Goal: Contribute content: Contribute content

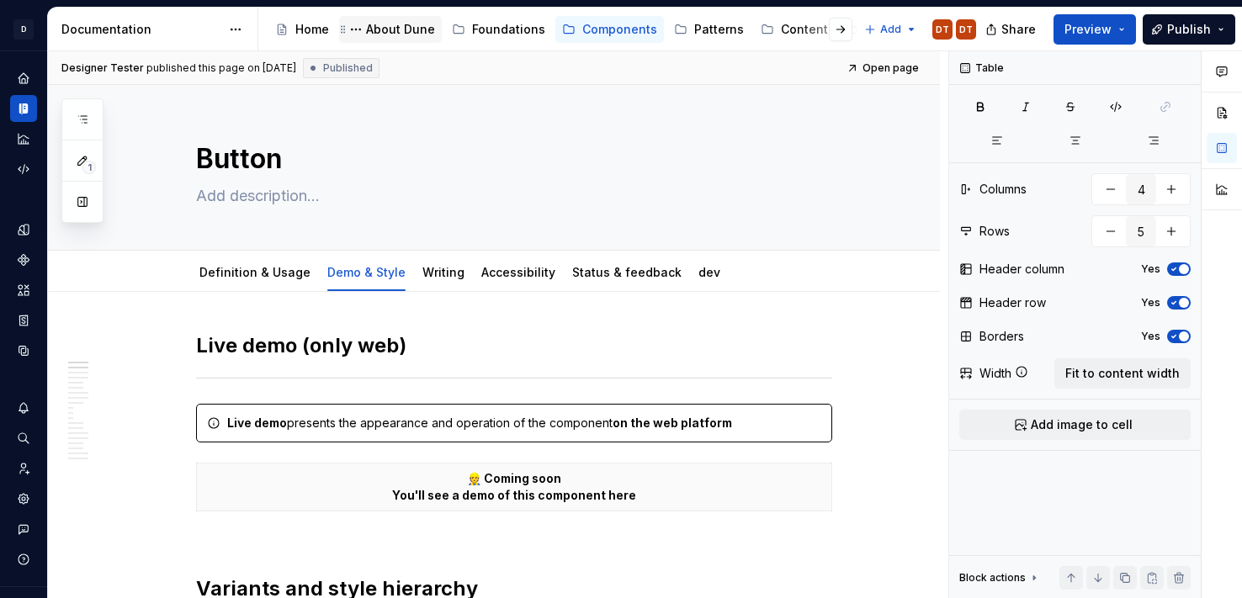
click at [375, 29] on div "About Dune" at bounding box center [400, 29] width 69 height 17
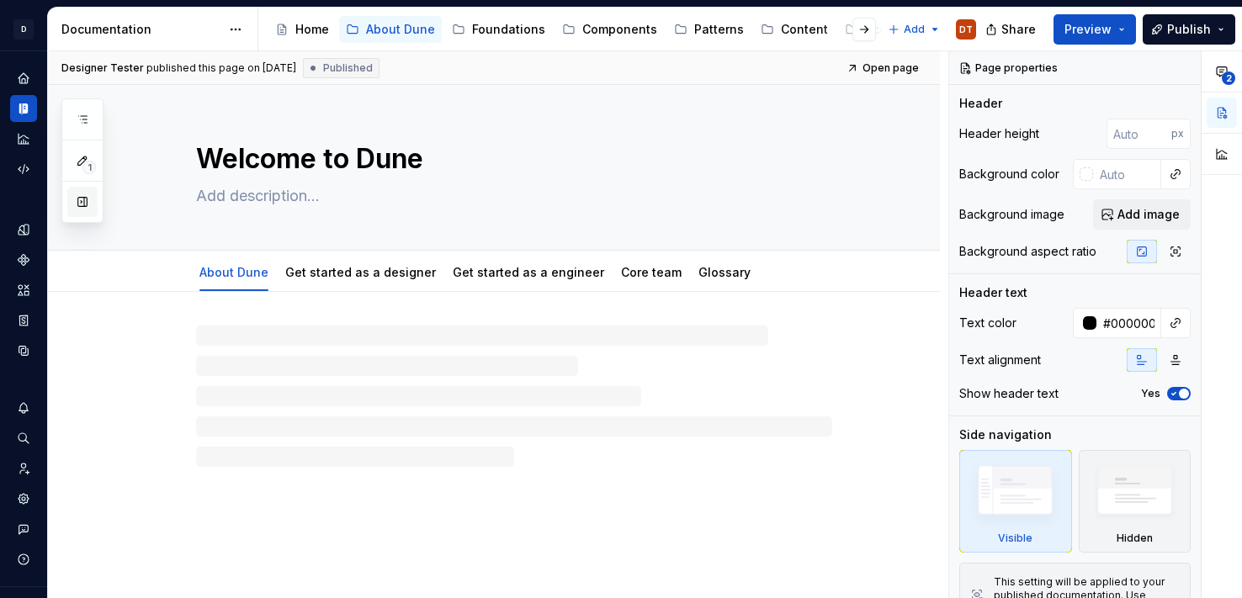
click at [75, 196] on button "button" at bounding box center [82, 202] width 30 height 30
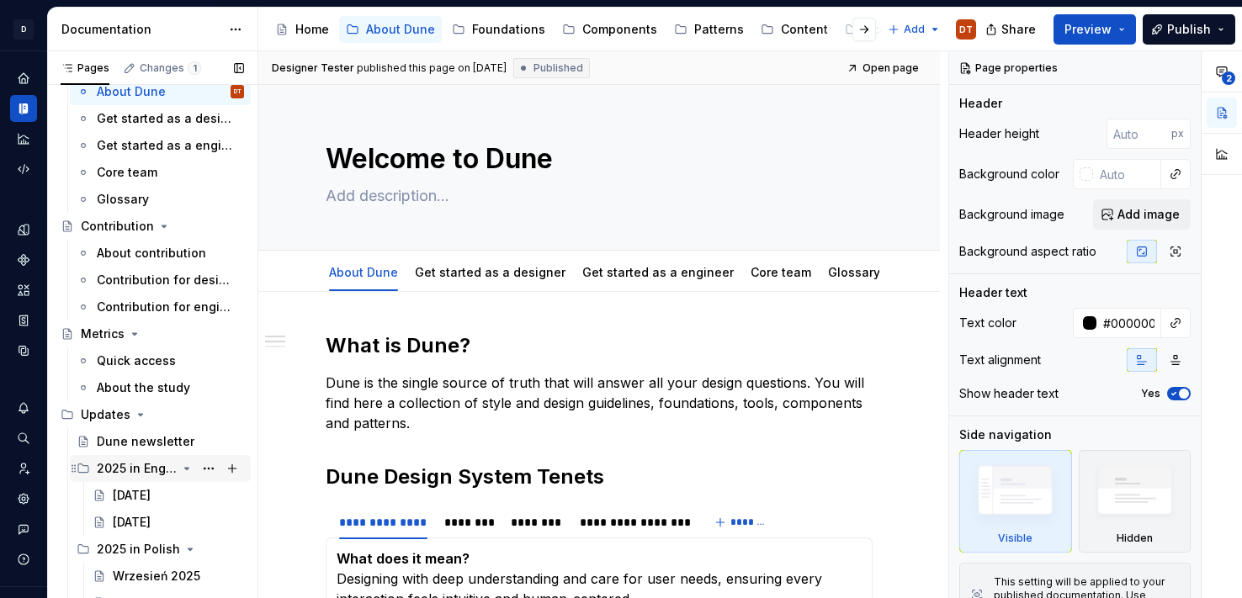
scroll to position [85, 0]
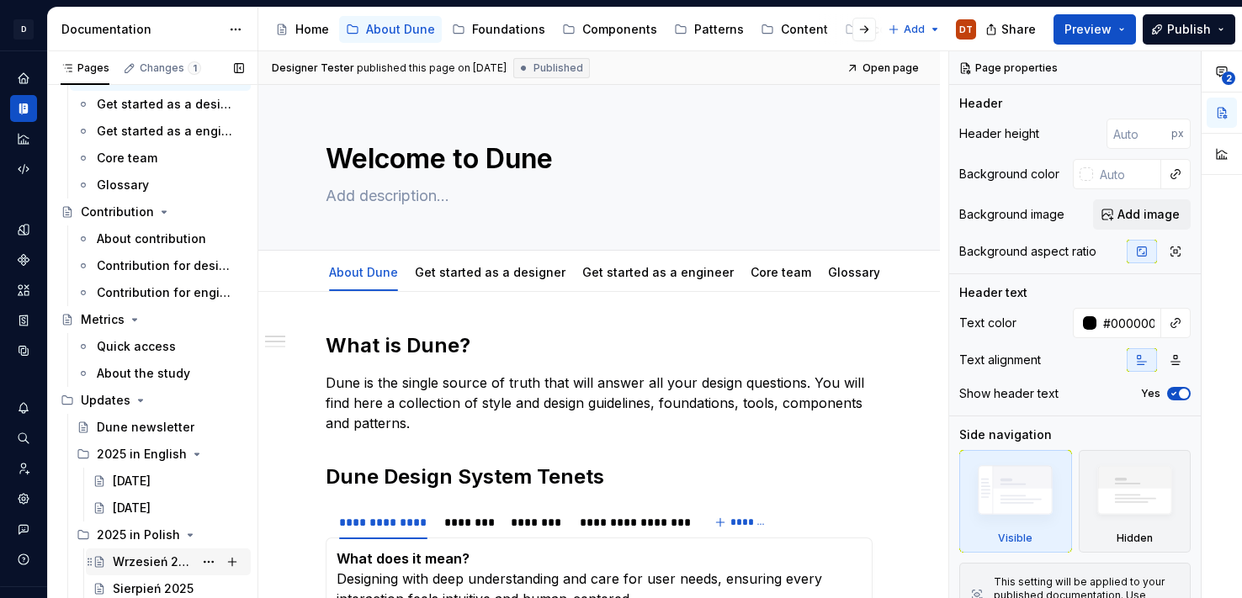
click at [147, 560] on div "Wrzesień 2025" at bounding box center [153, 562] width 81 height 17
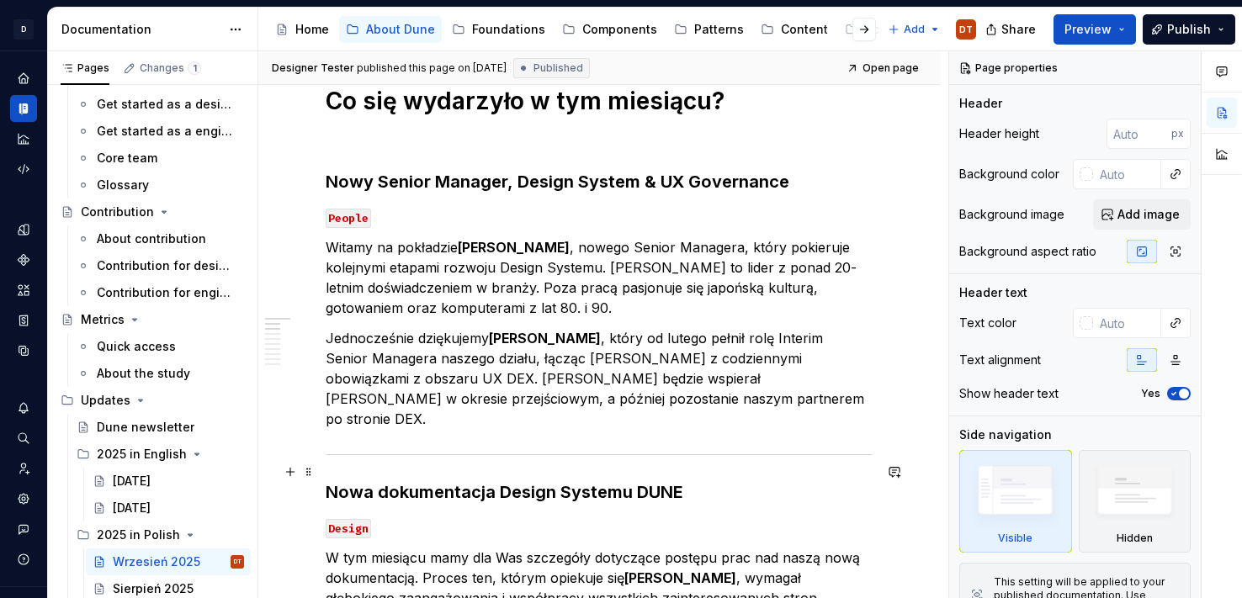
scroll to position [234, 0]
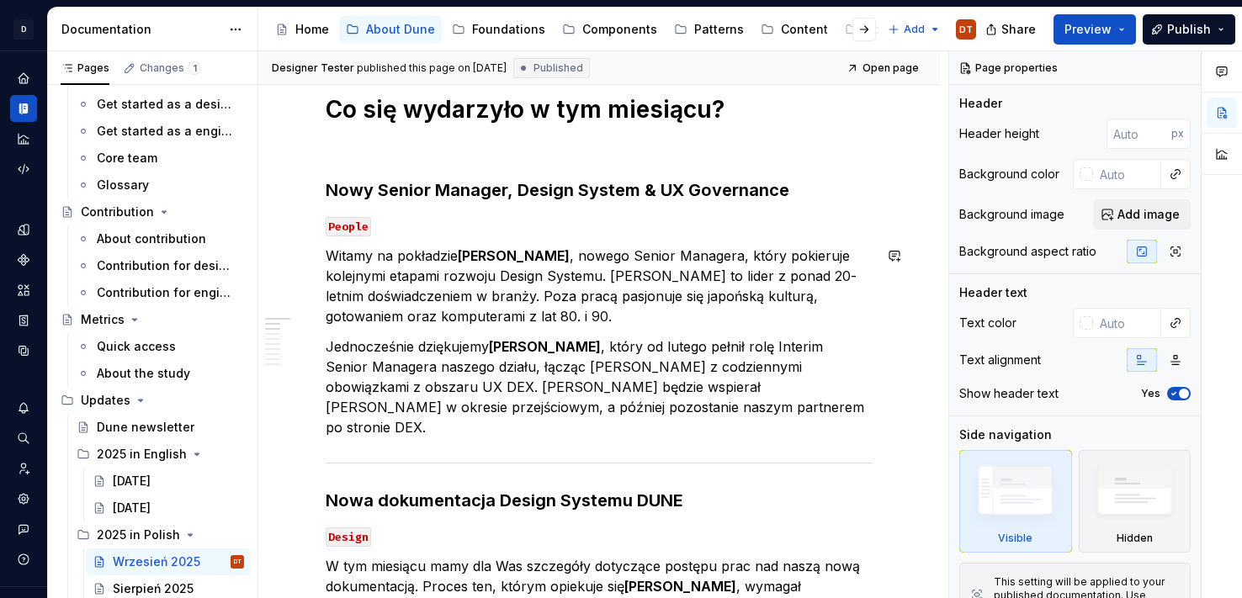
type textarea "*"
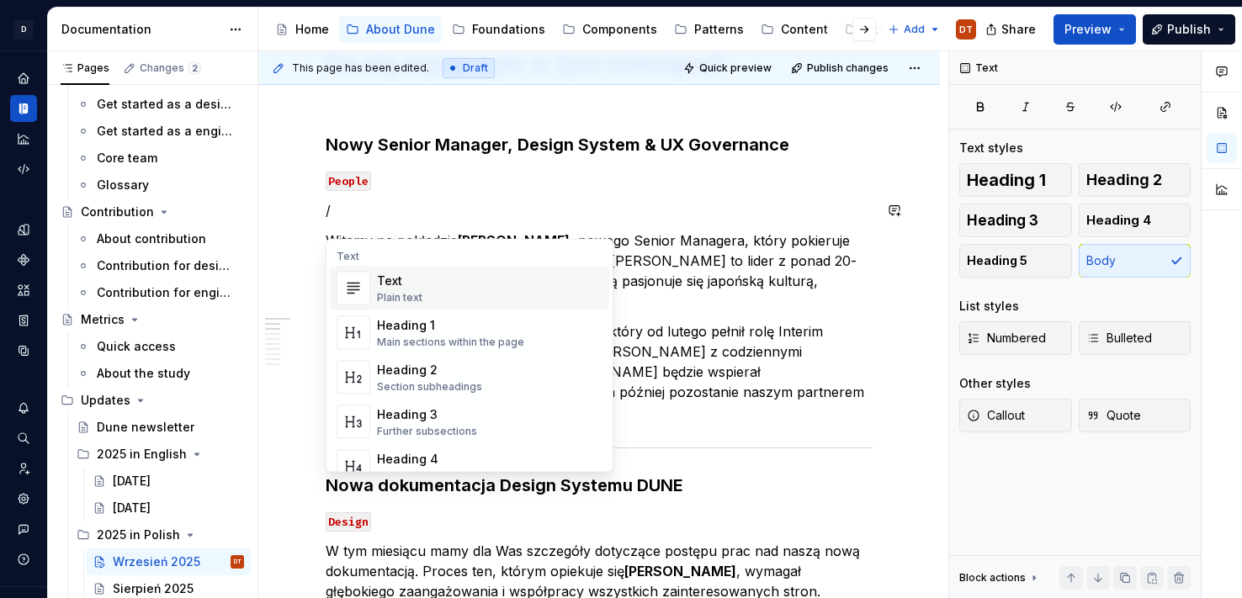
scroll to position [288, 0]
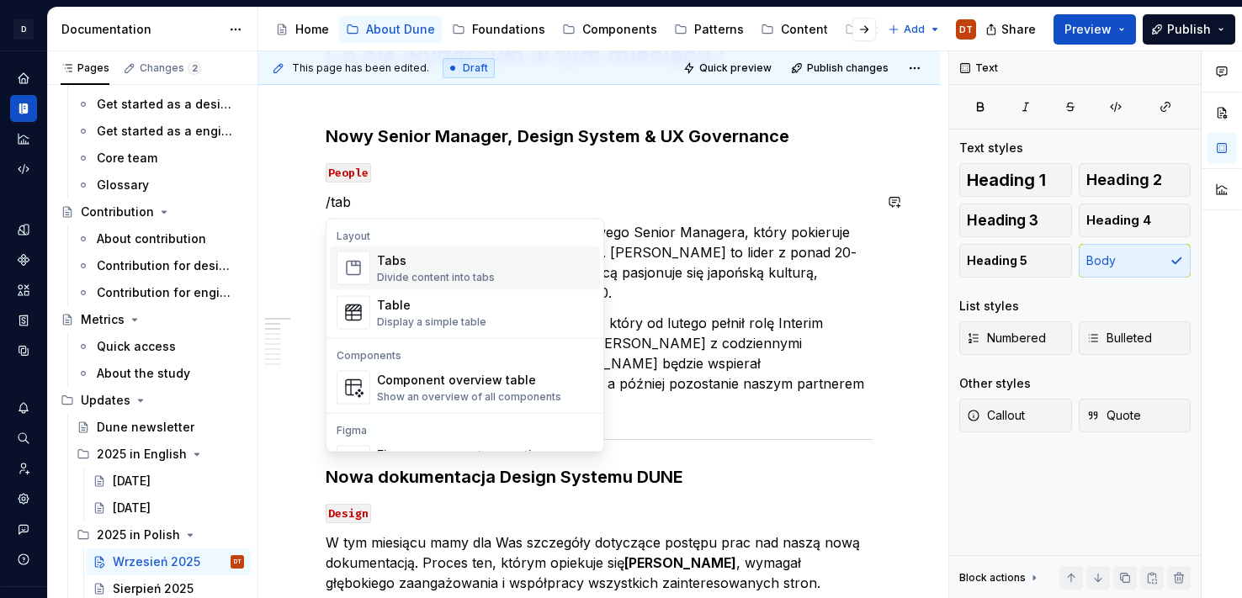
click at [429, 274] on div "Divide content into tabs" at bounding box center [436, 277] width 118 height 13
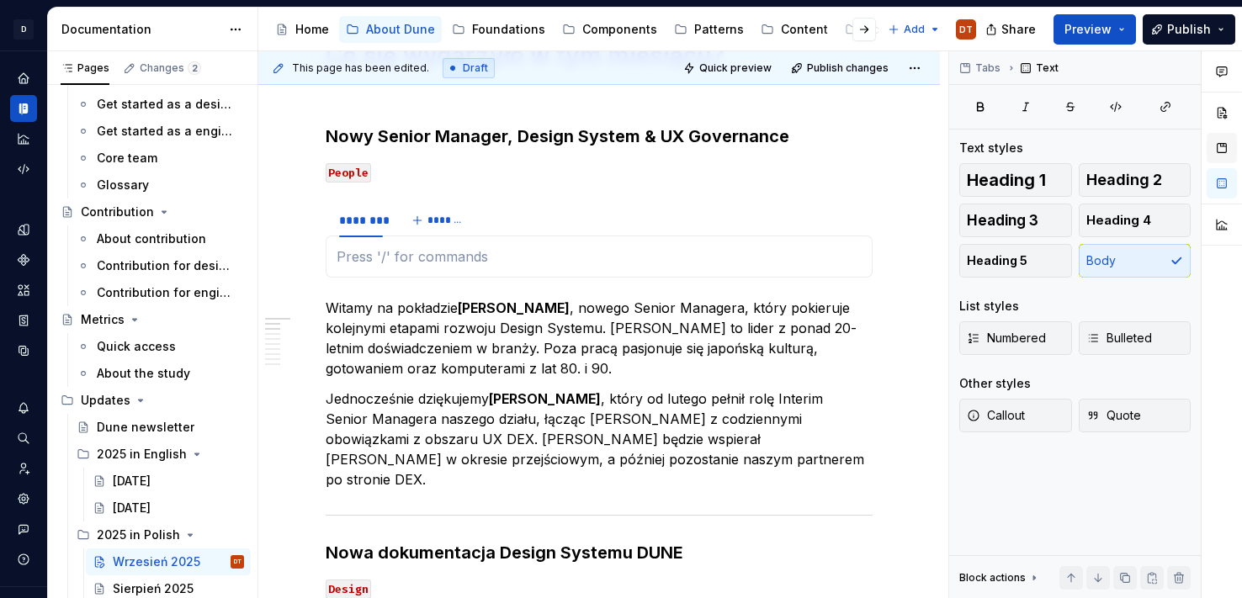
click at [1228, 149] on button "button" at bounding box center [1222, 148] width 30 height 30
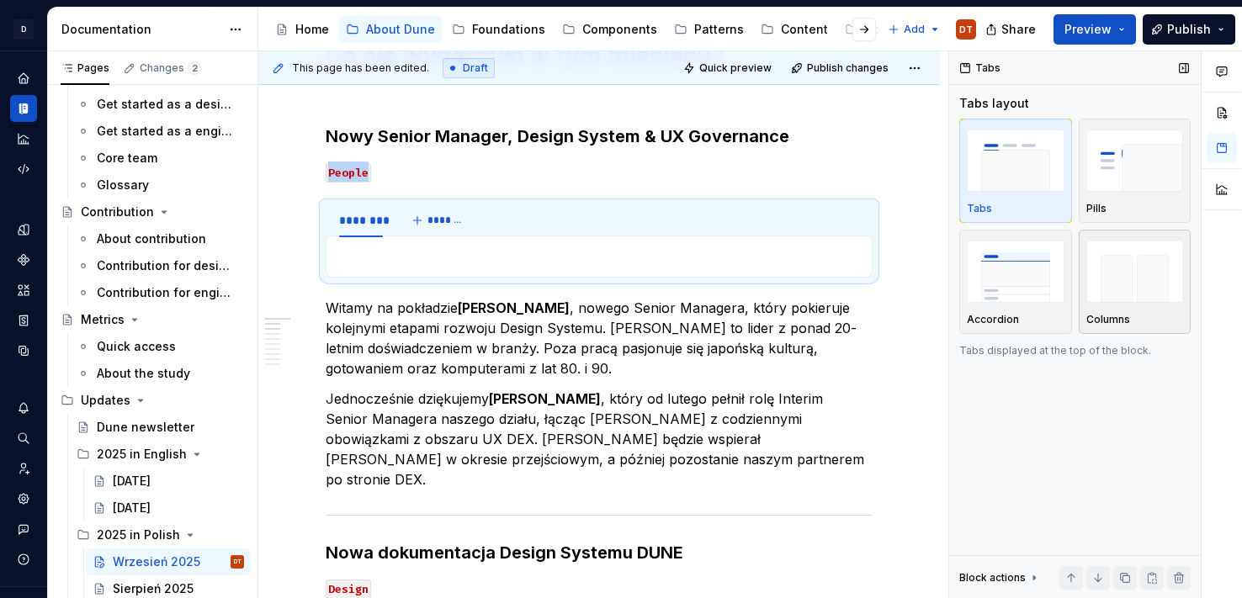
click at [1142, 269] on img "button" at bounding box center [1136, 271] width 98 height 61
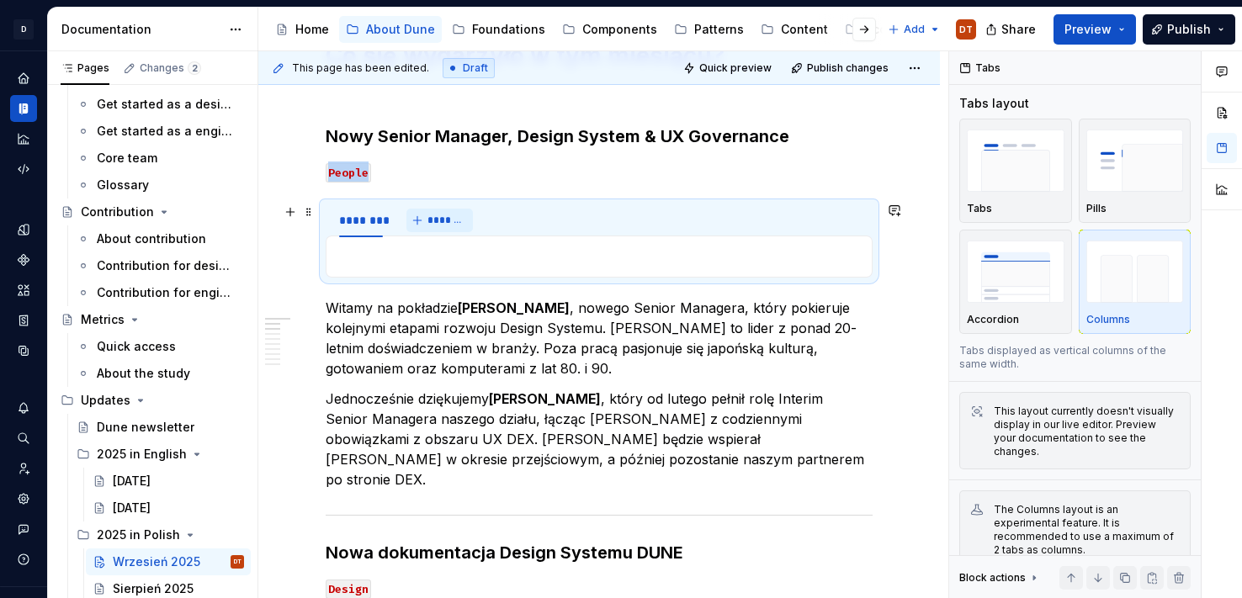
click at [438, 218] on span "*******" at bounding box center [447, 220] width 38 height 13
click at [372, 262] on p at bounding box center [599, 257] width 525 height 20
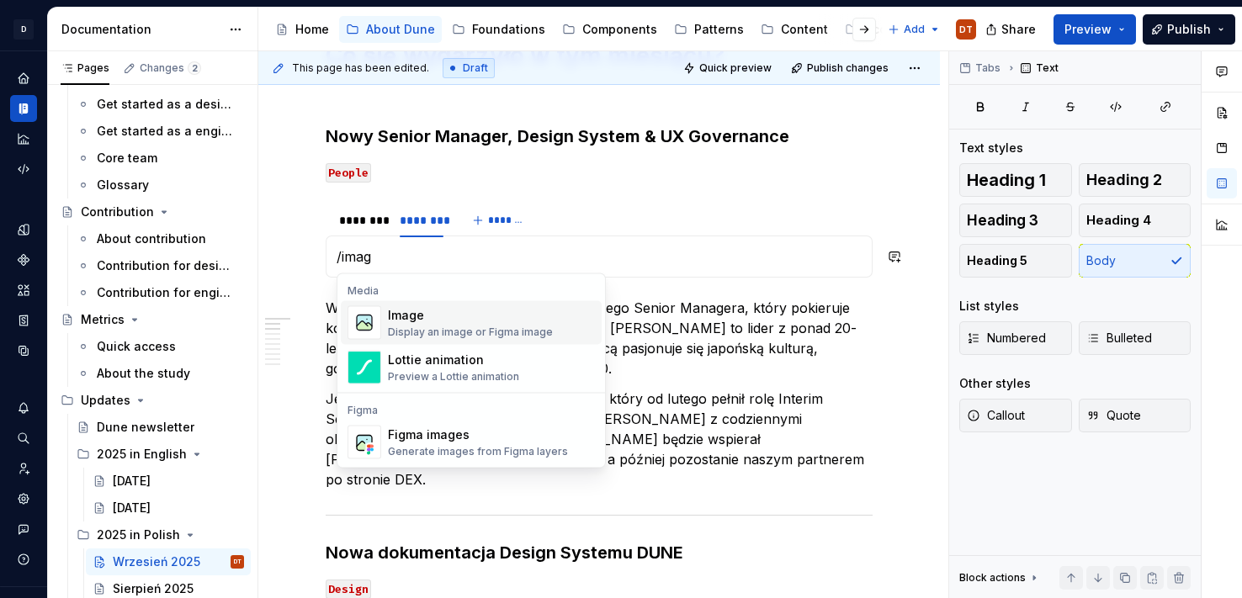
click at [393, 320] on div "Image" at bounding box center [470, 315] width 165 height 17
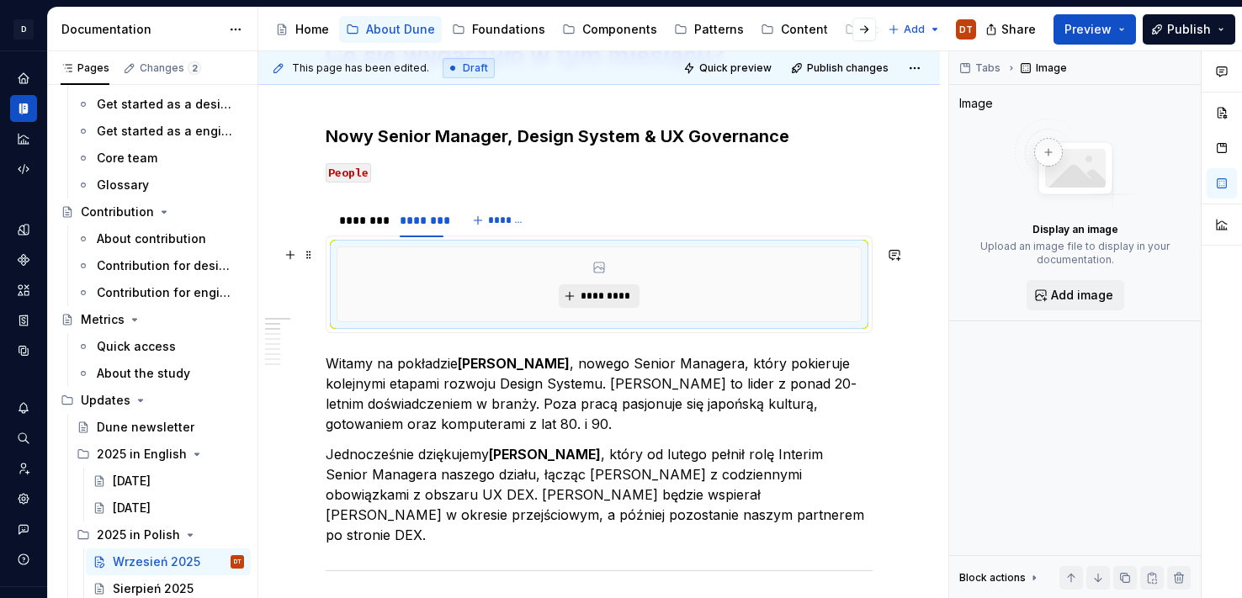
click at [579, 299] on button "*********" at bounding box center [599, 296] width 80 height 24
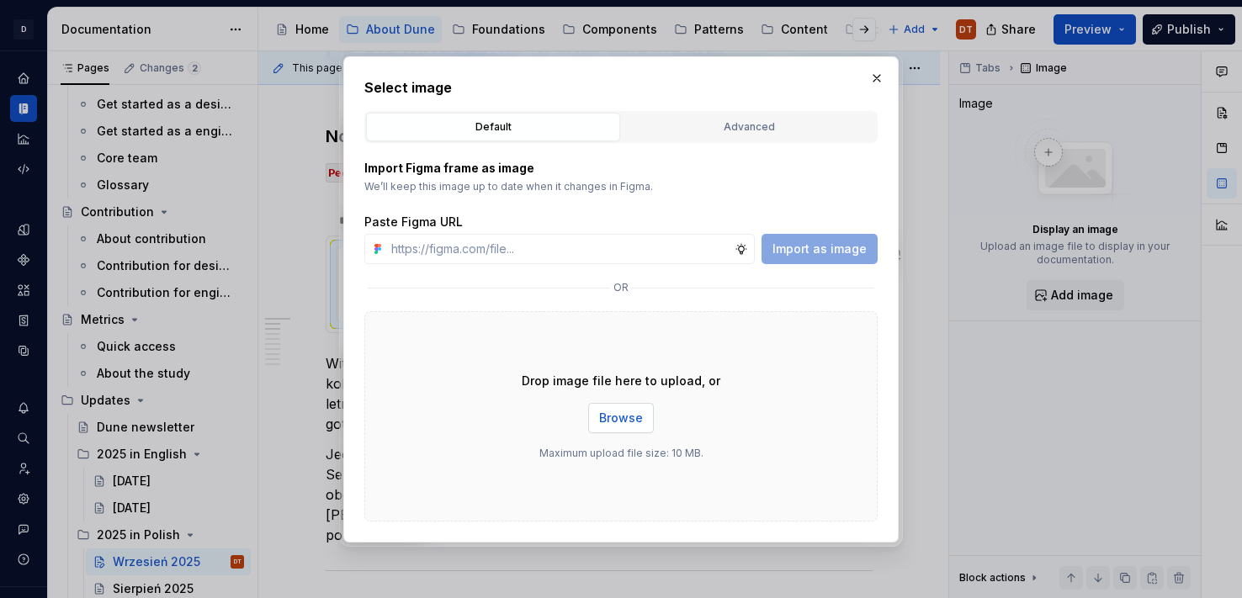
click at [614, 419] on span "Browse" at bounding box center [621, 418] width 44 height 17
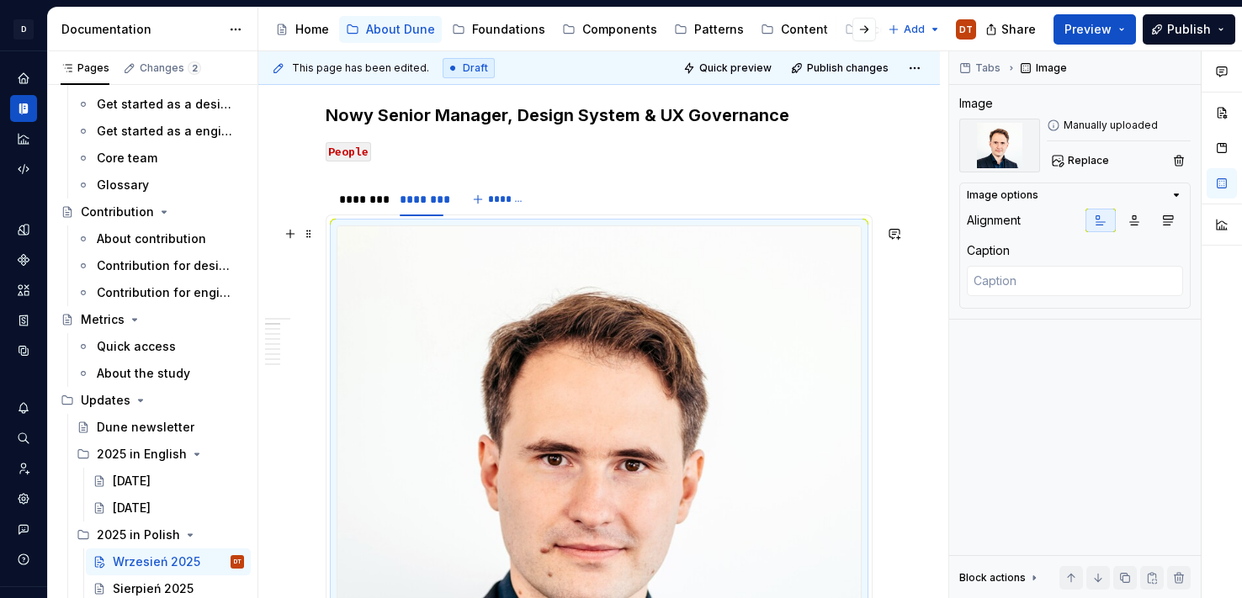
scroll to position [302, 0]
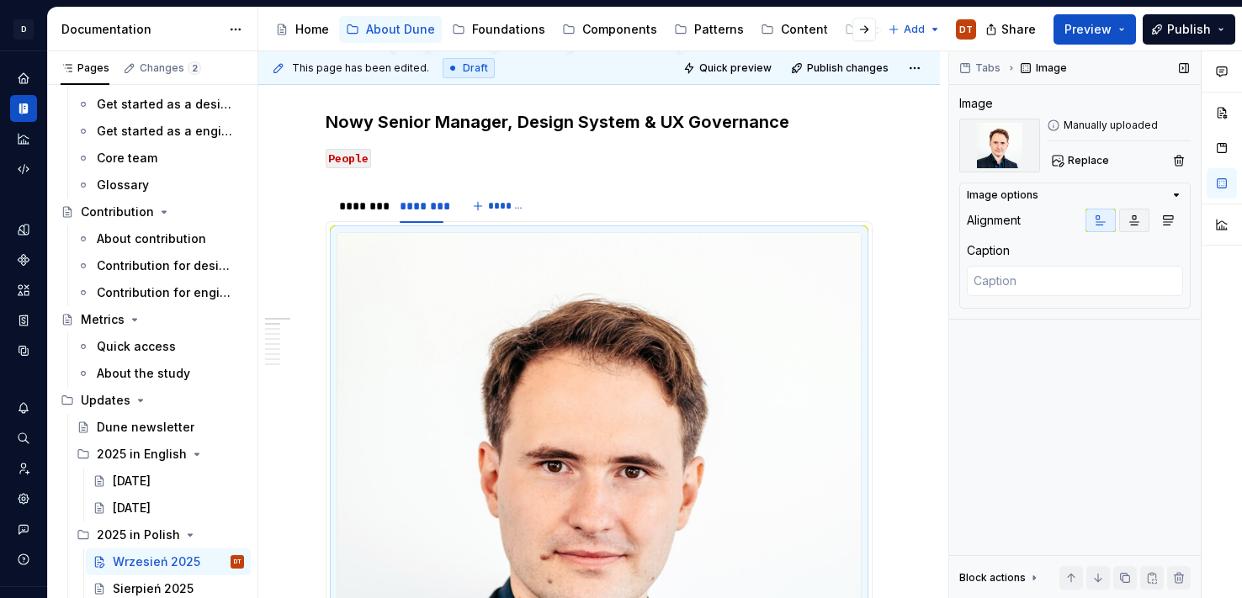
click at [1134, 224] on icon "button" at bounding box center [1134, 220] width 13 height 13
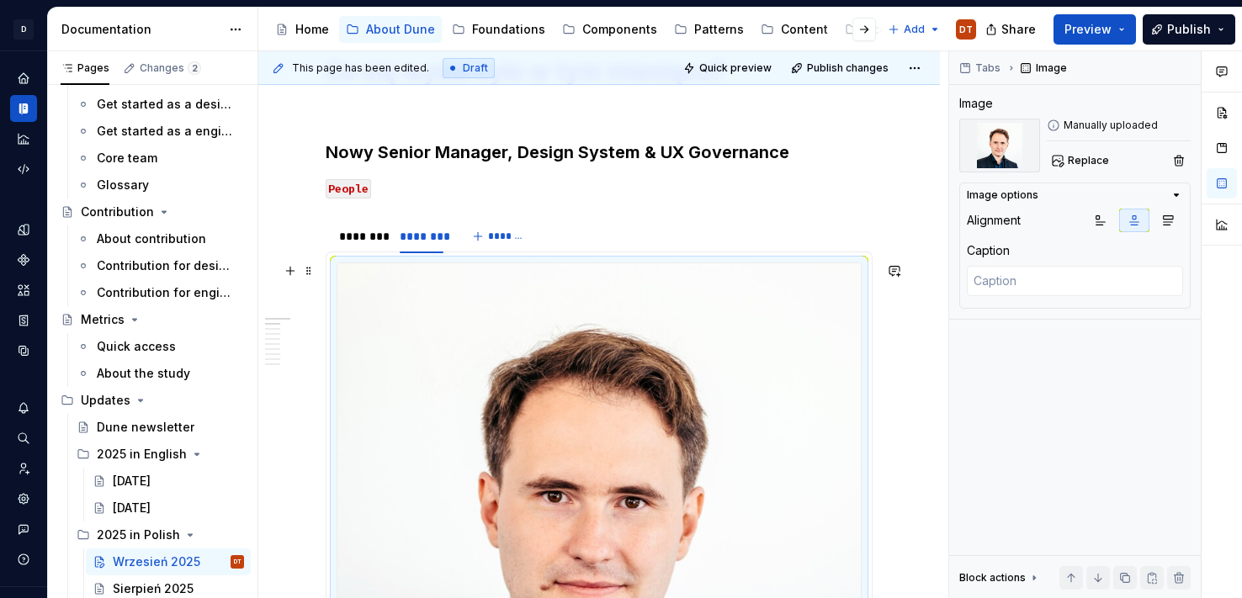
scroll to position [274, 0]
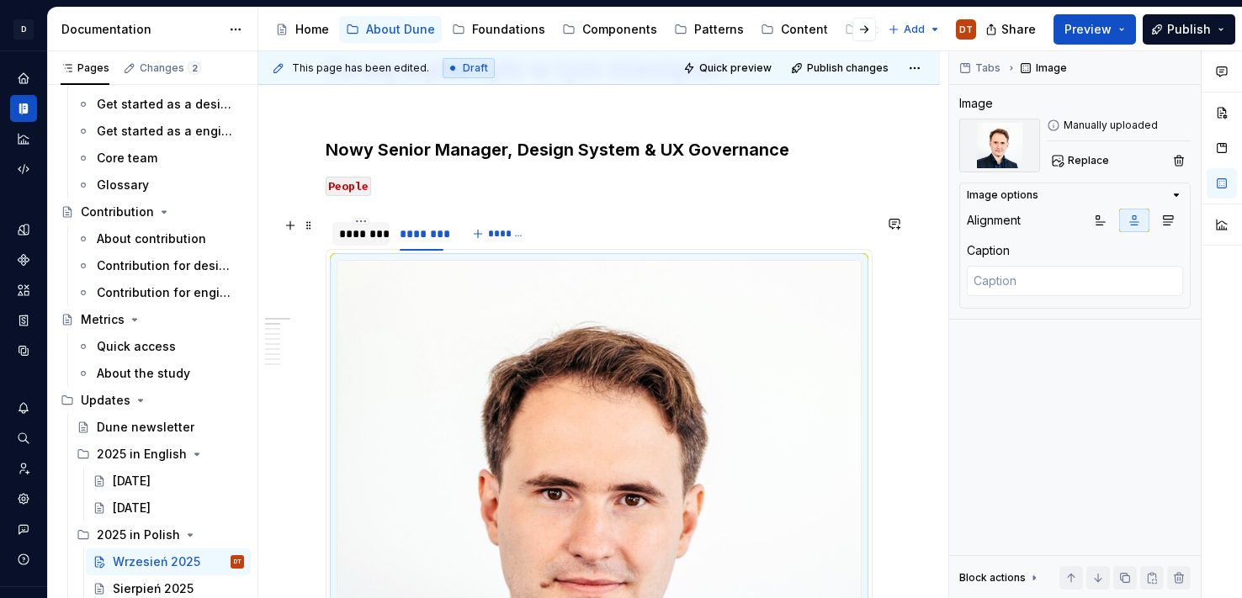
click at [370, 237] on div "********" at bounding box center [361, 234] width 44 height 17
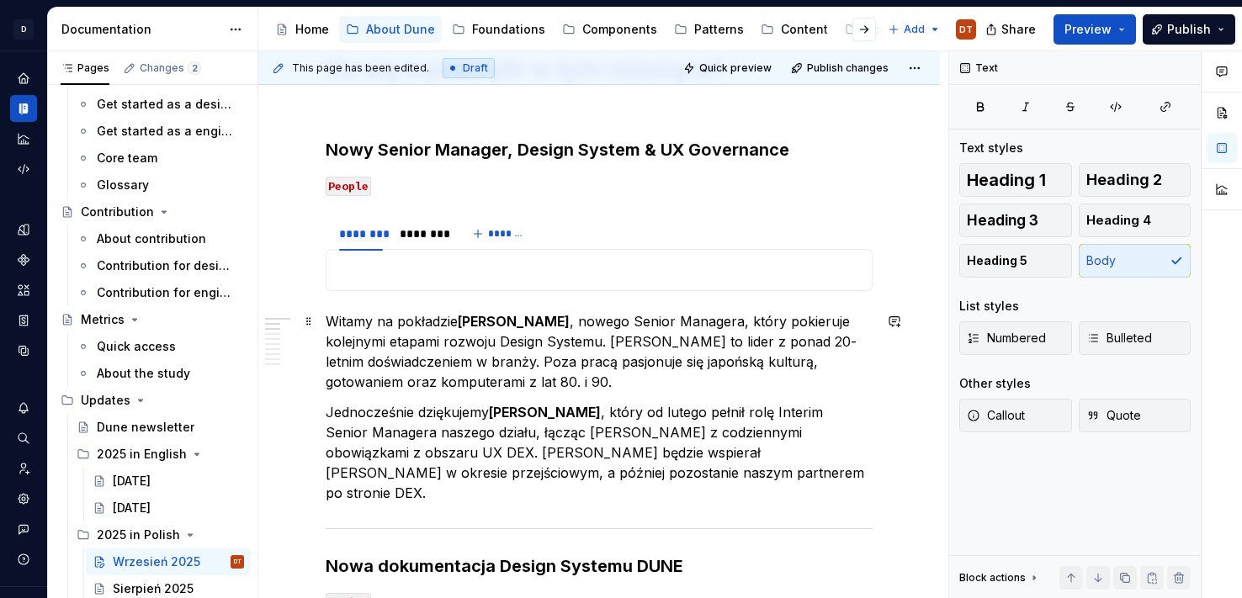
drag, startPoint x: 460, startPoint y: 335, endPoint x: 394, endPoint y: 329, distance: 66.7
click at [460, 335] on p "Witamy na pokładzie [PERSON_NAME] , nowego Senior Managera, który pokieruje kol…" at bounding box center [599, 351] width 547 height 81
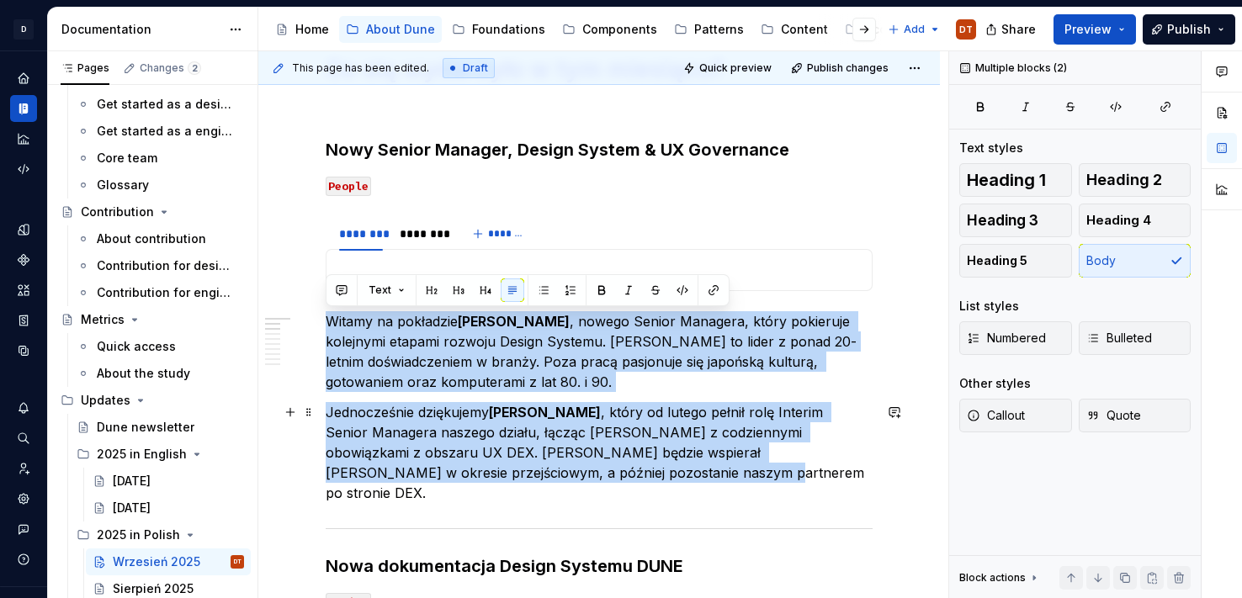
drag, startPoint x: 327, startPoint y: 321, endPoint x: 628, endPoint y: 466, distance: 334.6
copy div "Witamy na pokładzie [PERSON_NAME] , nowego Senior Managera, który pokieruje kol…"
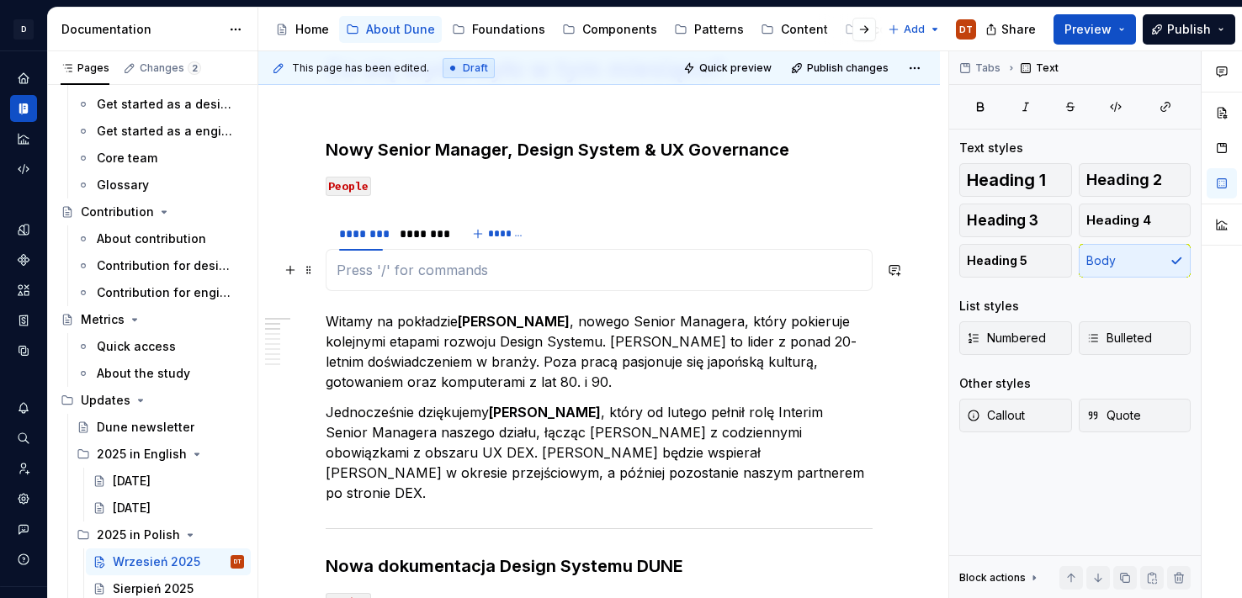
click at [401, 263] on p at bounding box center [599, 270] width 525 height 20
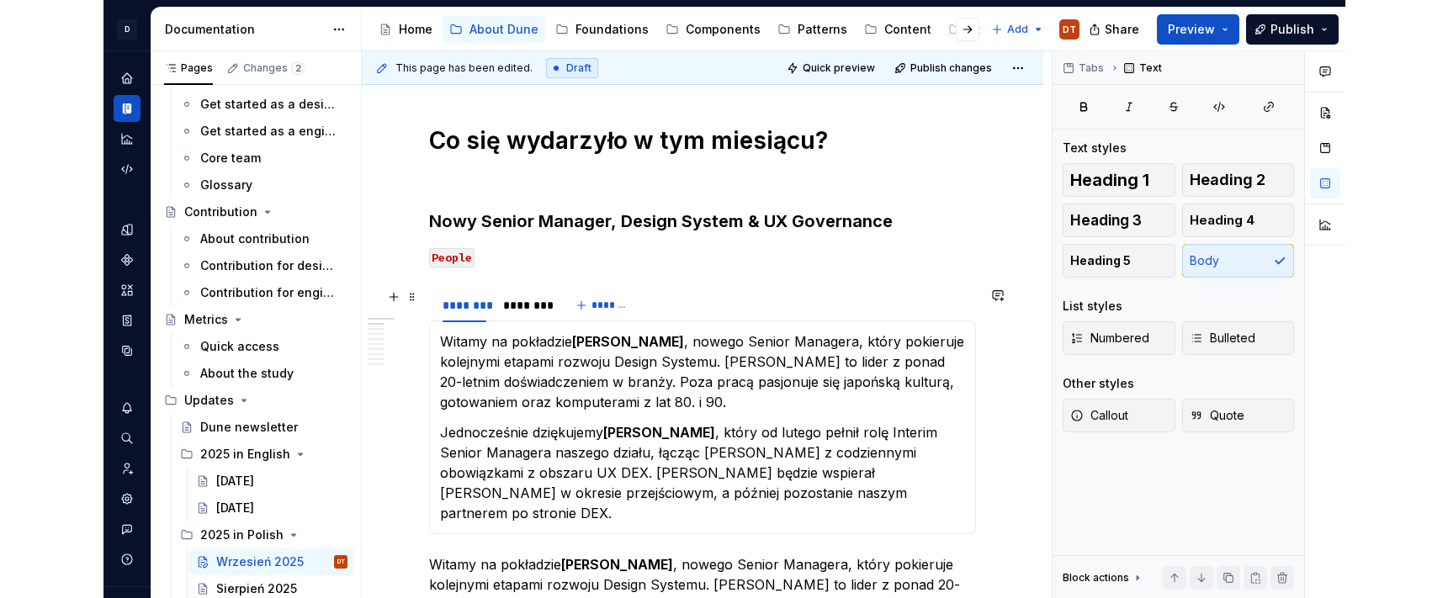
scroll to position [199, 0]
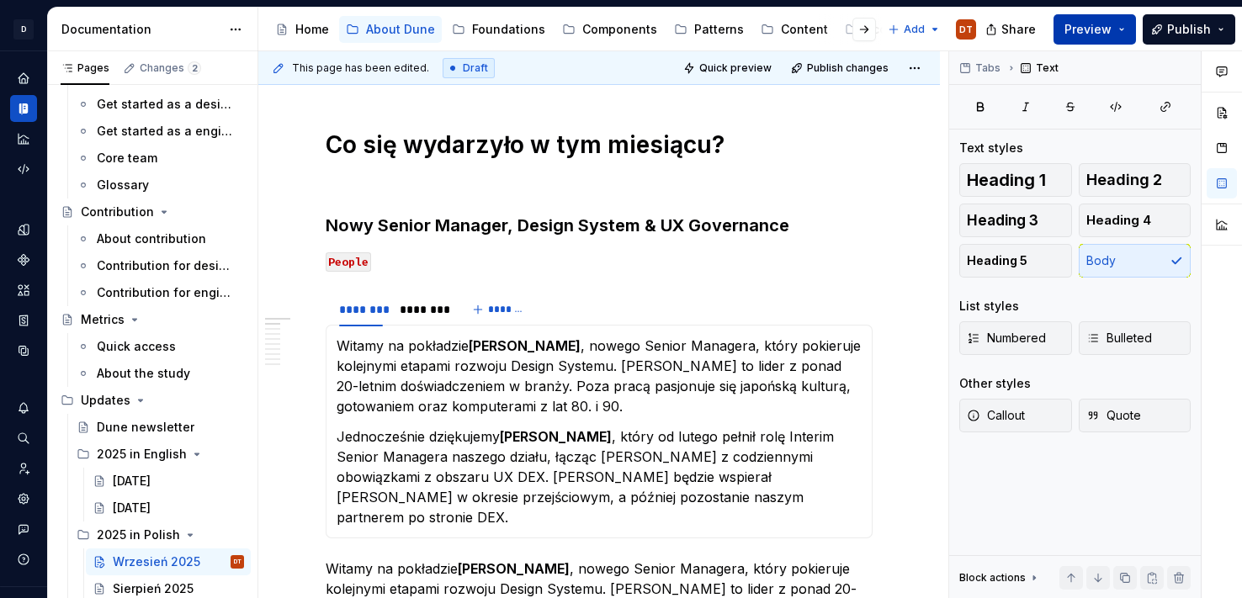
drag, startPoint x: 1096, startPoint y: 32, endPoint x: 1090, endPoint y: 42, distance: 11.7
click at [1096, 32] on span "Preview" at bounding box center [1088, 29] width 47 height 17
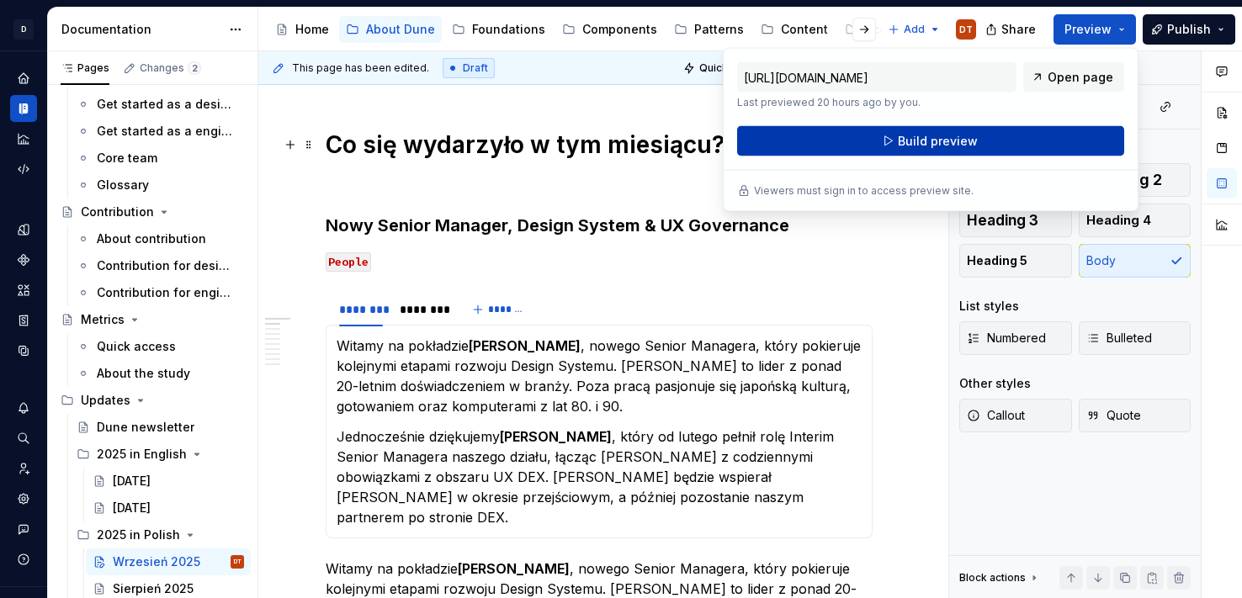
click at [925, 135] on span "Build preview" at bounding box center [938, 141] width 80 height 17
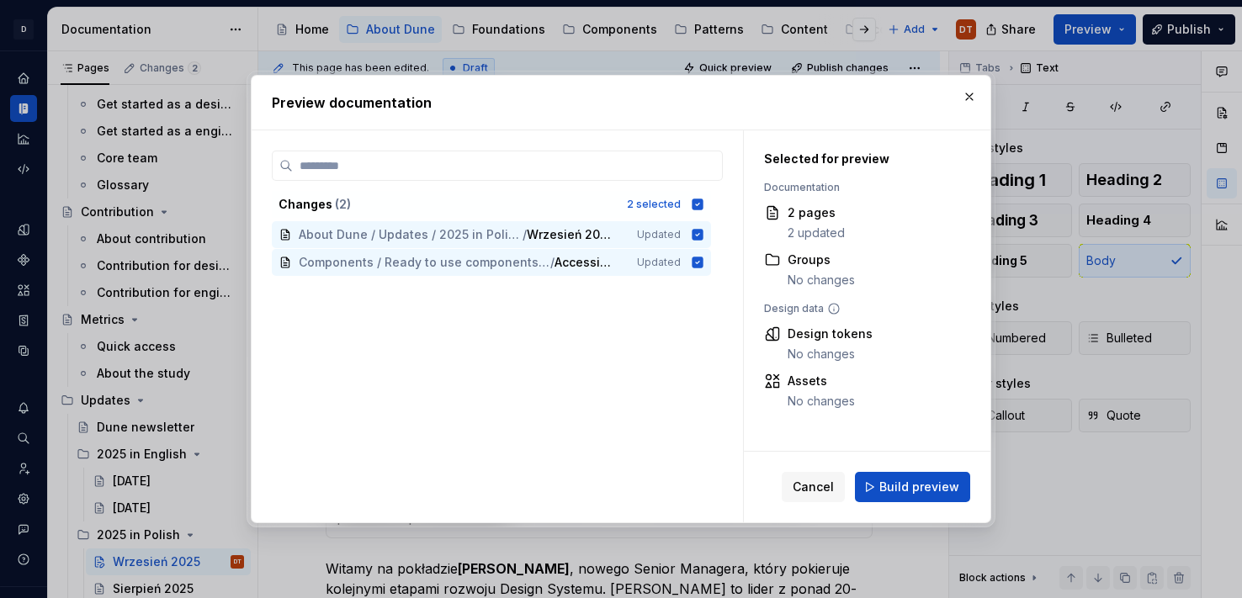
click at [895, 485] on span "Build preview" at bounding box center [919, 487] width 80 height 17
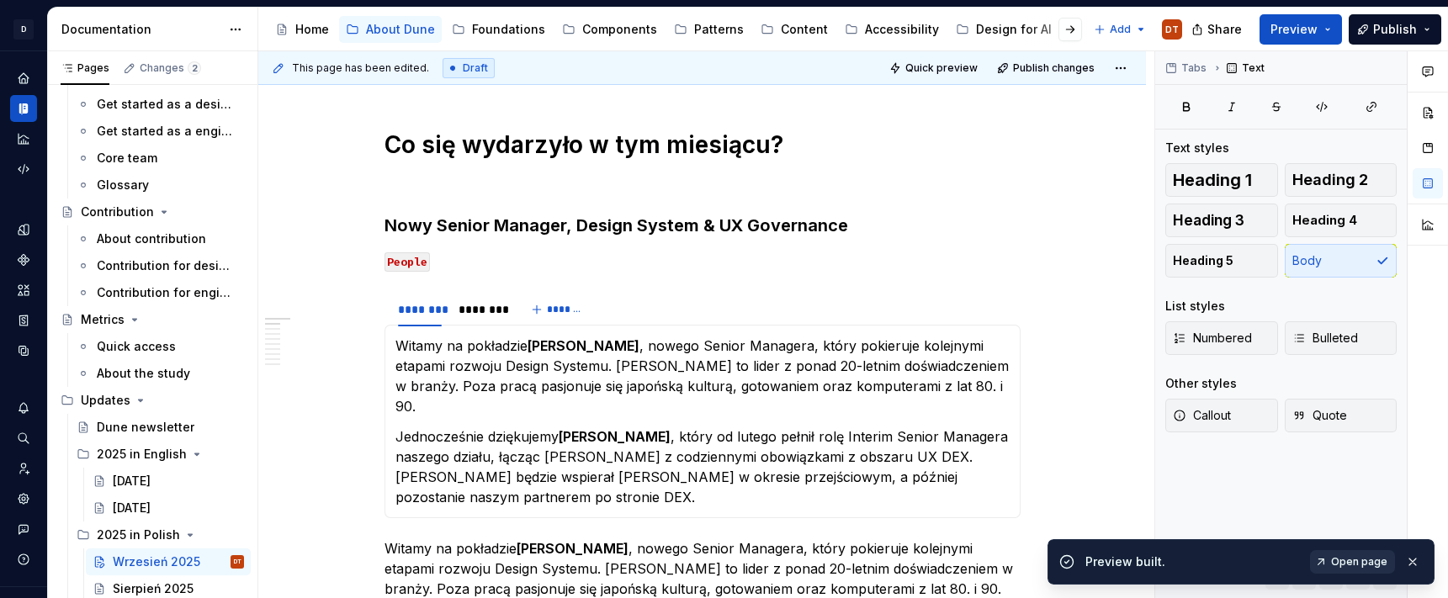
click at [1241, 564] on span "Open page" at bounding box center [1359, 561] width 56 height 13
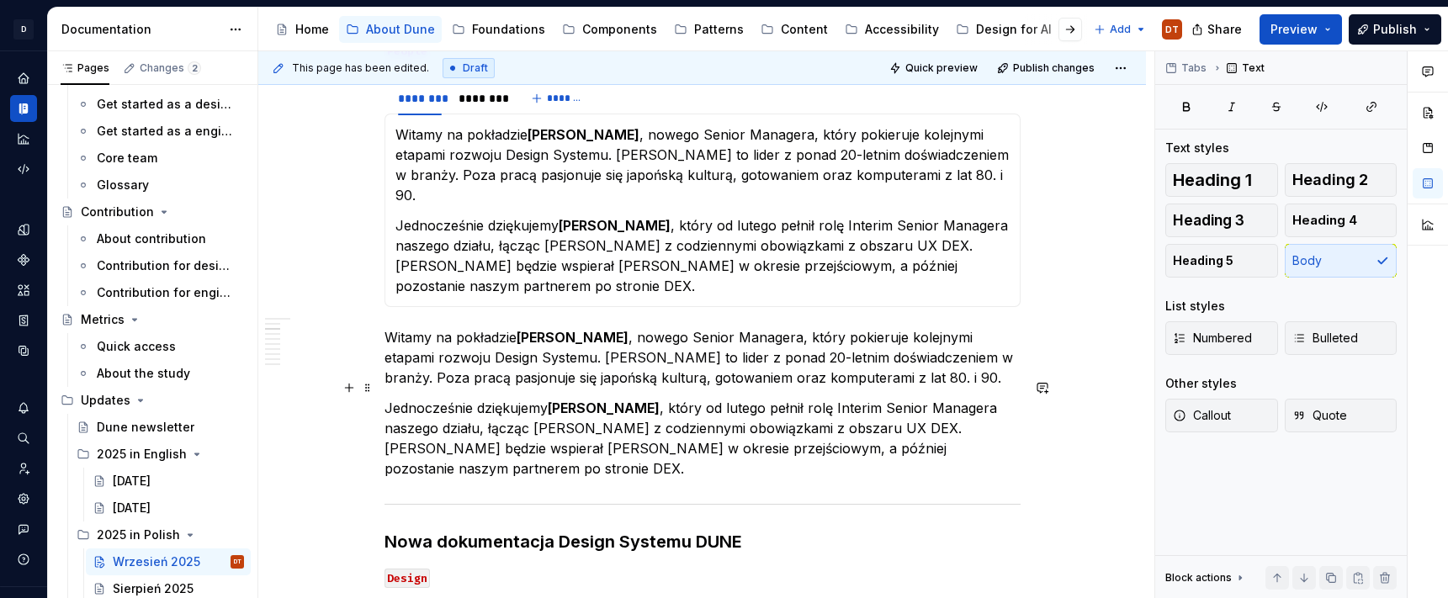
scroll to position [411, 0]
click at [370, 317] on span at bounding box center [367, 317] width 13 height 24
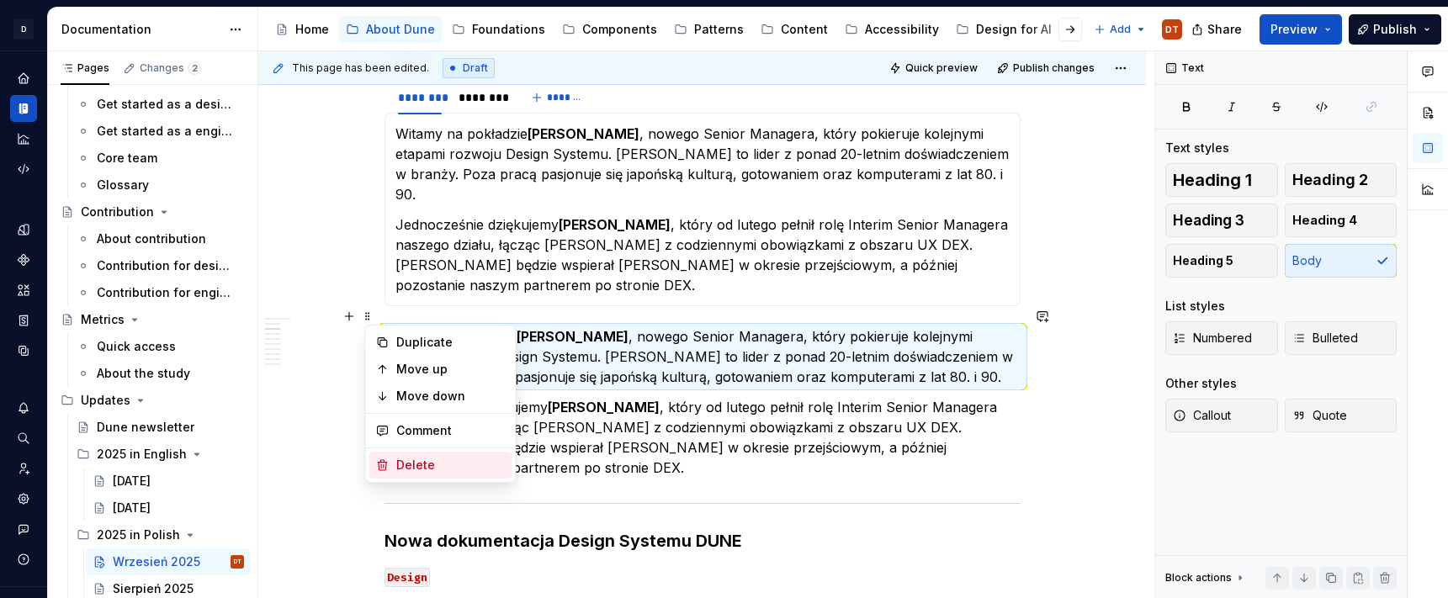
click at [416, 465] on div "Delete" at bounding box center [450, 465] width 109 height 17
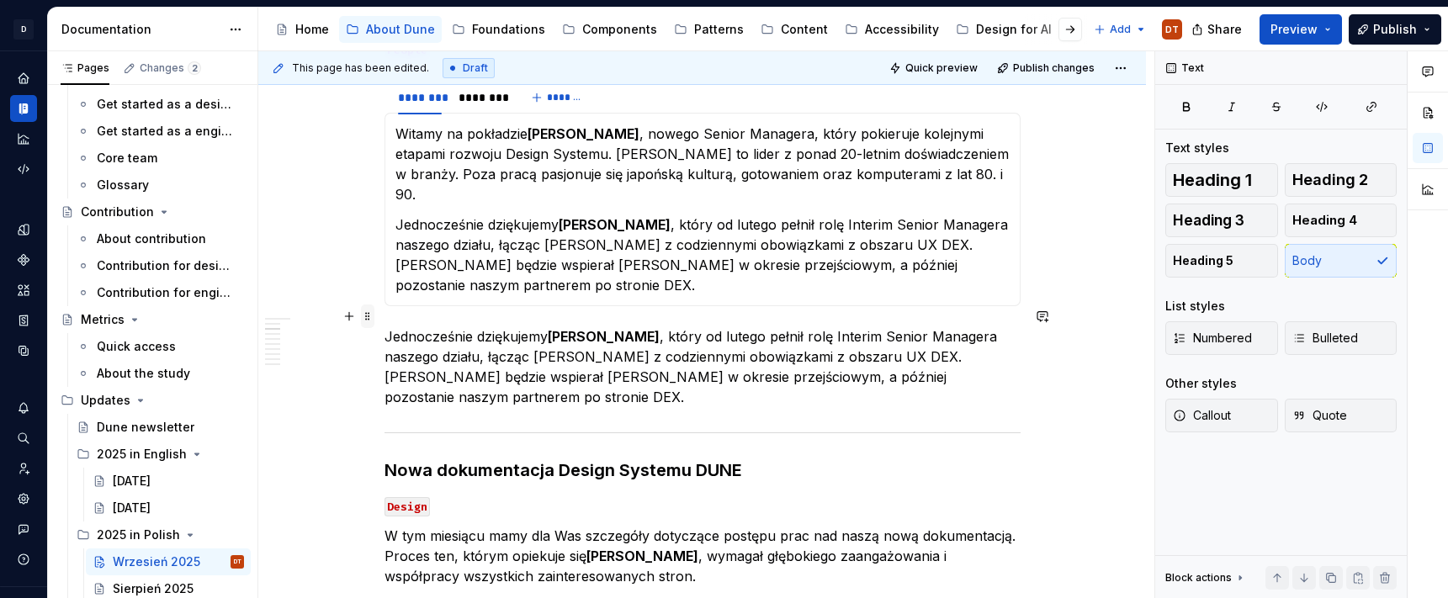
drag, startPoint x: 365, startPoint y: 316, endPoint x: 377, endPoint y: 322, distance: 13.2
click at [365, 316] on span at bounding box center [367, 317] width 13 height 24
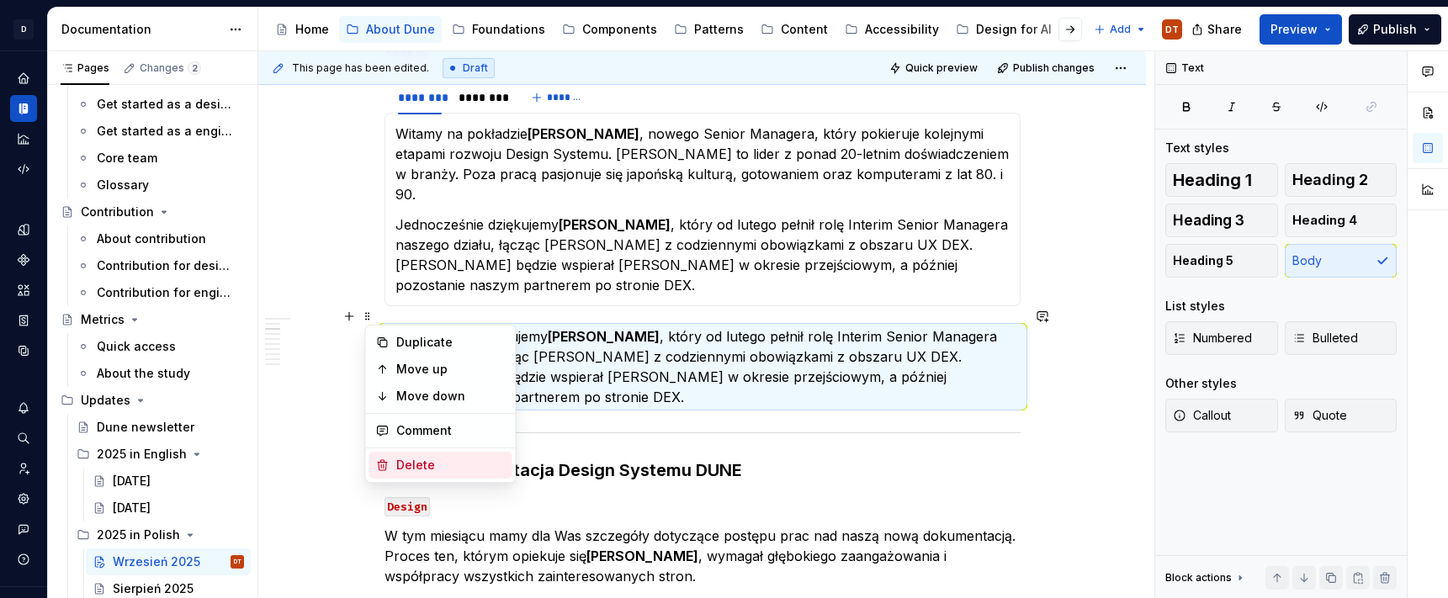
click at [407, 466] on div "Delete" at bounding box center [450, 465] width 109 height 17
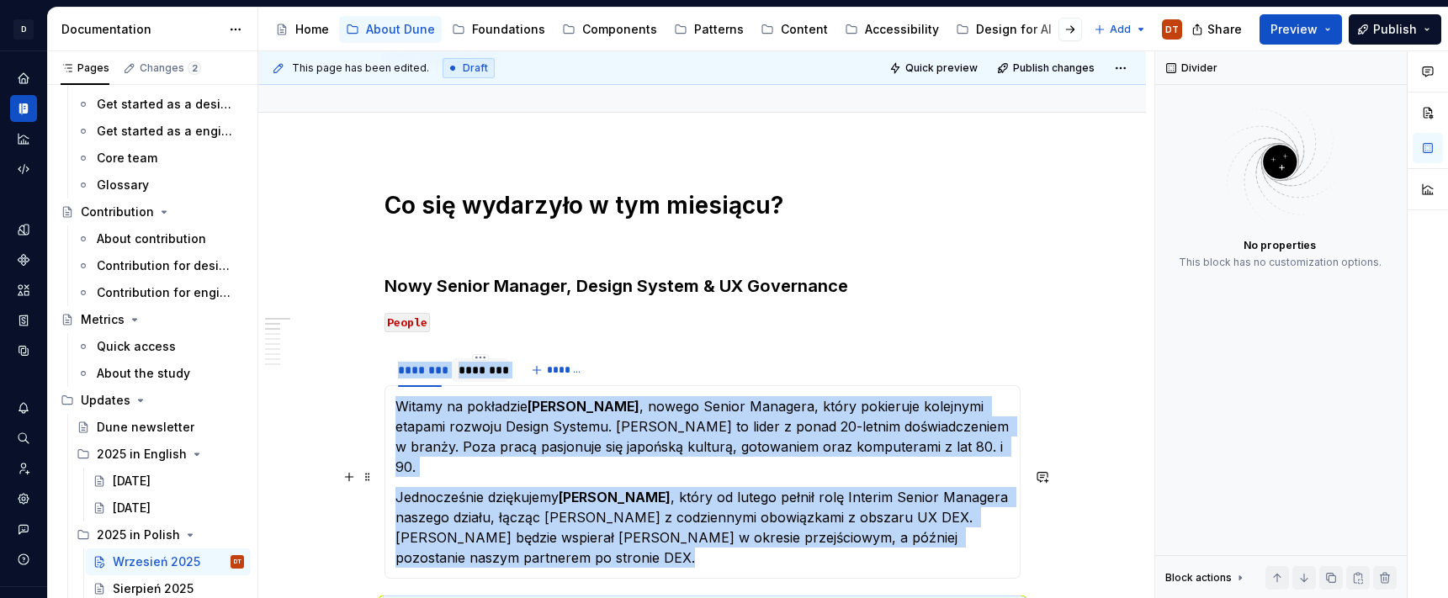
scroll to position [160, 0]
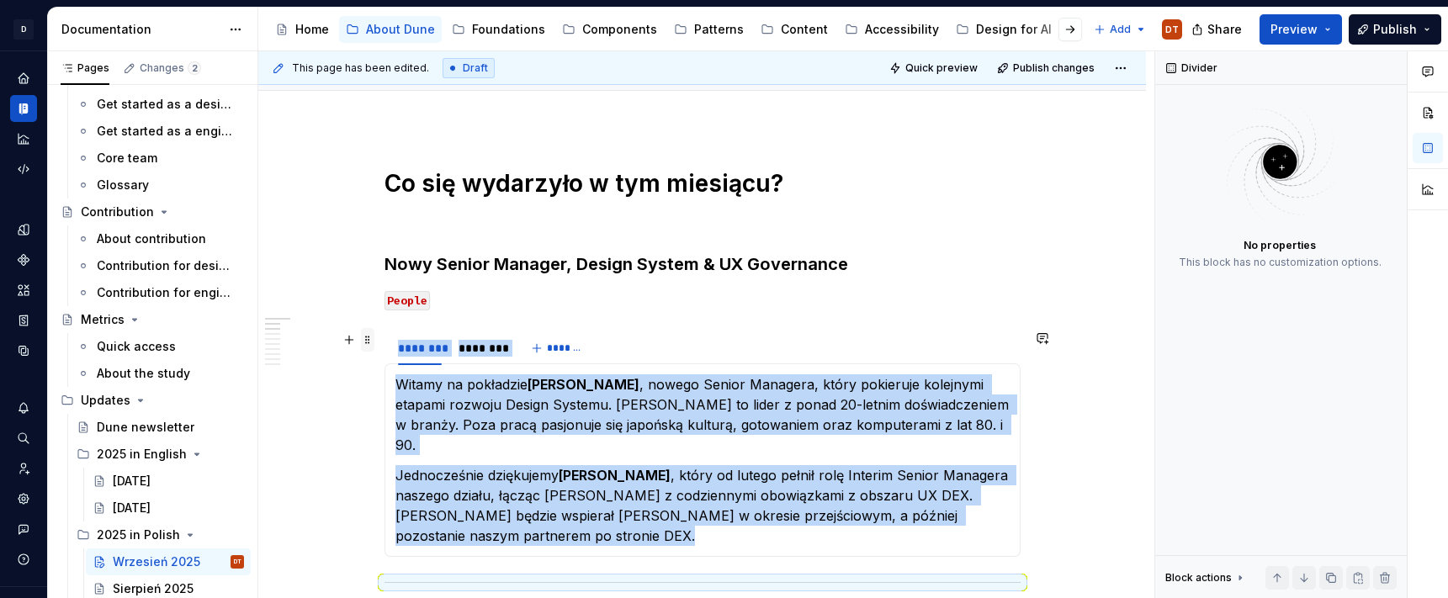
click at [370, 342] on span at bounding box center [367, 340] width 13 height 24
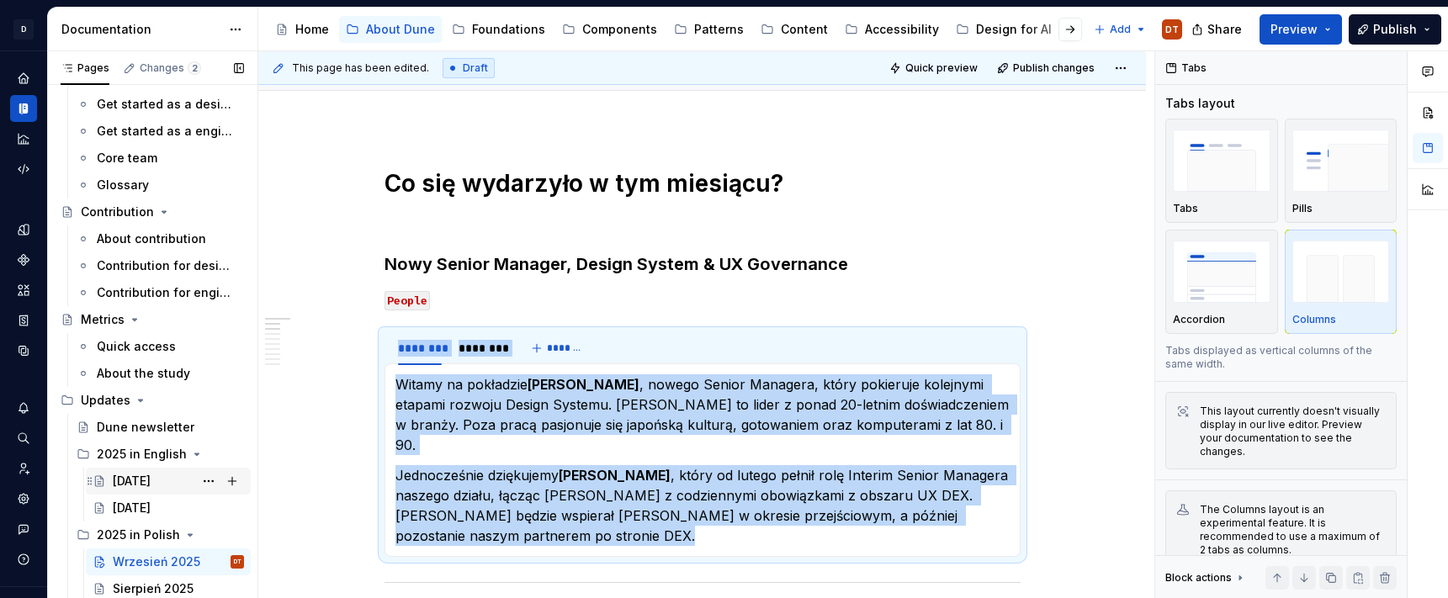
click at [151, 479] on div "[DATE]" at bounding box center [132, 481] width 38 height 17
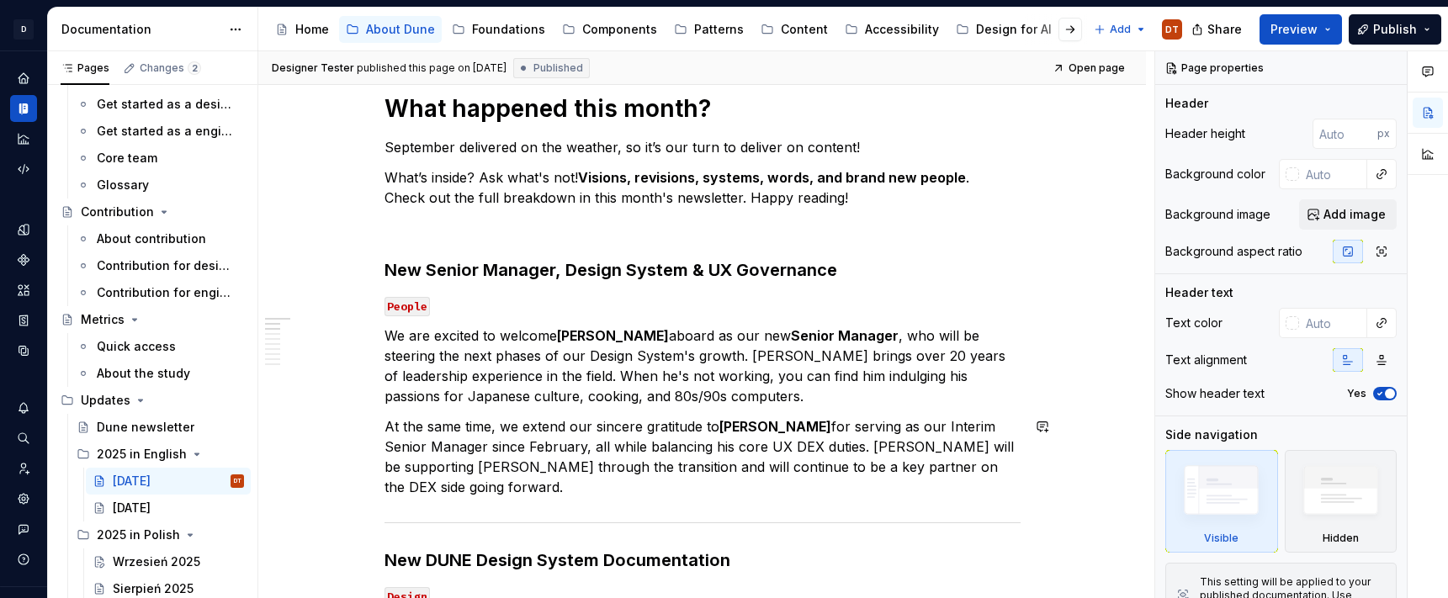
scroll to position [249, 0]
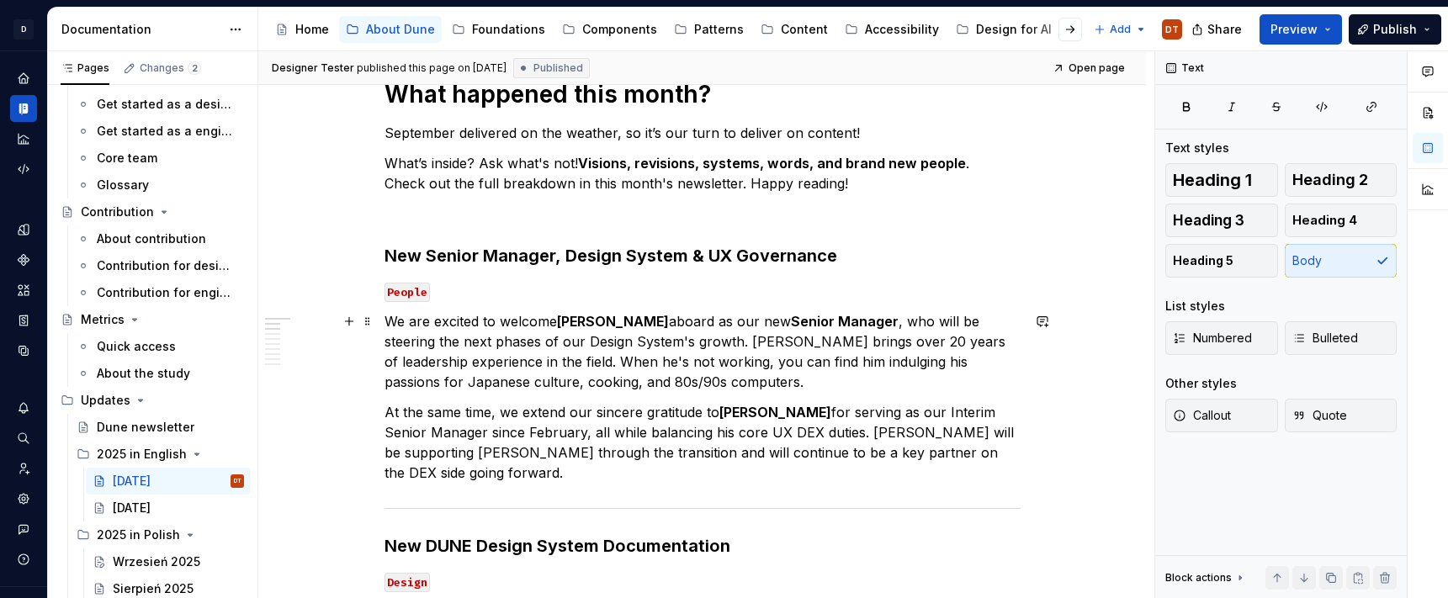
click at [389, 320] on p "We are excited to welcome [PERSON_NAME] aboard as our new Senior Manager , who …" at bounding box center [703, 351] width 636 height 81
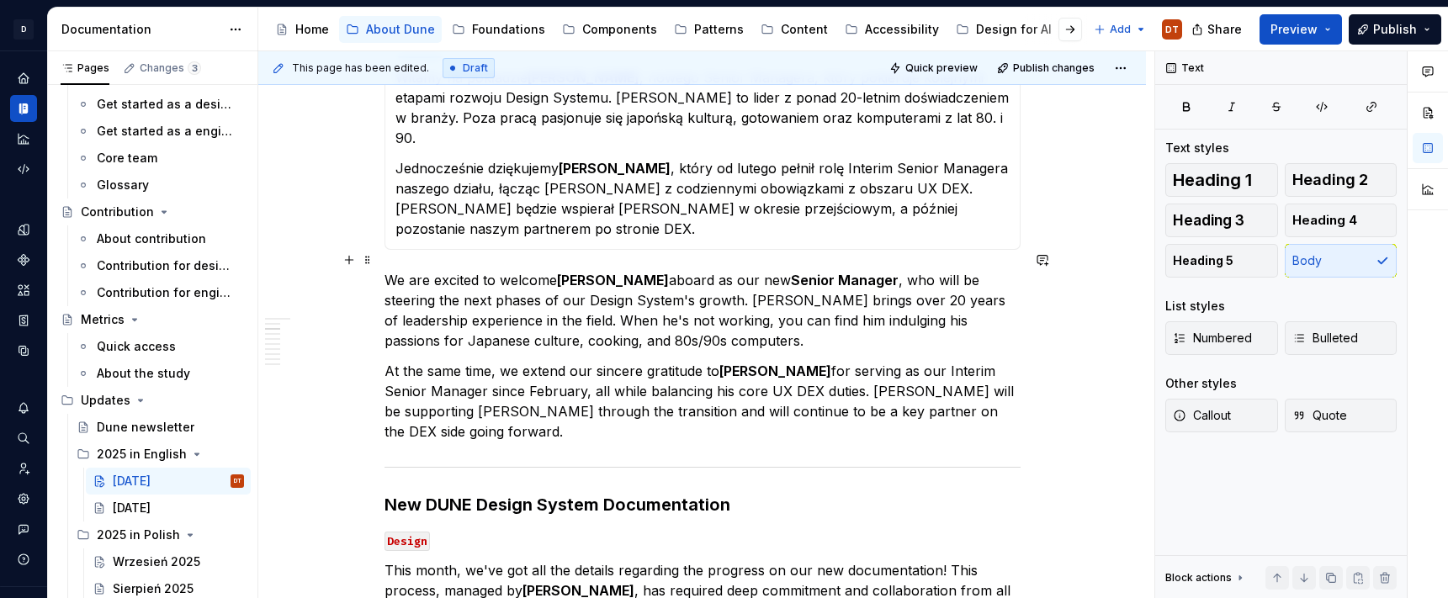
scroll to position [482, 0]
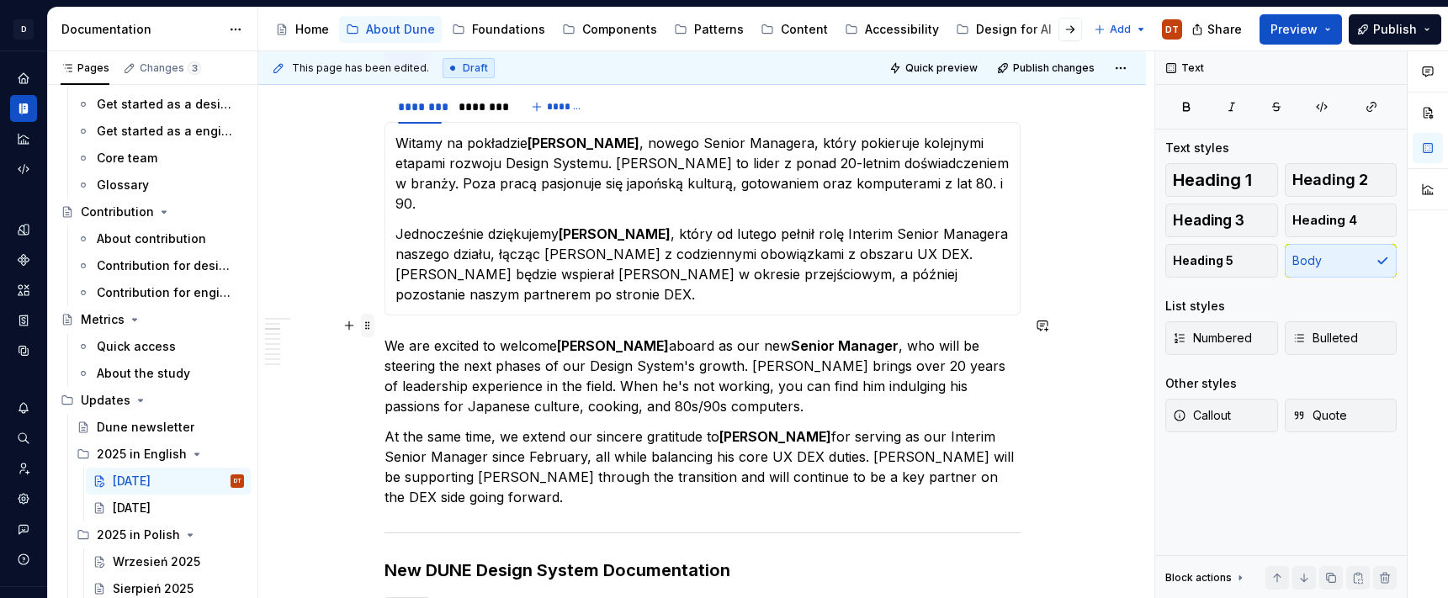
click at [368, 325] on span at bounding box center [367, 326] width 13 height 24
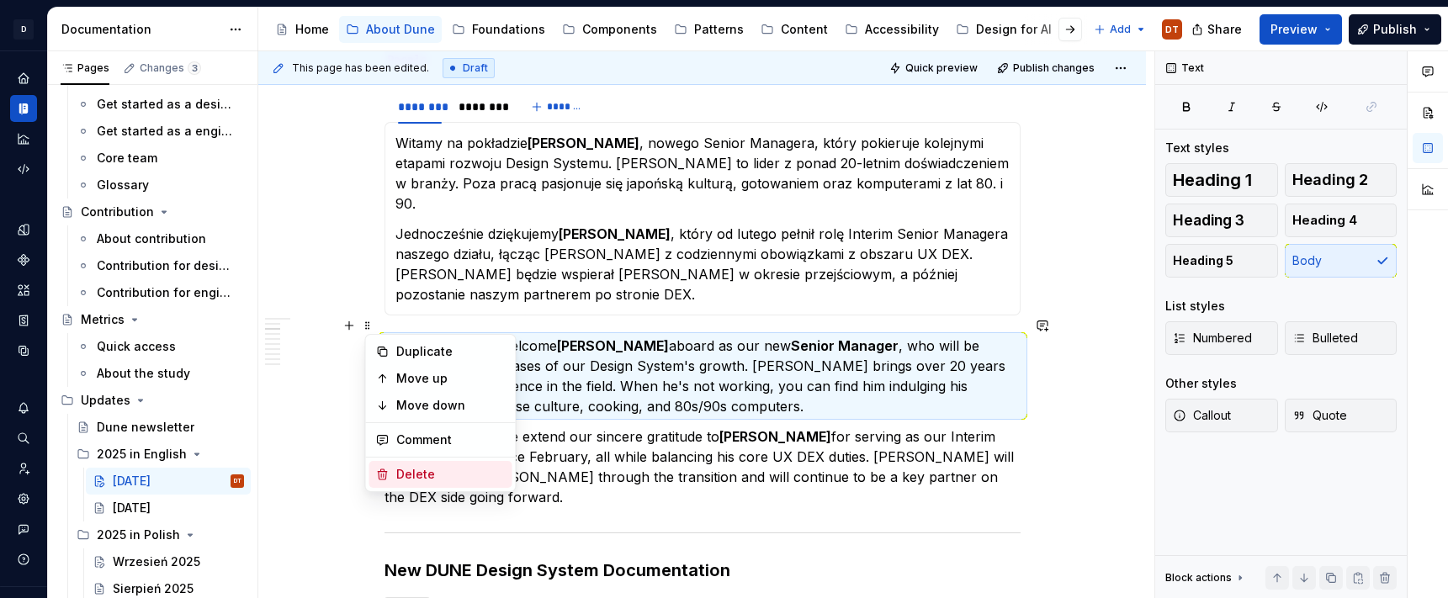
click at [401, 476] on div "Delete" at bounding box center [450, 474] width 109 height 17
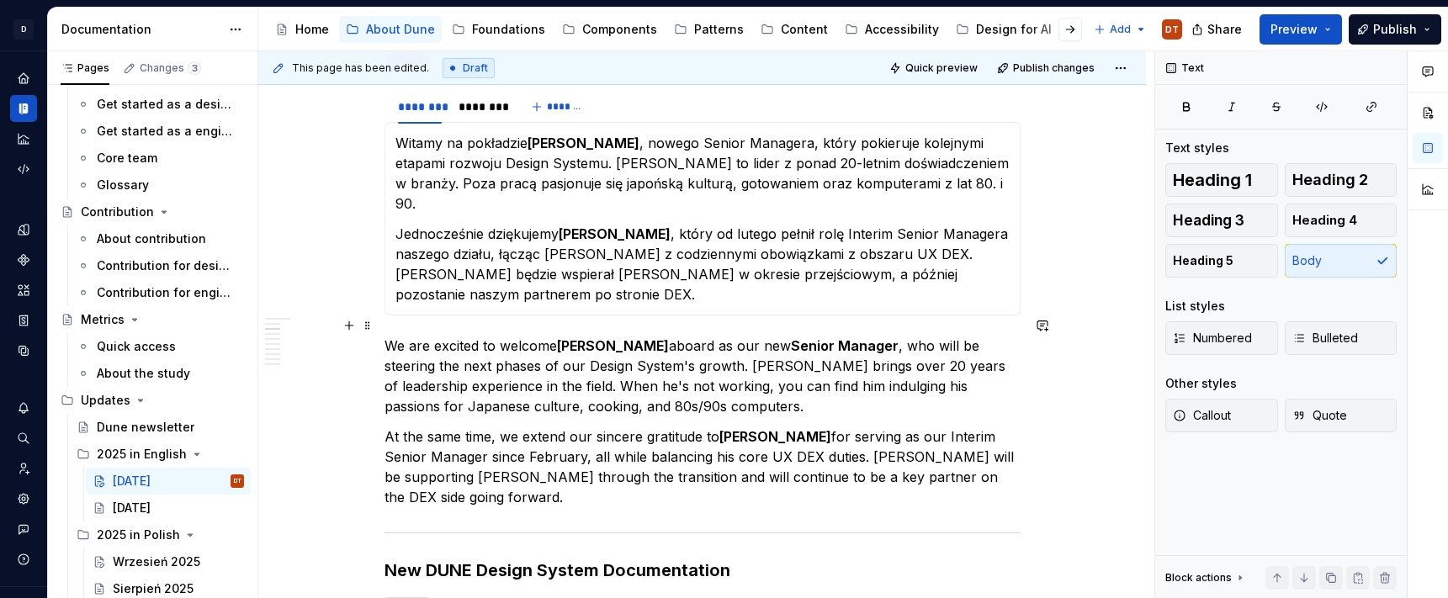
click at [432, 342] on p "We are excited to welcome [PERSON_NAME] aboard as our new Senior Manager , who …" at bounding box center [703, 376] width 636 height 81
click at [391, 336] on p "We are excited to welcome [PERSON_NAME] aboard as our new Senior Manager , who …" at bounding box center [703, 376] width 636 height 81
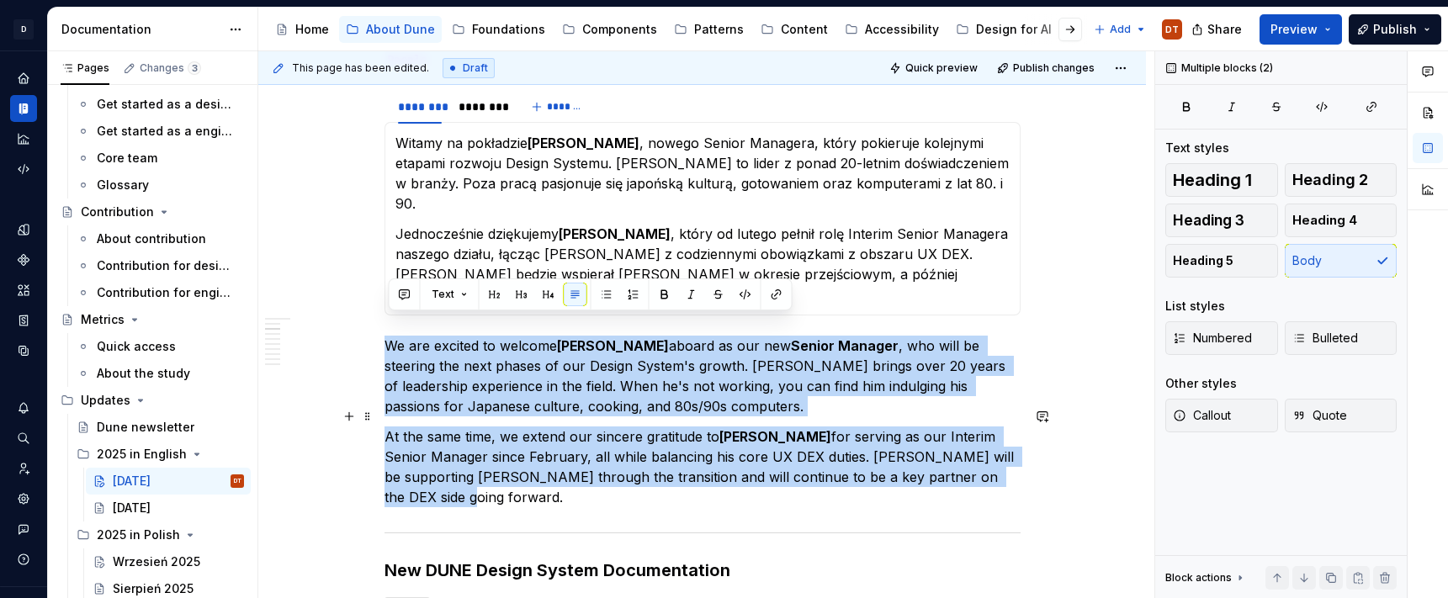
drag, startPoint x: 388, startPoint y: 324, endPoint x: 499, endPoint y: 474, distance: 186.5
copy div "We are excited to welcome [PERSON_NAME] aboard as our new Senior Manager , who …"
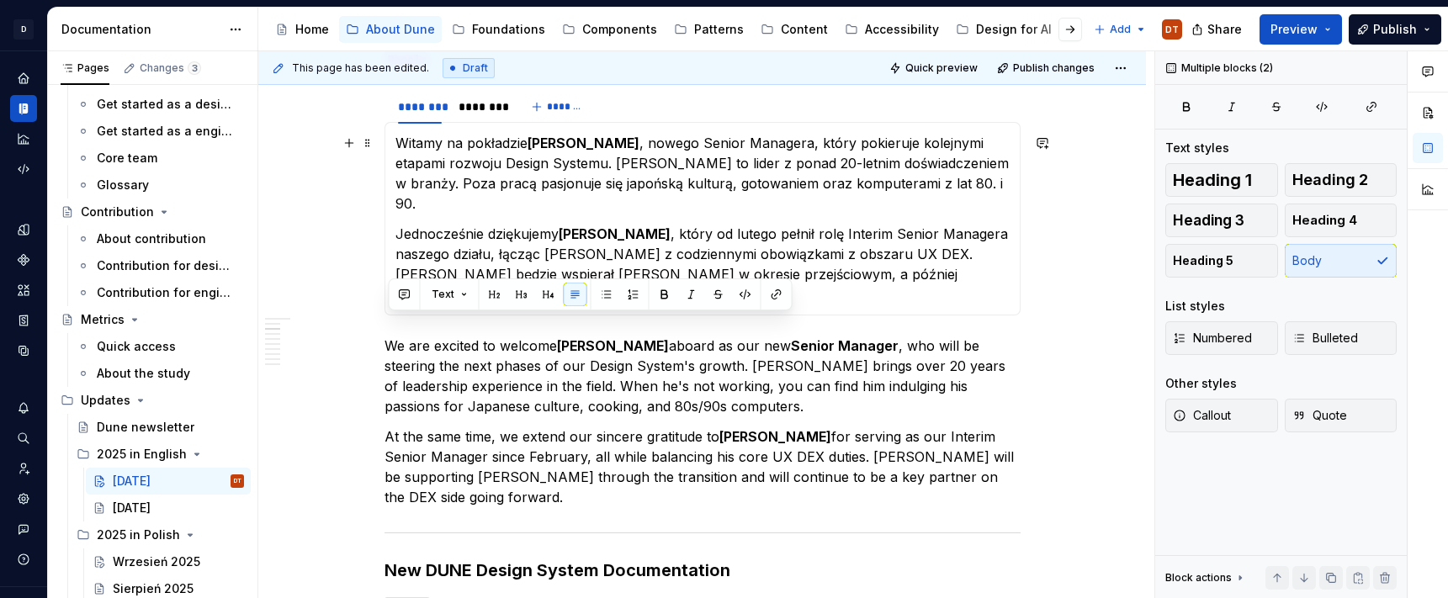
click at [478, 170] on p "Witamy na pokładzie [PERSON_NAME] , nowego Senior Managera, który pokieruje kol…" at bounding box center [703, 173] width 614 height 81
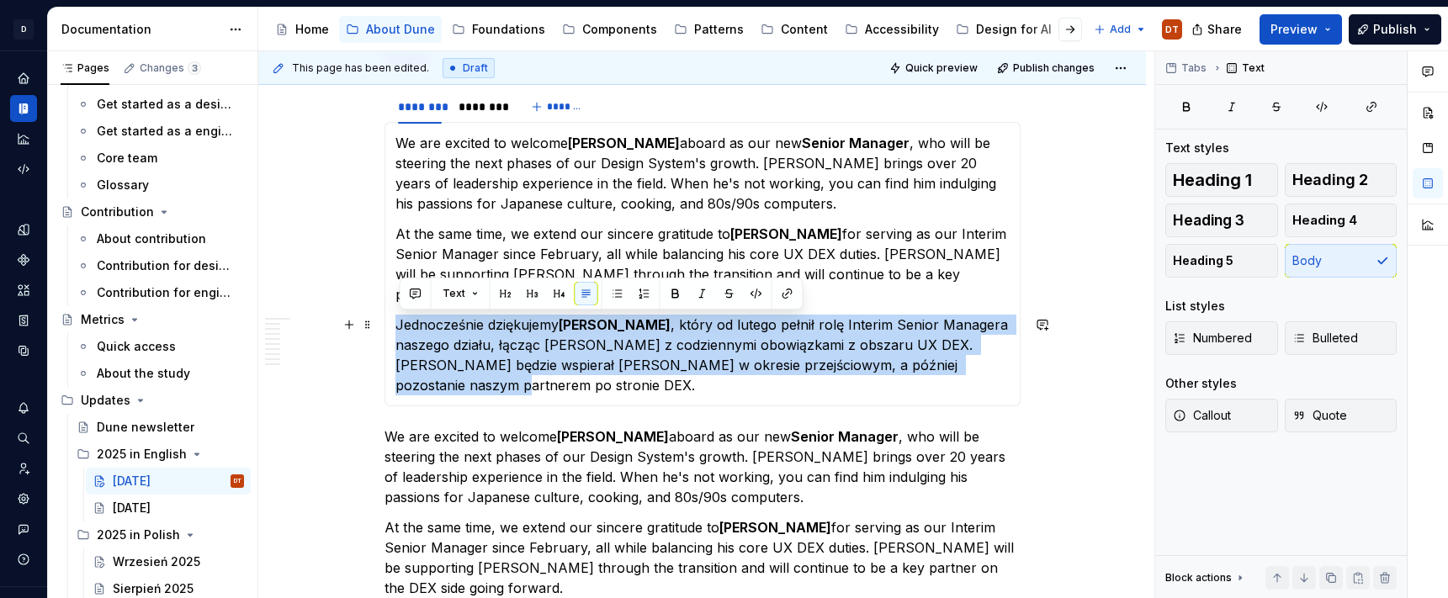
drag, startPoint x: 443, startPoint y: 327, endPoint x: 542, endPoint y: 391, distance: 118.1
click at [544, 392] on div "We are excited to welcome [PERSON_NAME] aboard as our new Senior Manager , who …" at bounding box center [703, 264] width 636 height 284
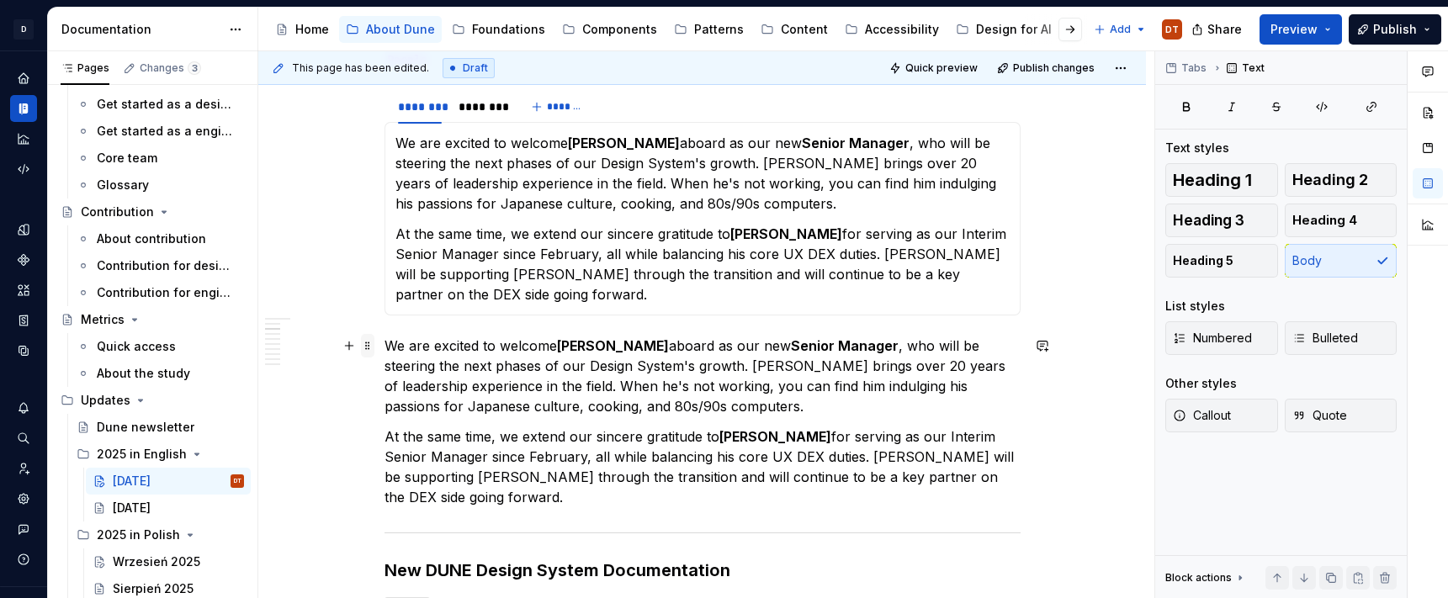
click at [369, 348] on span at bounding box center [367, 346] width 13 height 24
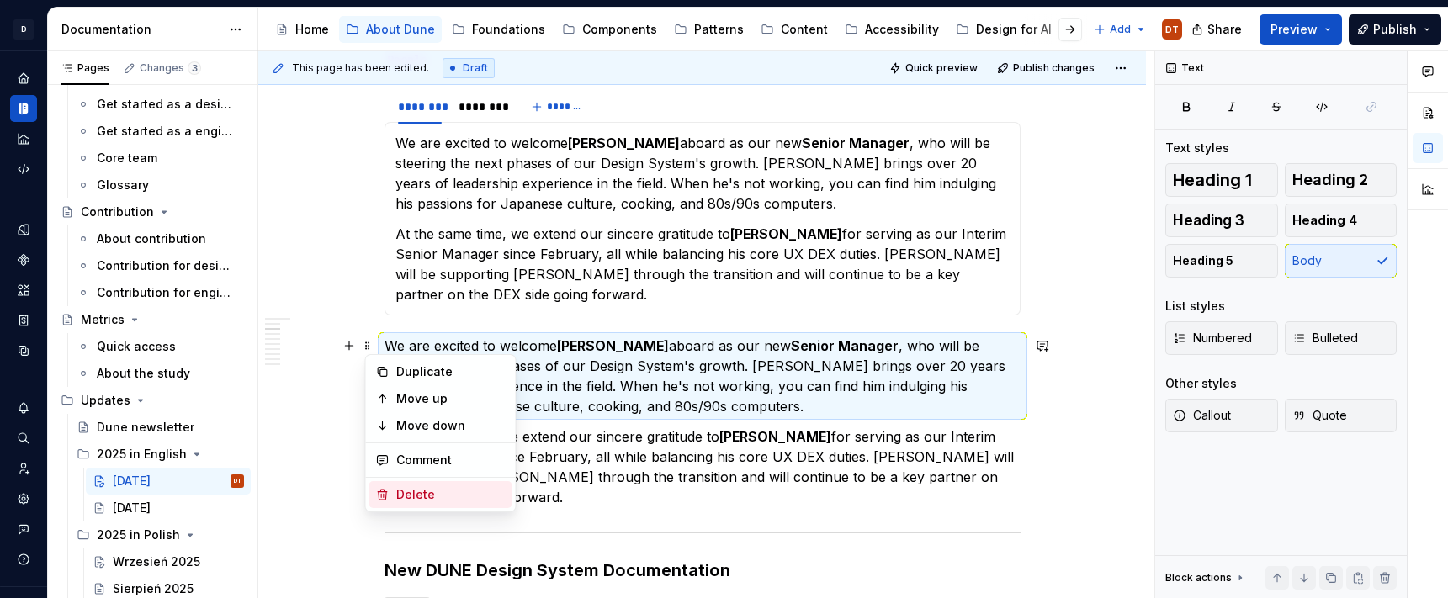
click at [402, 497] on div "Delete" at bounding box center [450, 494] width 109 height 17
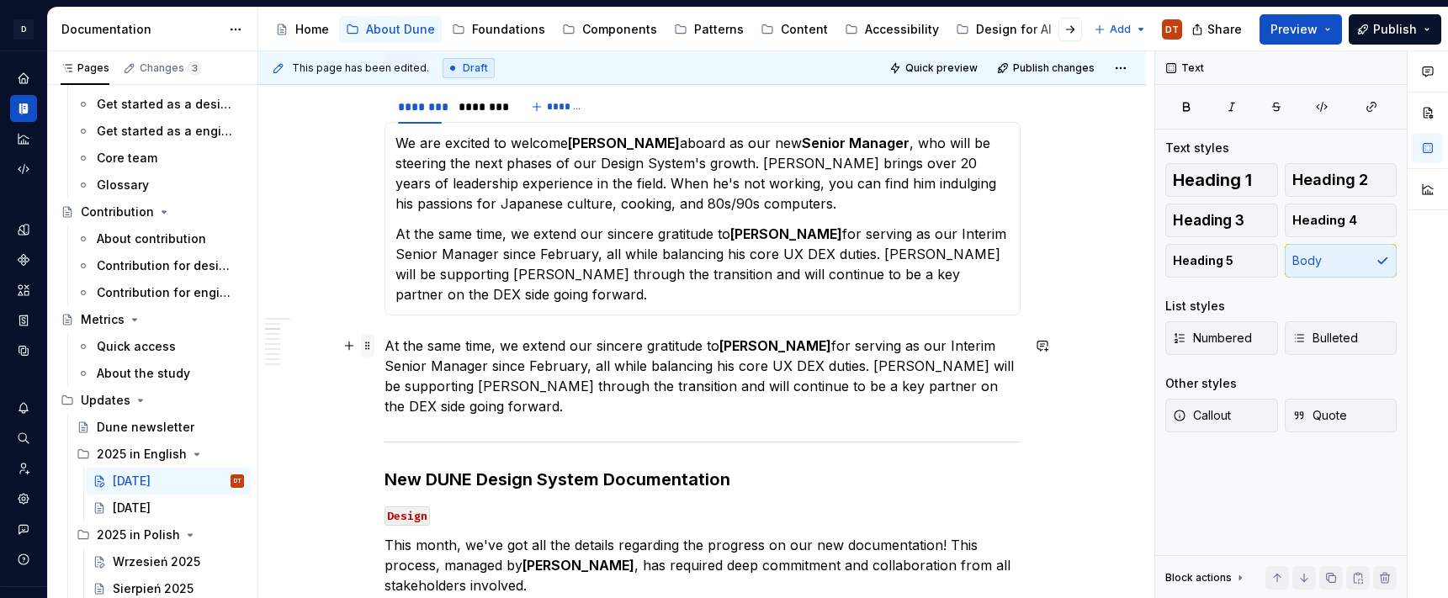
click at [372, 348] on span at bounding box center [367, 346] width 13 height 24
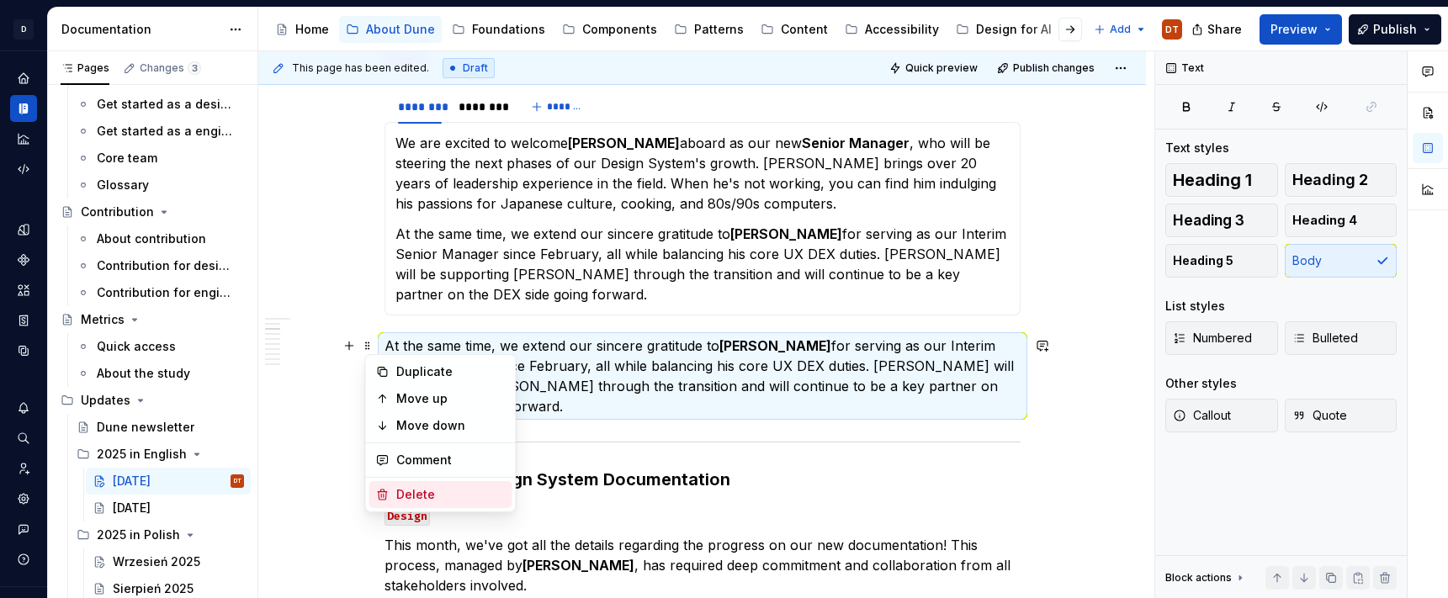
click at [425, 492] on div "Delete" at bounding box center [450, 494] width 109 height 17
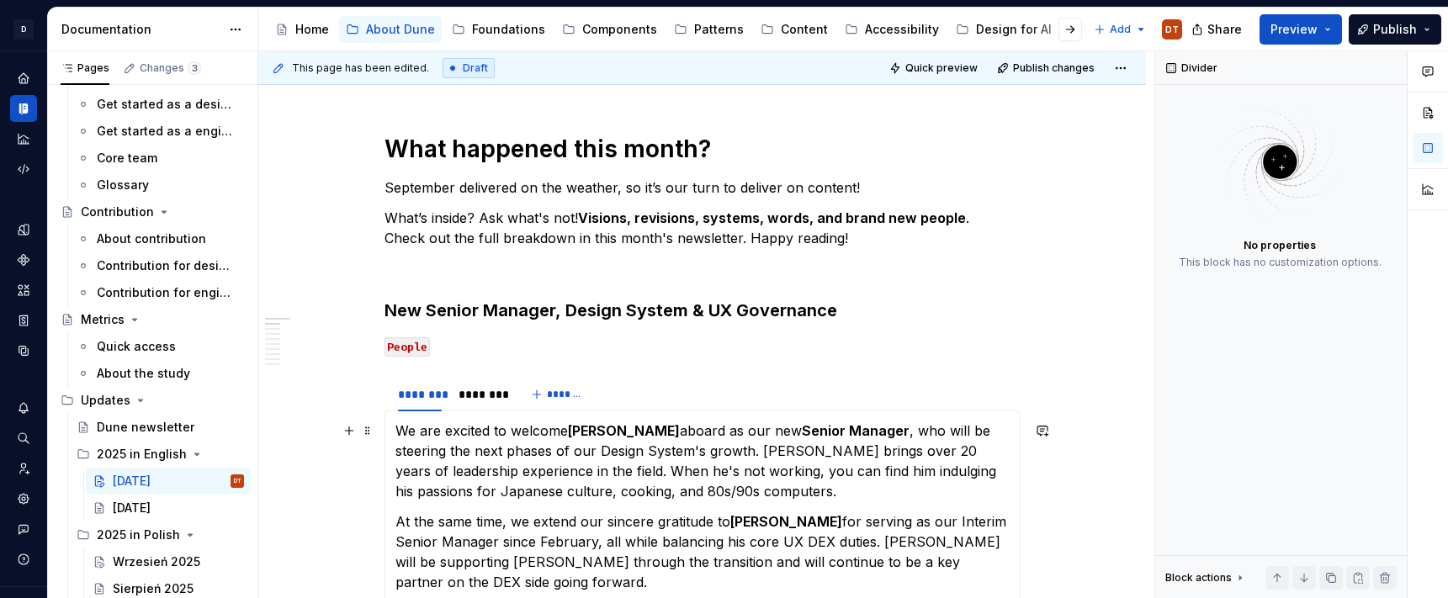
scroll to position [185, 0]
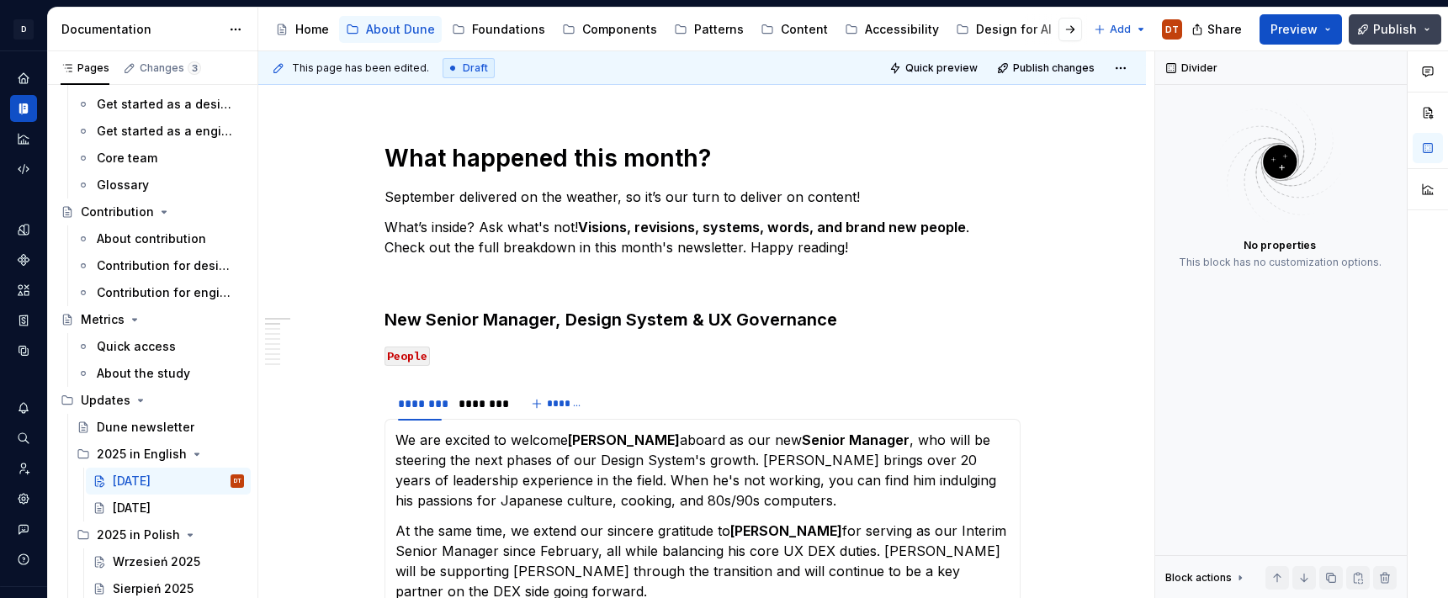
drag, startPoint x: 1395, startPoint y: 30, endPoint x: 1388, endPoint y: 39, distance: 10.8
click at [1241, 30] on span "Publish" at bounding box center [1396, 29] width 44 height 17
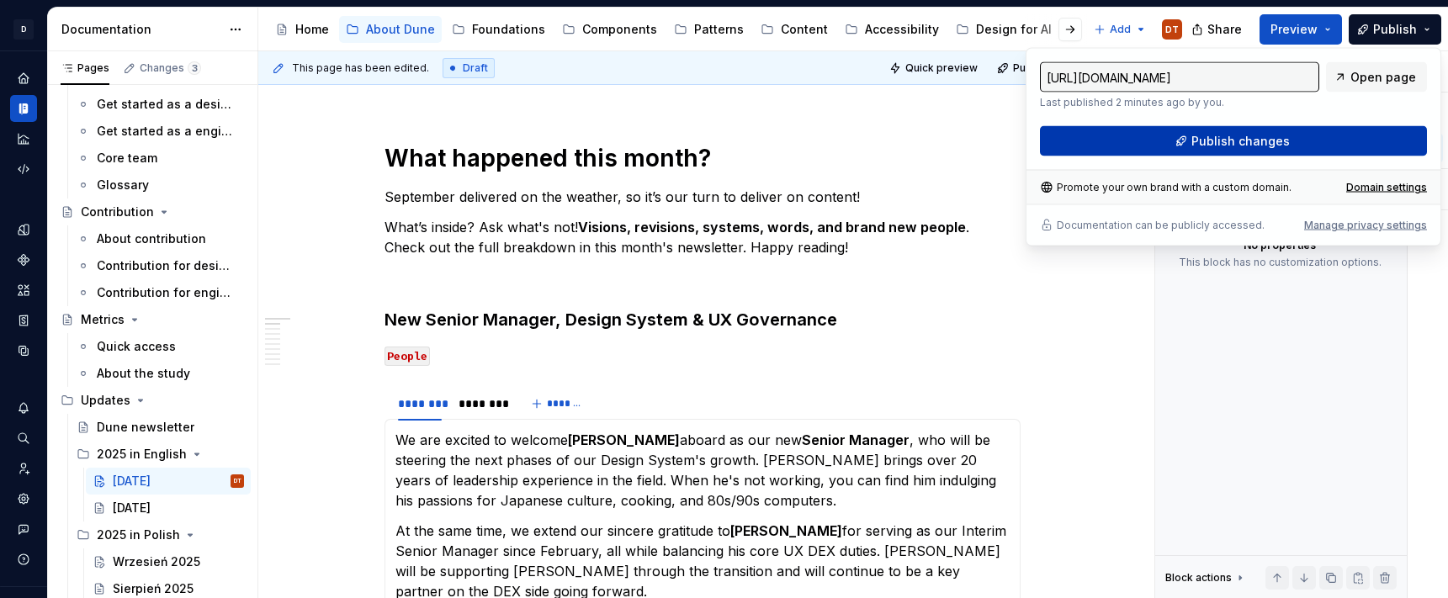
click at [1241, 139] on button "Publish changes" at bounding box center [1233, 141] width 387 height 30
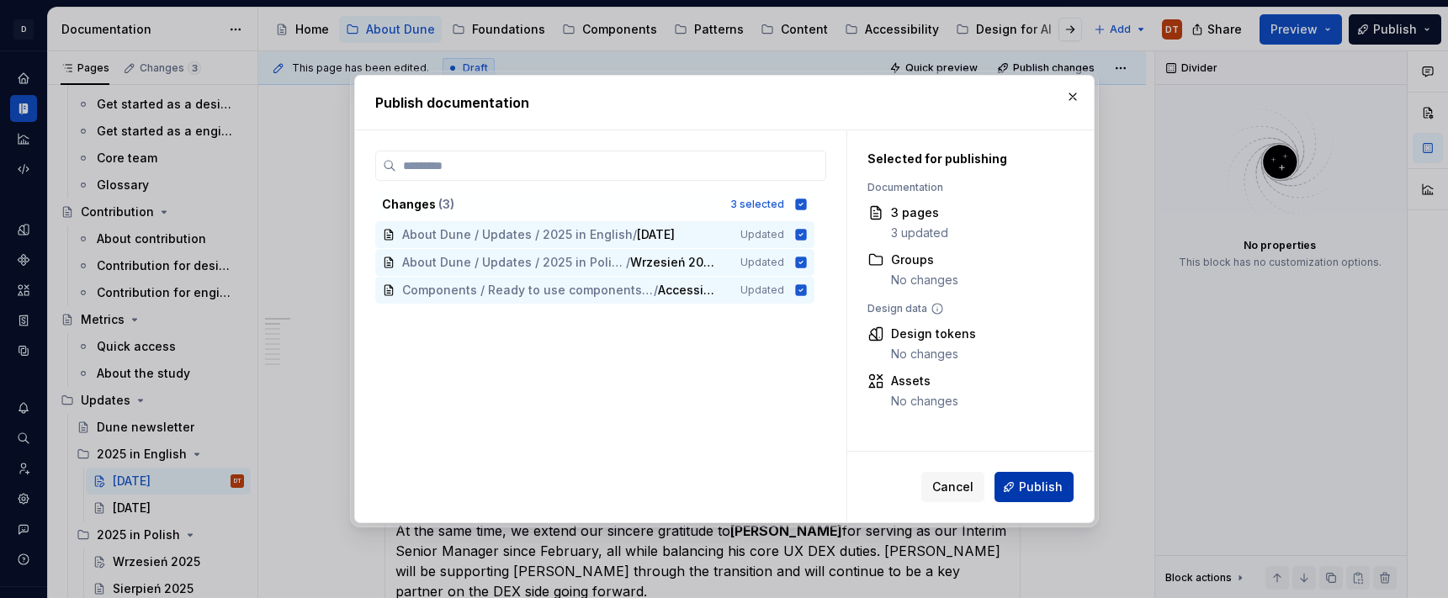
click at [1031, 479] on span "Publish" at bounding box center [1041, 487] width 44 height 17
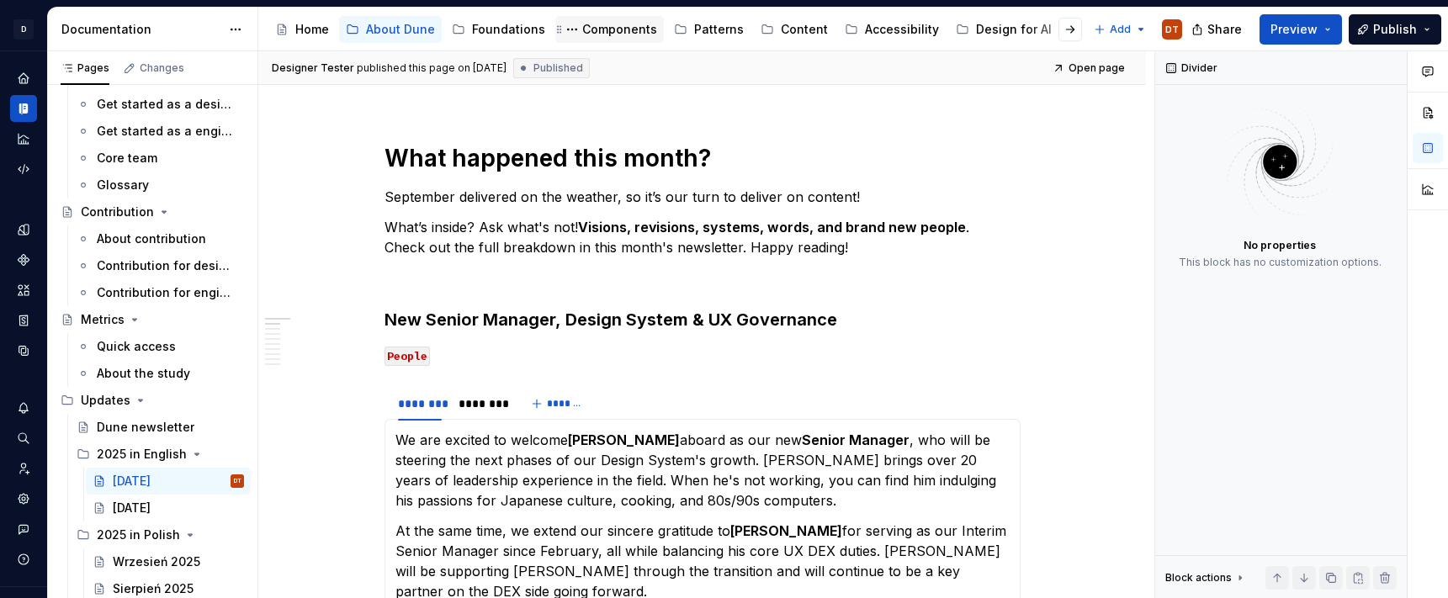
click at [587, 29] on div "Components" at bounding box center [619, 29] width 75 height 17
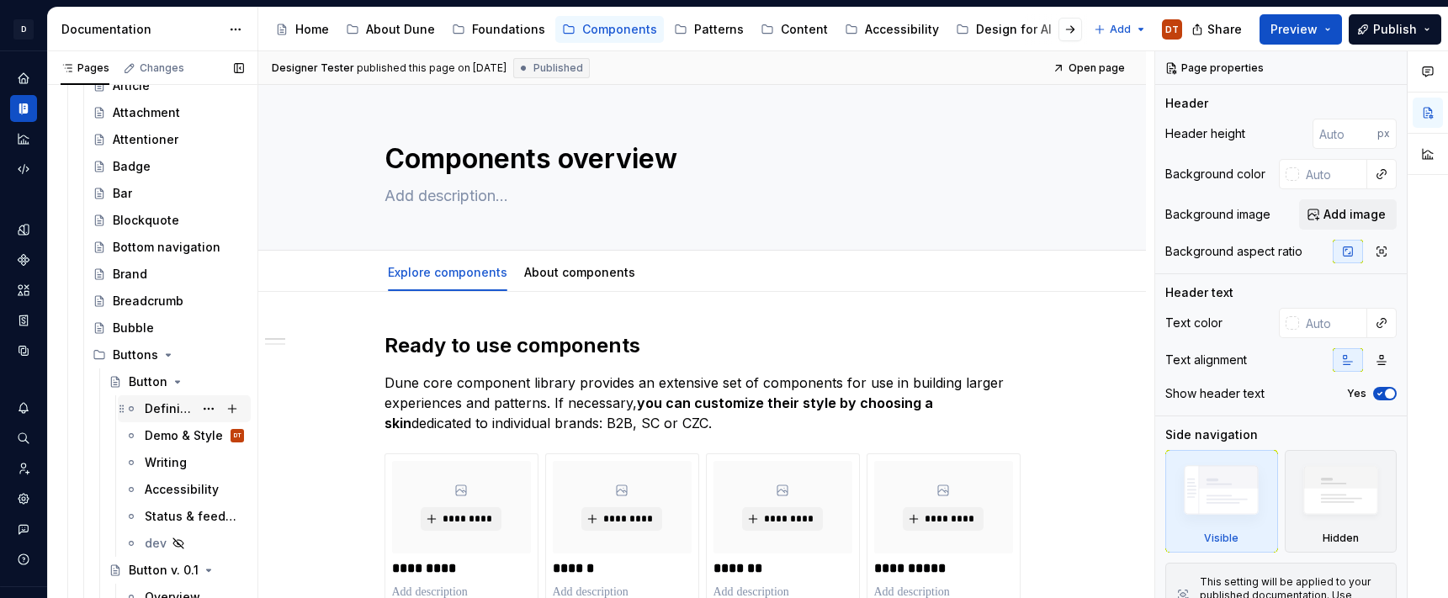
scroll to position [243, 0]
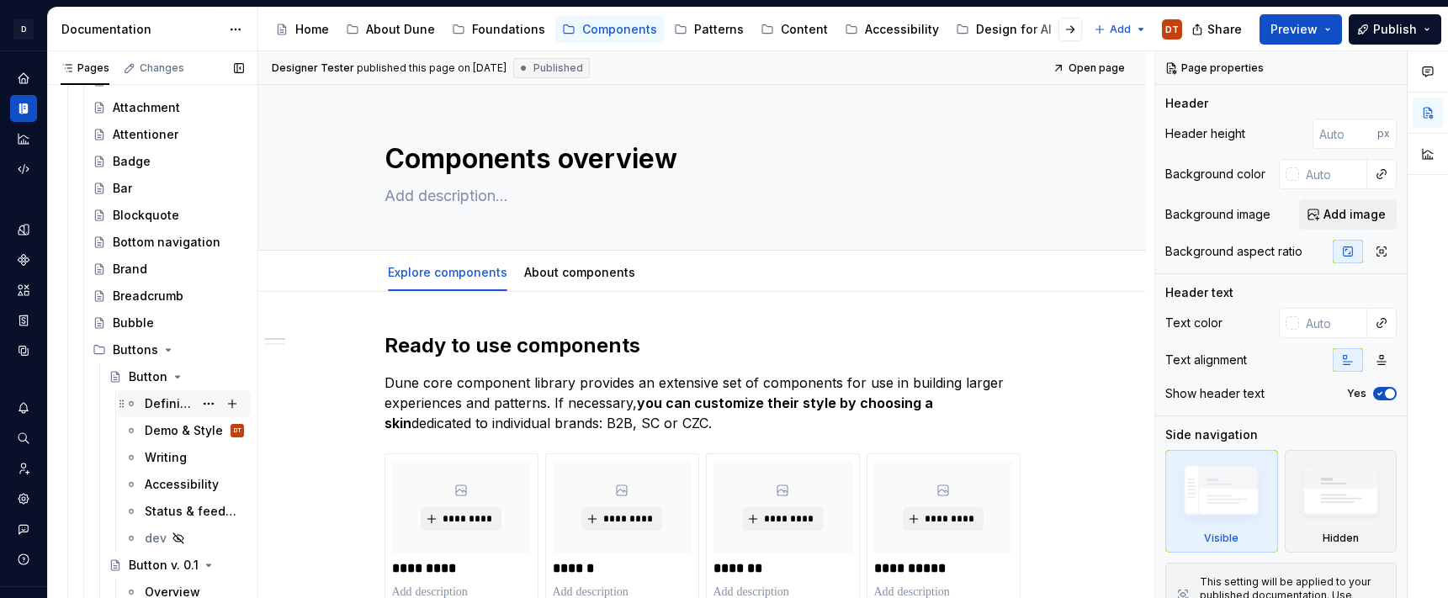
click at [159, 403] on div "Definition & Usage" at bounding box center [169, 404] width 49 height 17
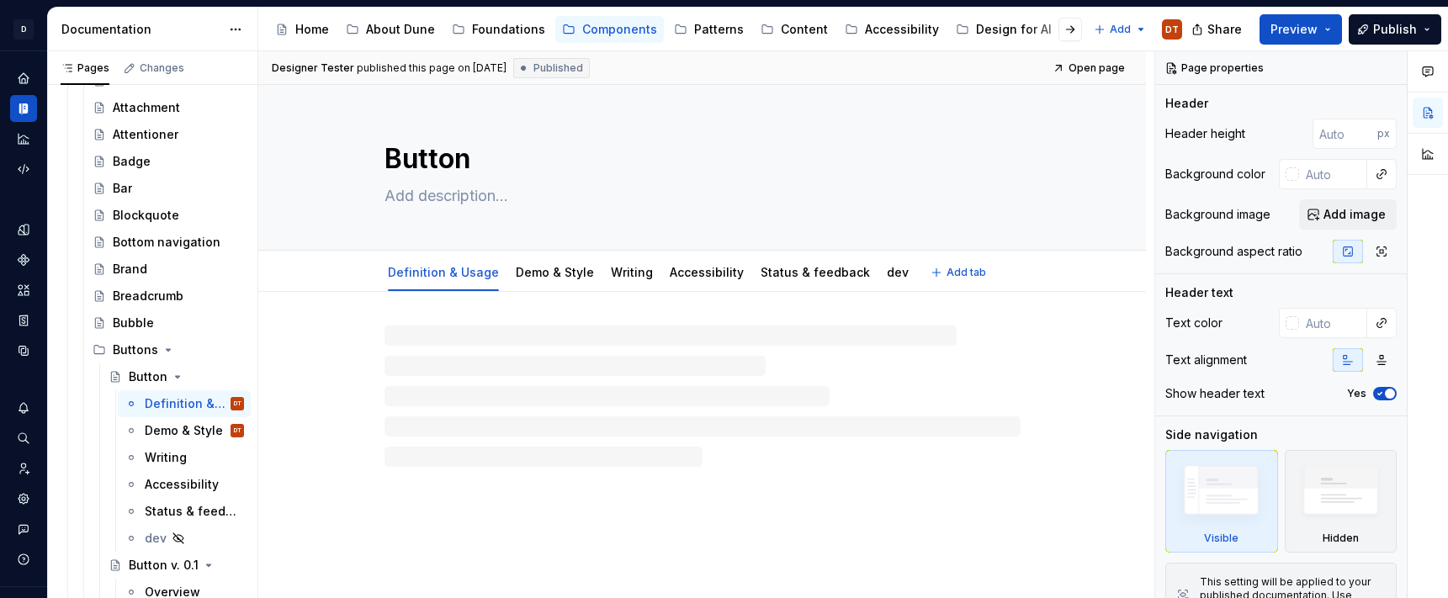
click at [427, 190] on textarea at bounding box center [699, 196] width 636 height 27
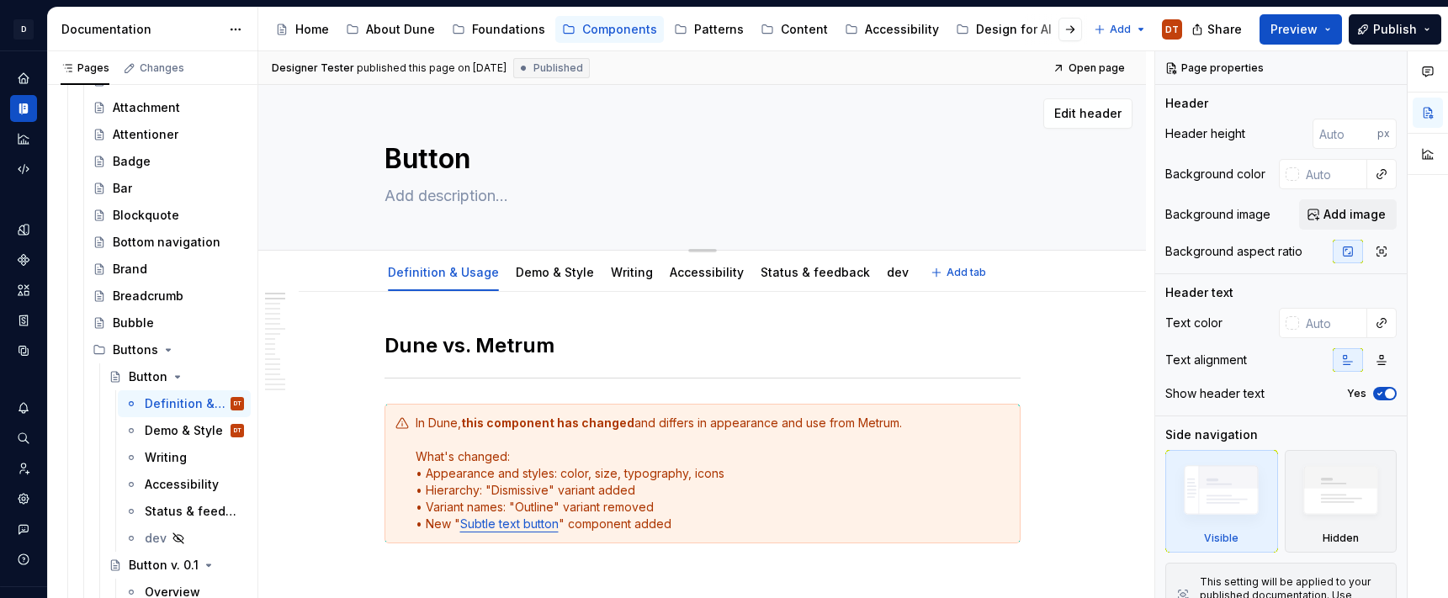
click at [412, 205] on textarea at bounding box center [699, 196] width 636 height 27
type textarea "*"
type textarea "v"
type textarea "*"
type textarea "v."
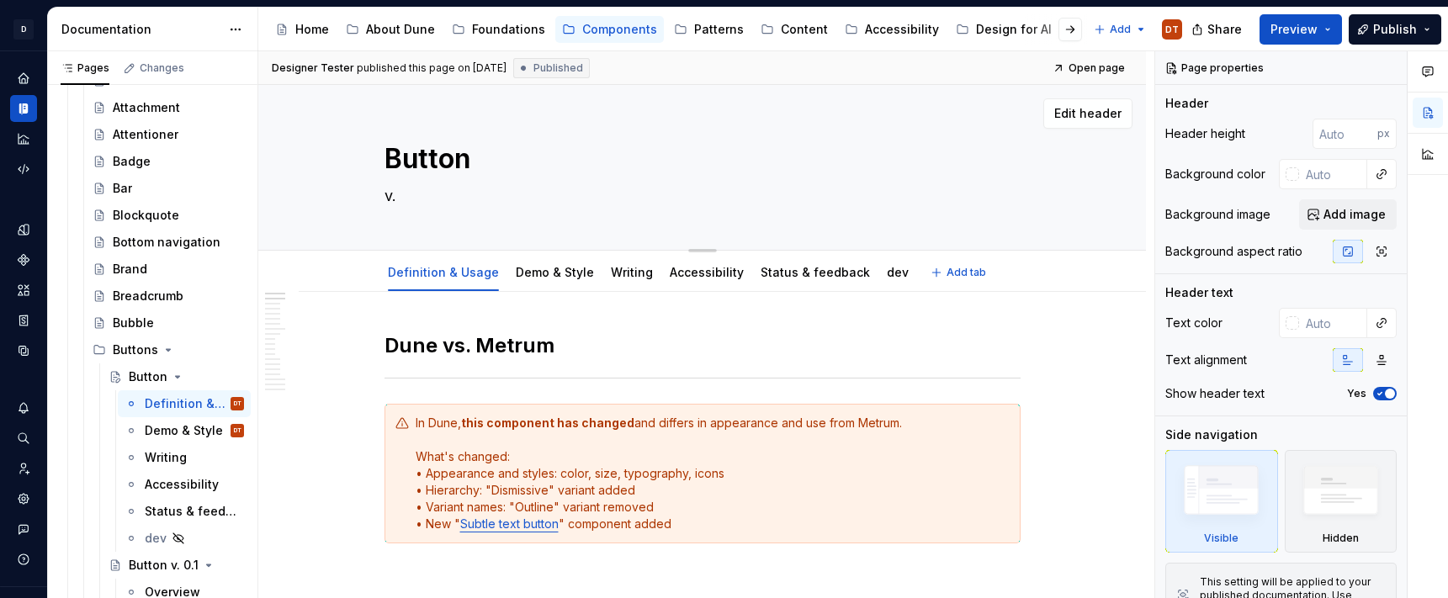
type textarea "*"
type textarea "v.1"
type textarea "*"
type textarea "v.1"
click at [672, 332] on h2 "Dune vs. Metrum" at bounding box center [703, 345] width 636 height 27
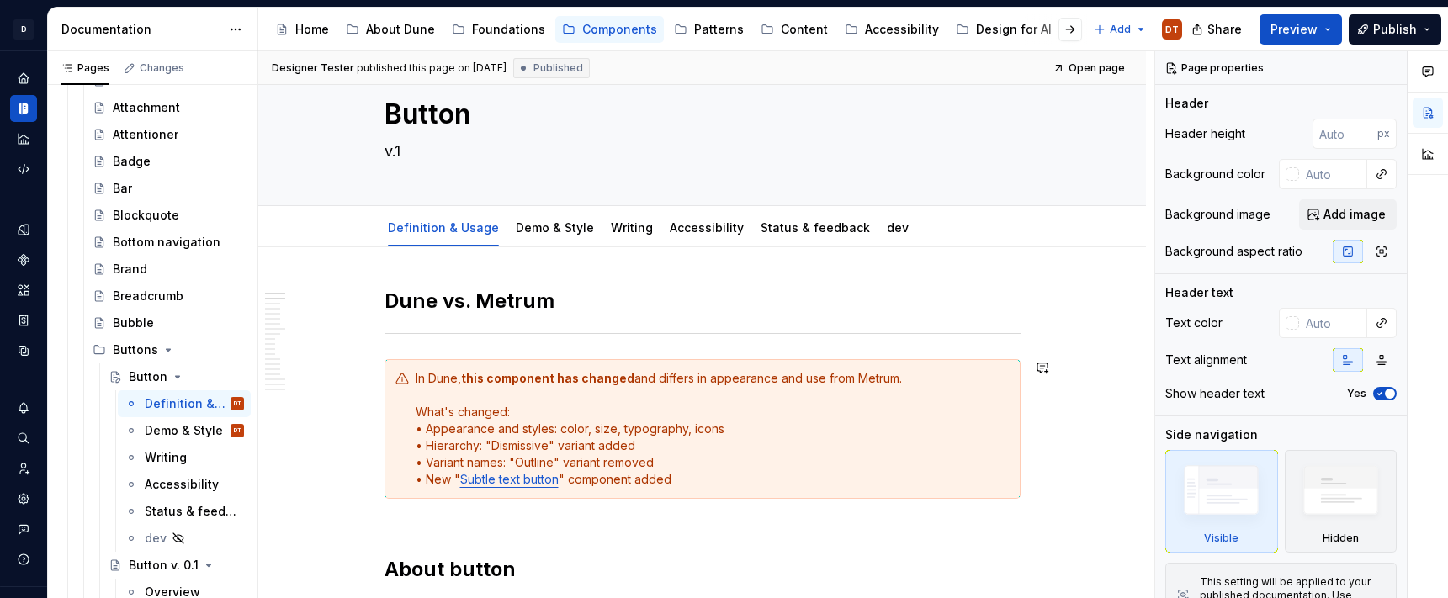
scroll to position [34, 0]
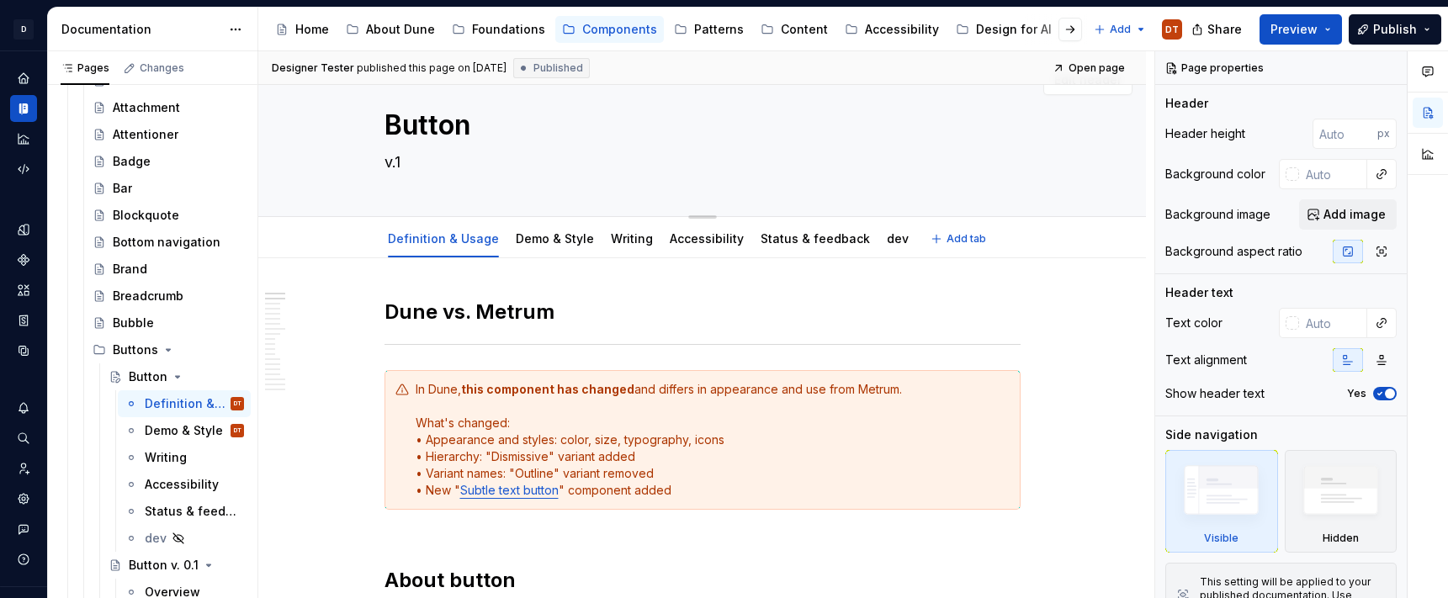
click at [460, 154] on textarea "v.1" at bounding box center [699, 162] width 636 height 27
click at [391, 193] on div "Button v.1" at bounding box center [703, 133] width 636 height 165
click at [401, 178] on div "Button v.1" at bounding box center [703, 133] width 636 height 165
click at [391, 157] on textarea "v.1" at bounding box center [699, 162] width 636 height 27
type textarea "*"
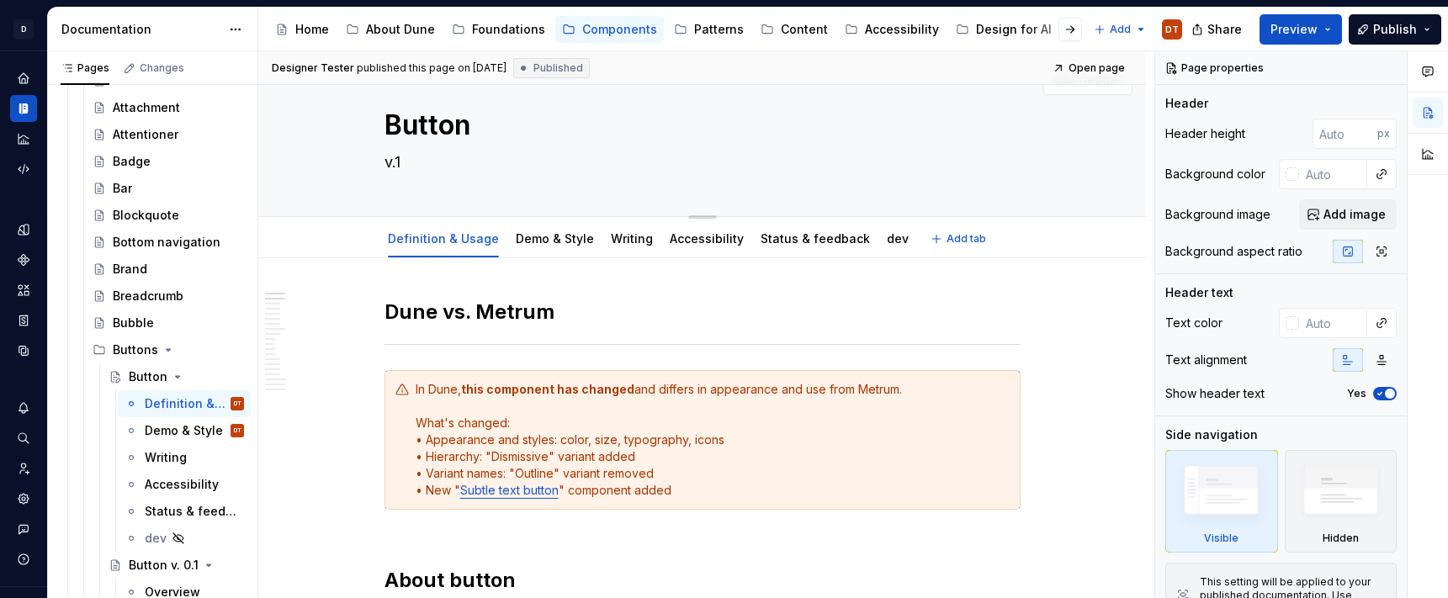
type textarea "/"
type textarea "*"
type textarea "v"
type textarea "*"
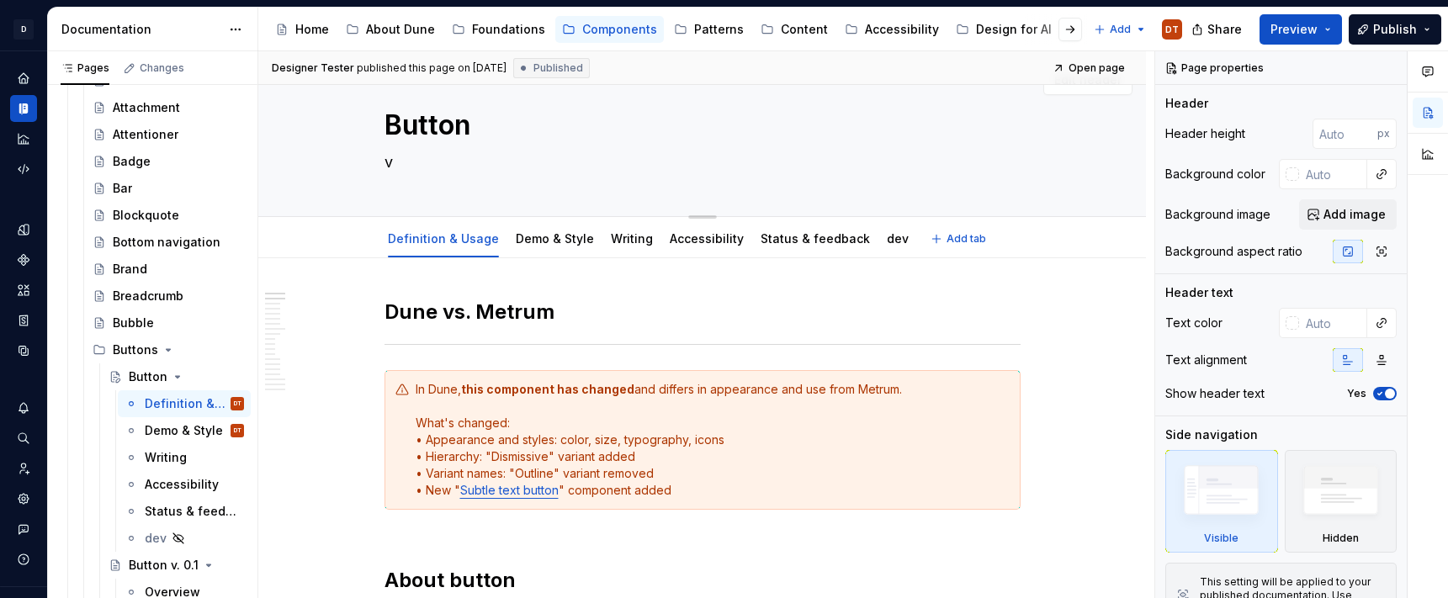
type textarea "v."
type textarea "*"
type textarea "v."
type textarea "*"
type textarea "v. s"
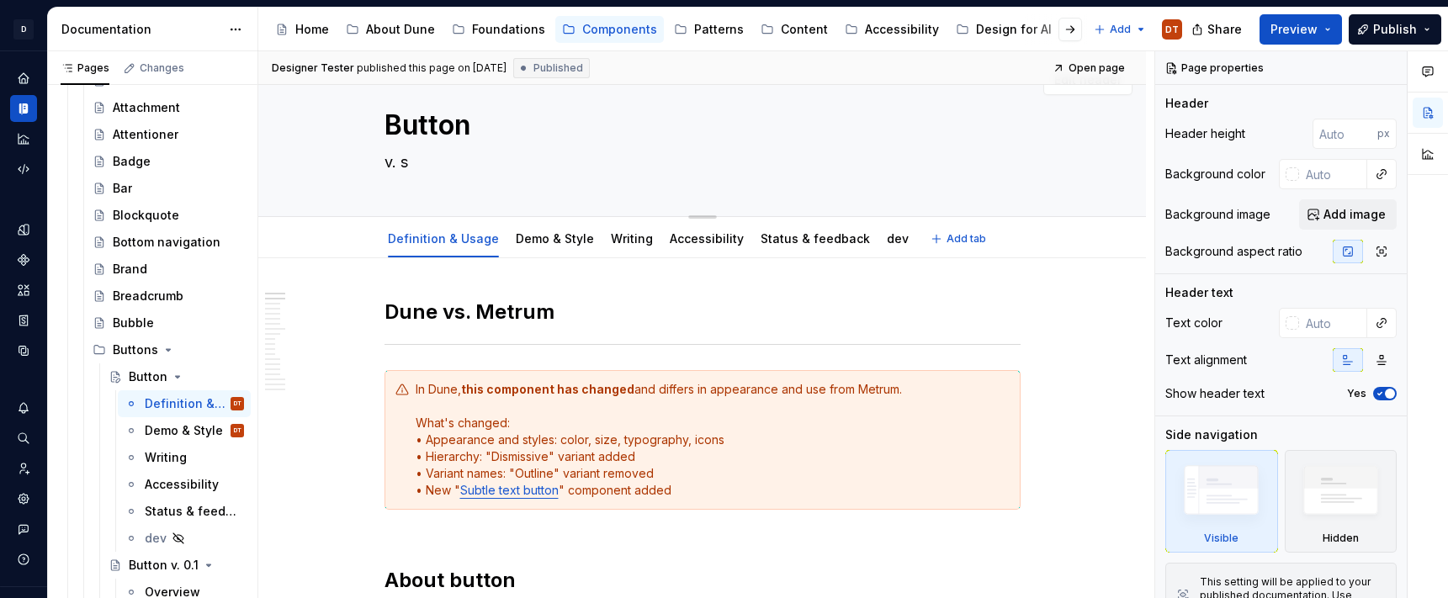
type textarea "*"
type textarea "v."
type textarea "*"
type textarea "v. 1"
click at [424, 157] on textarea "v. 1" at bounding box center [699, 162] width 636 height 27
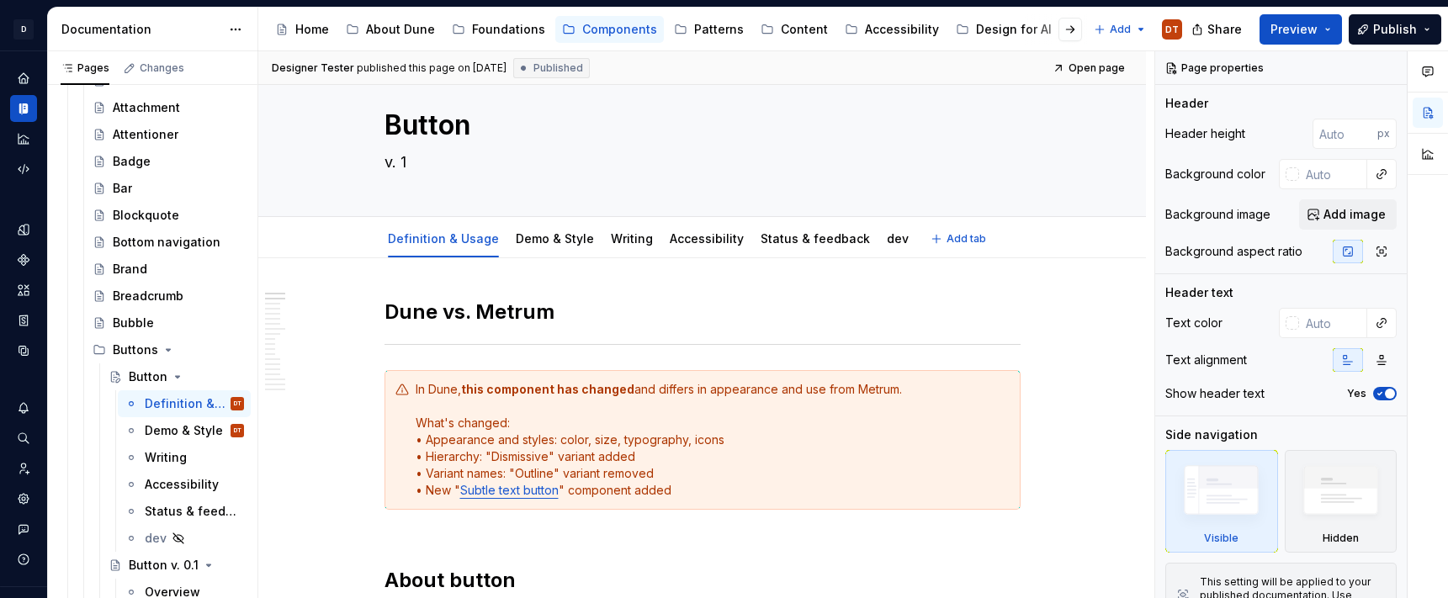
type textarea "*"
type textarea "v. 1"
click at [1241, 393] on span "button" at bounding box center [1390, 394] width 10 height 10
click at [1241, 393] on icon "button" at bounding box center [1380, 394] width 13 height 10
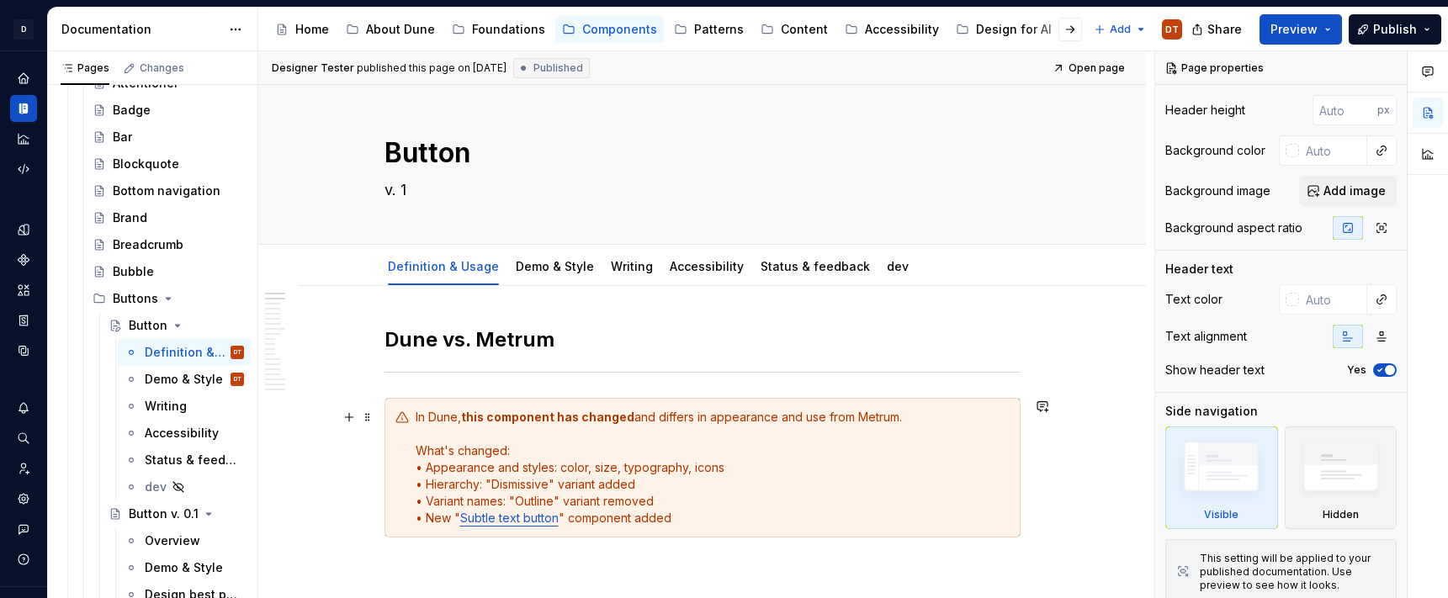
scroll to position [0, 0]
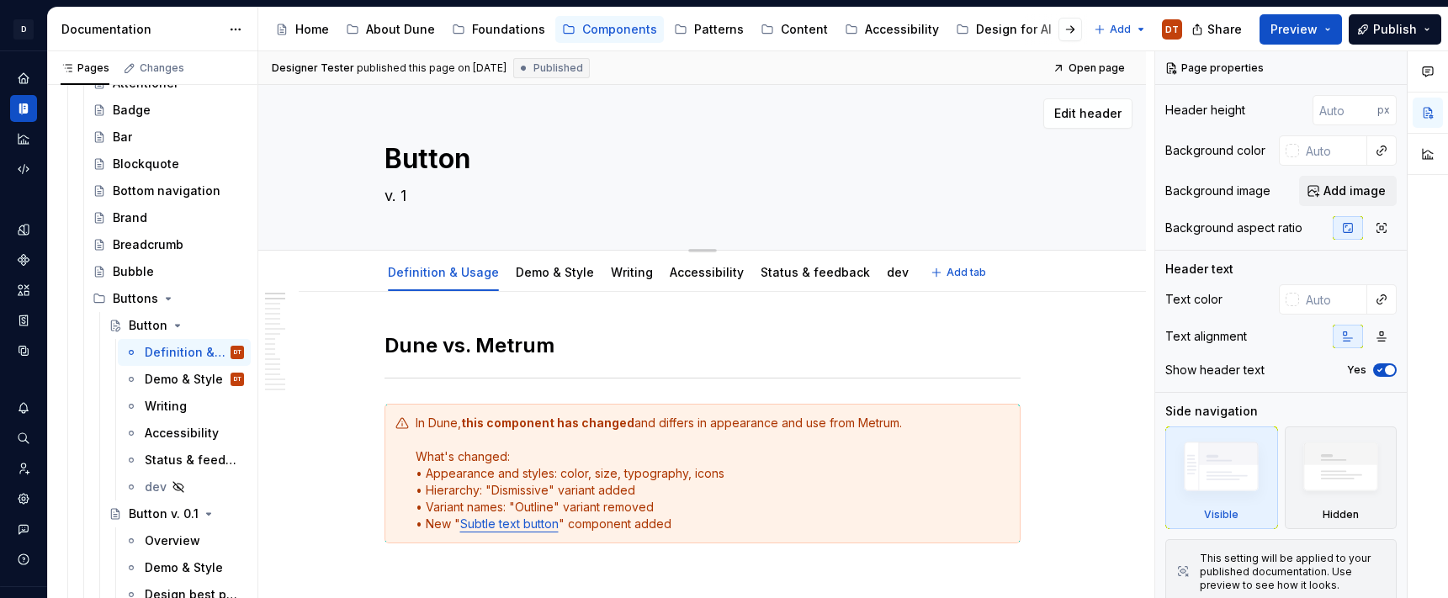
drag, startPoint x: 446, startPoint y: 197, endPoint x: 455, endPoint y: 197, distance: 9.3
click at [446, 197] on textarea "v. 1" at bounding box center [699, 196] width 636 height 27
type textarea "*"
click at [784, 276] on link "Status & feedback" at bounding box center [815, 272] width 109 height 14
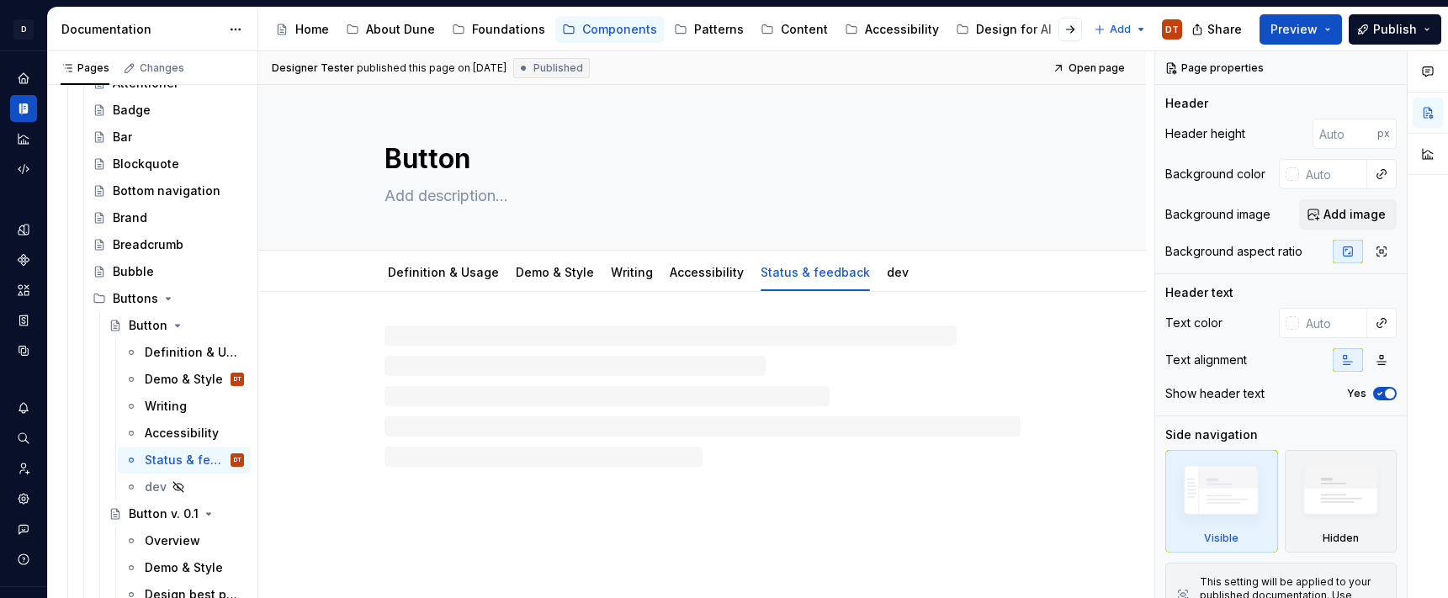
type textarea "*"
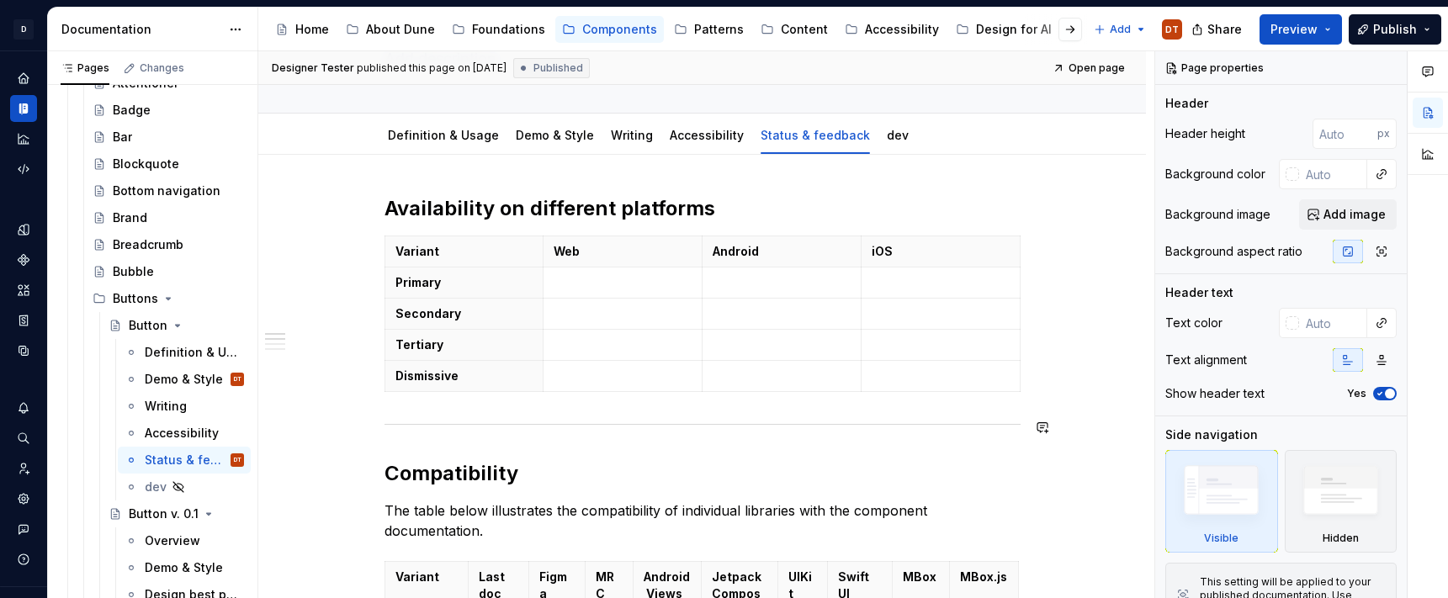
scroll to position [131, 0]
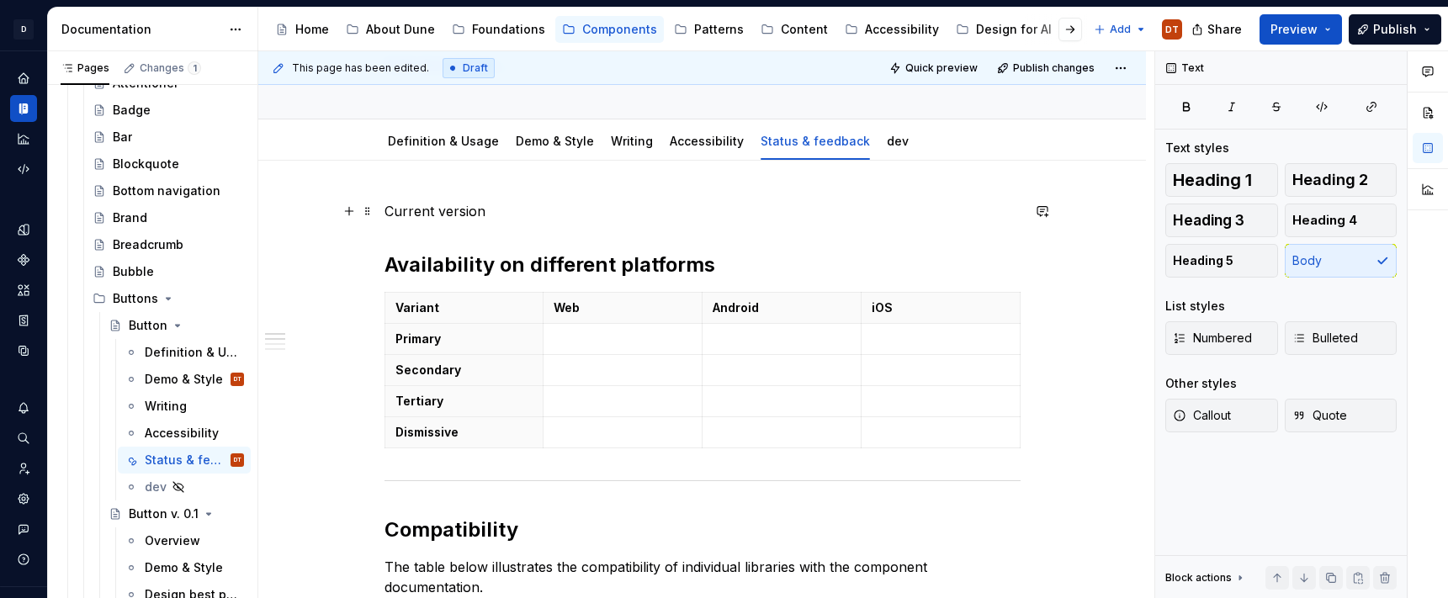
click at [542, 212] on p "Current version" at bounding box center [703, 211] width 636 height 20
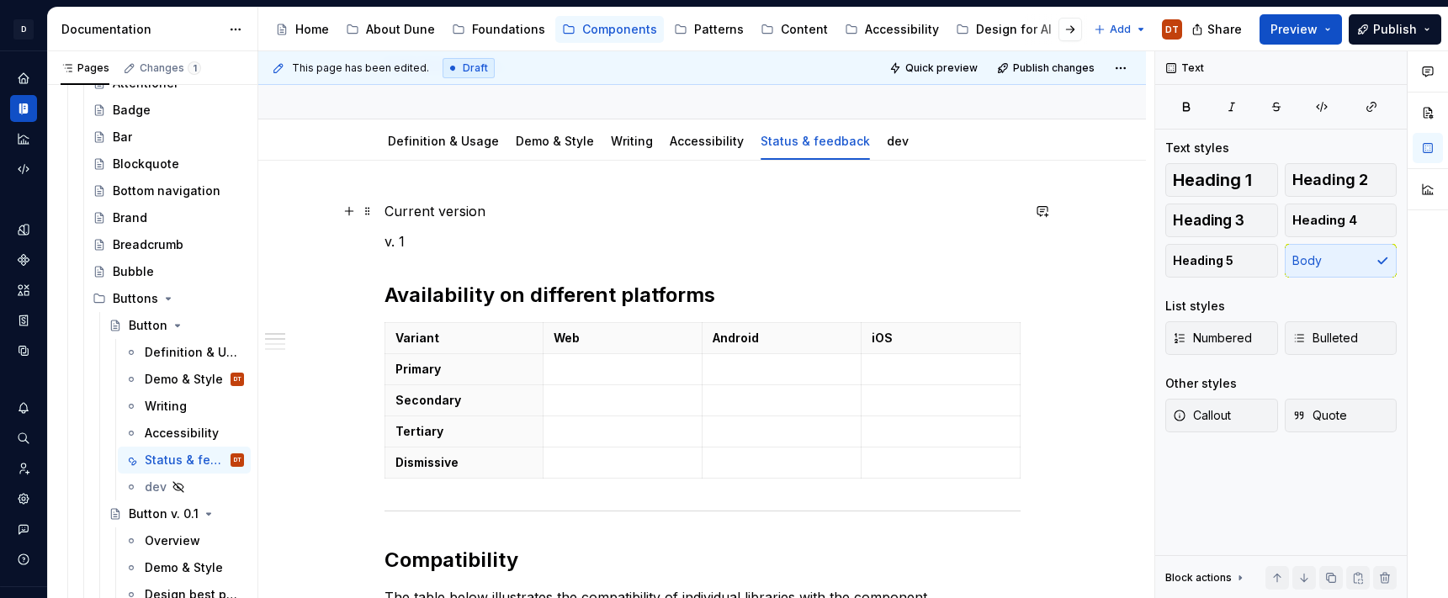
click at [476, 210] on p "Current version" at bounding box center [703, 211] width 636 height 20
click at [447, 299] on h2 "Availability on different platforms" at bounding box center [703, 295] width 636 height 27
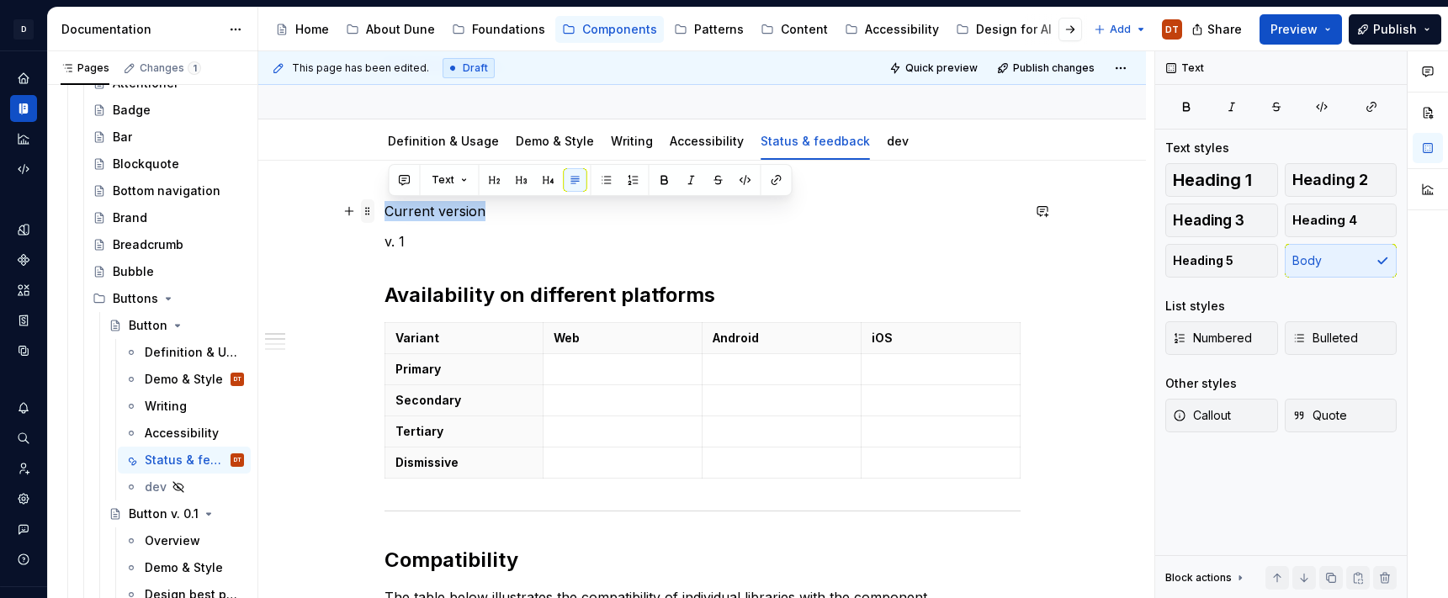
drag, startPoint x: 498, startPoint y: 208, endPoint x: 378, endPoint y: 206, distance: 120.4
click at [497, 183] on button "button" at bounding box center [495, 180] width 24 height 24
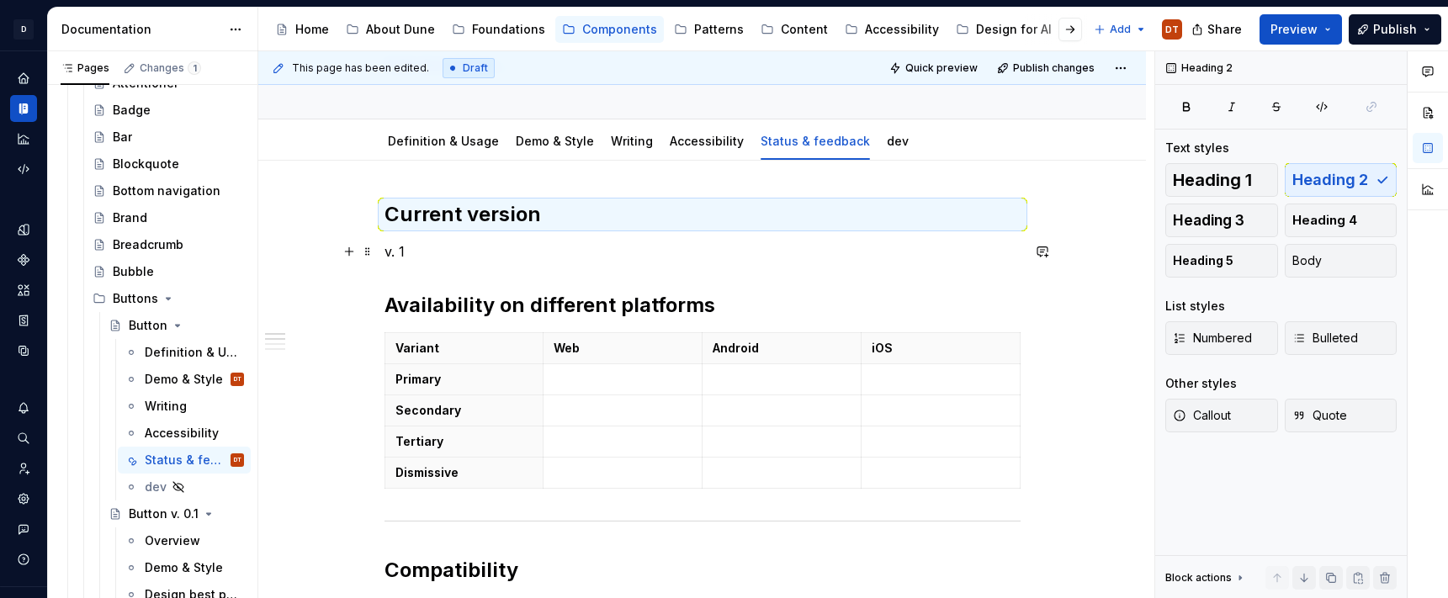
click at [465, 242] on p "v. 1" at bounding box center [703, 252] width 636 height 20
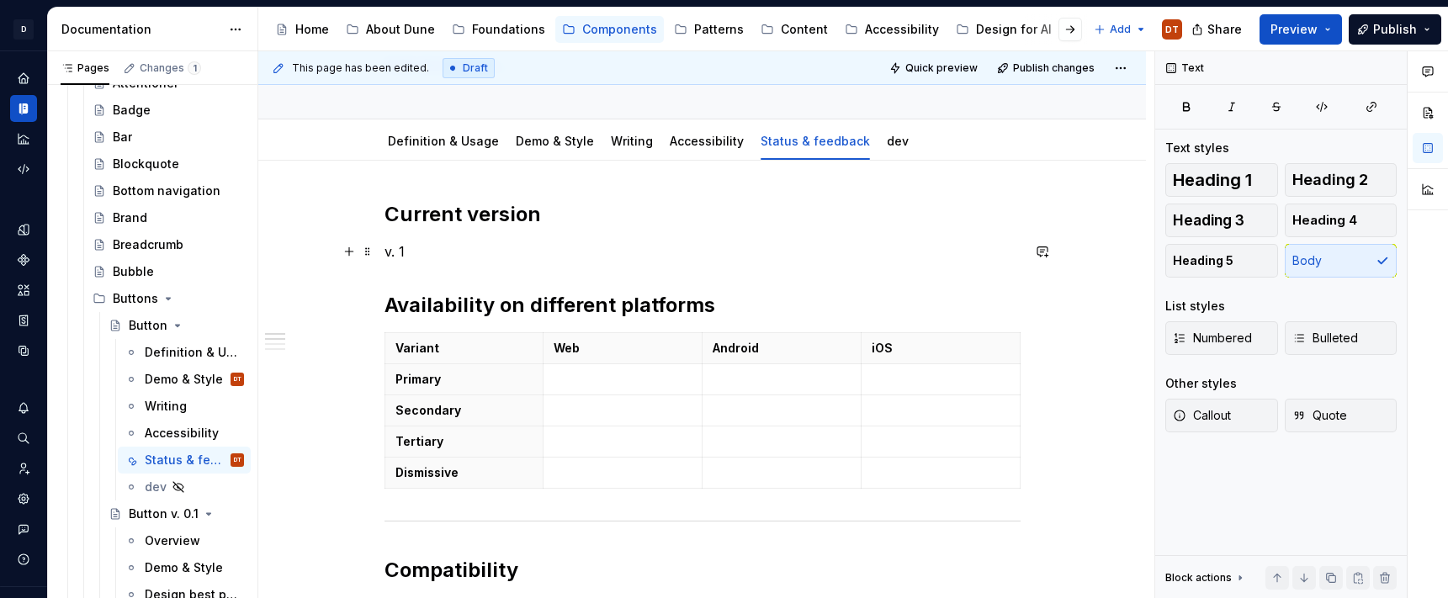
click at [543, 260] on p "v. 1" at bounding box center [703, 252] width 636 height 20
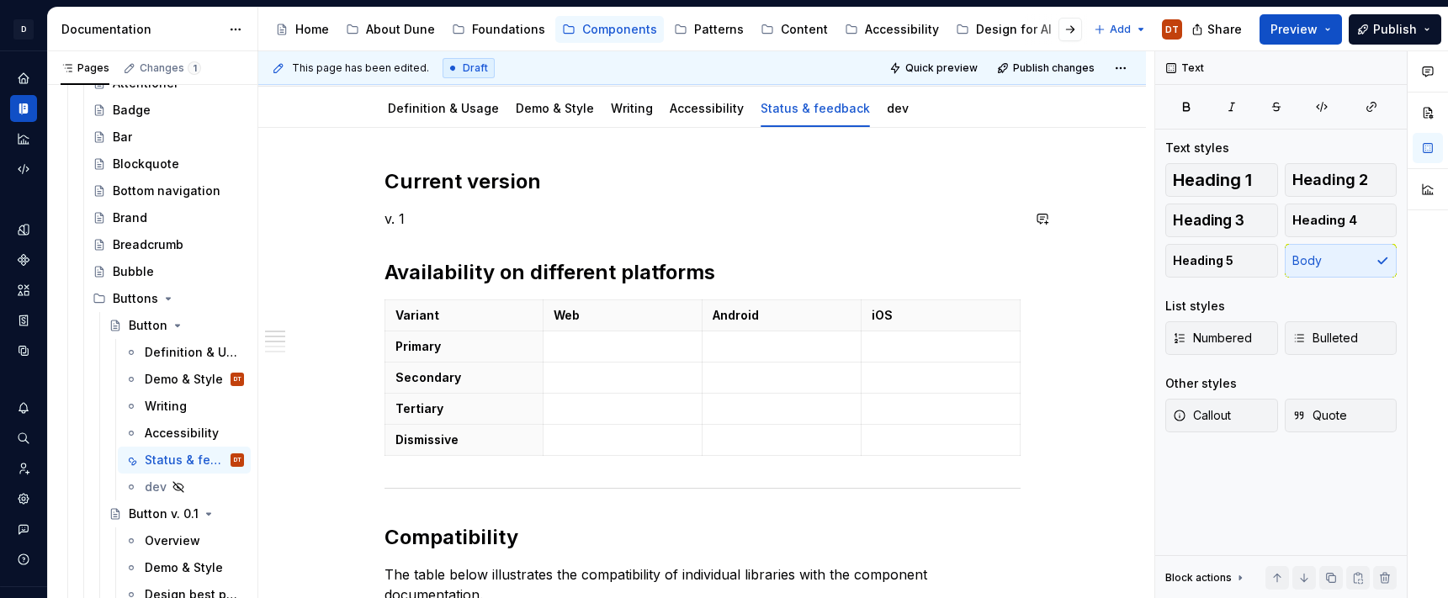
scroll to position [193, 0]
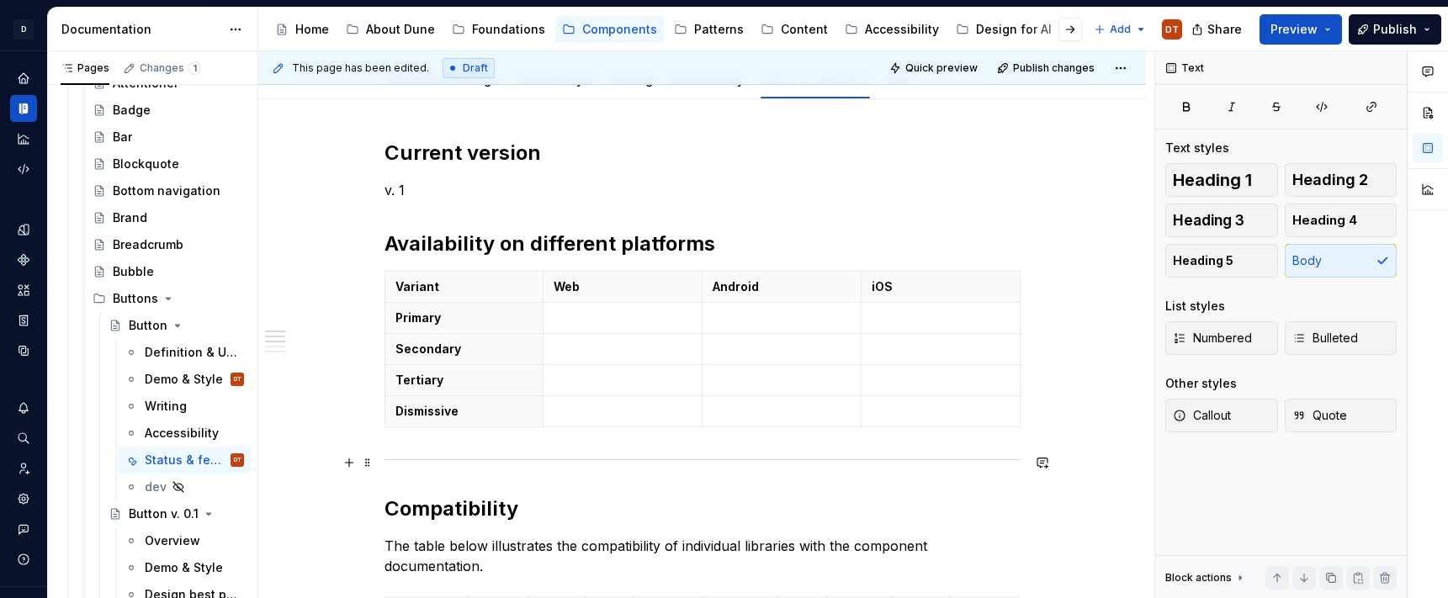
drag, startPoint x: 370, startPoint y: 462, endPoint x: 383, endPoint y: 468, distance: 13.9
click at [370, 462] on span at bounding box center [367, 463] width 13 height 24
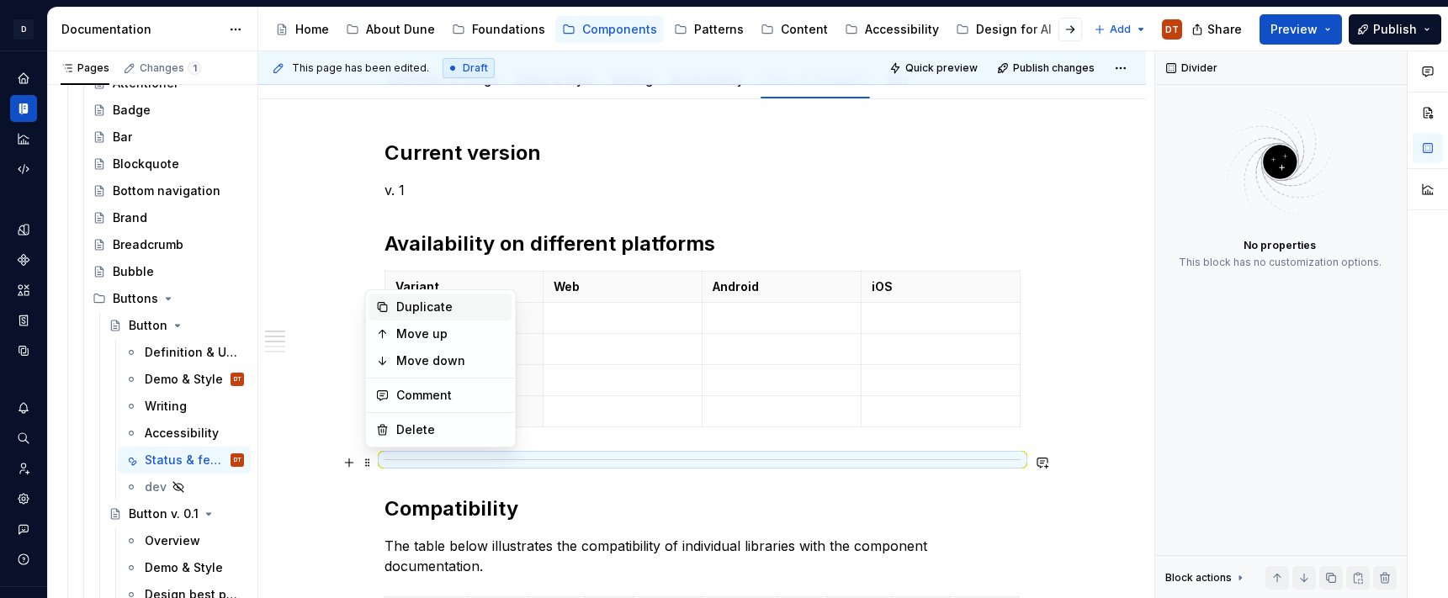
click at [428, 310] on div "Duplicate" at bounding box center [450, 307] width 109 height 17
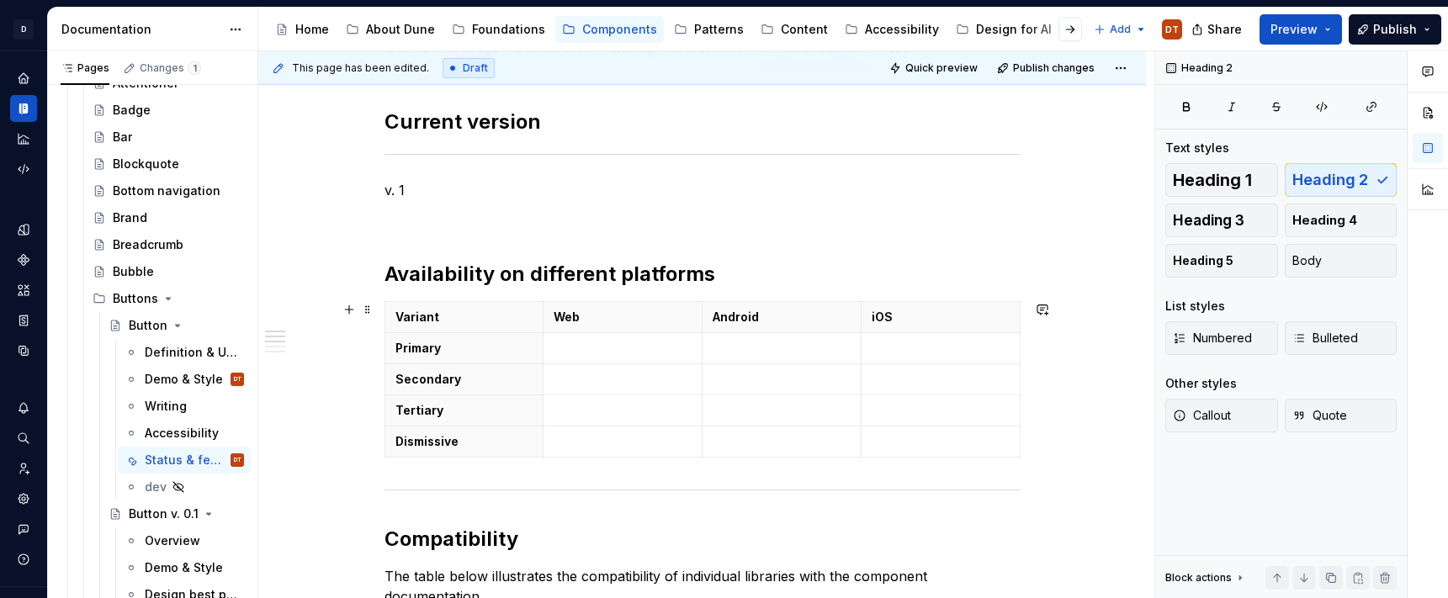
scroll to position [232, 0]
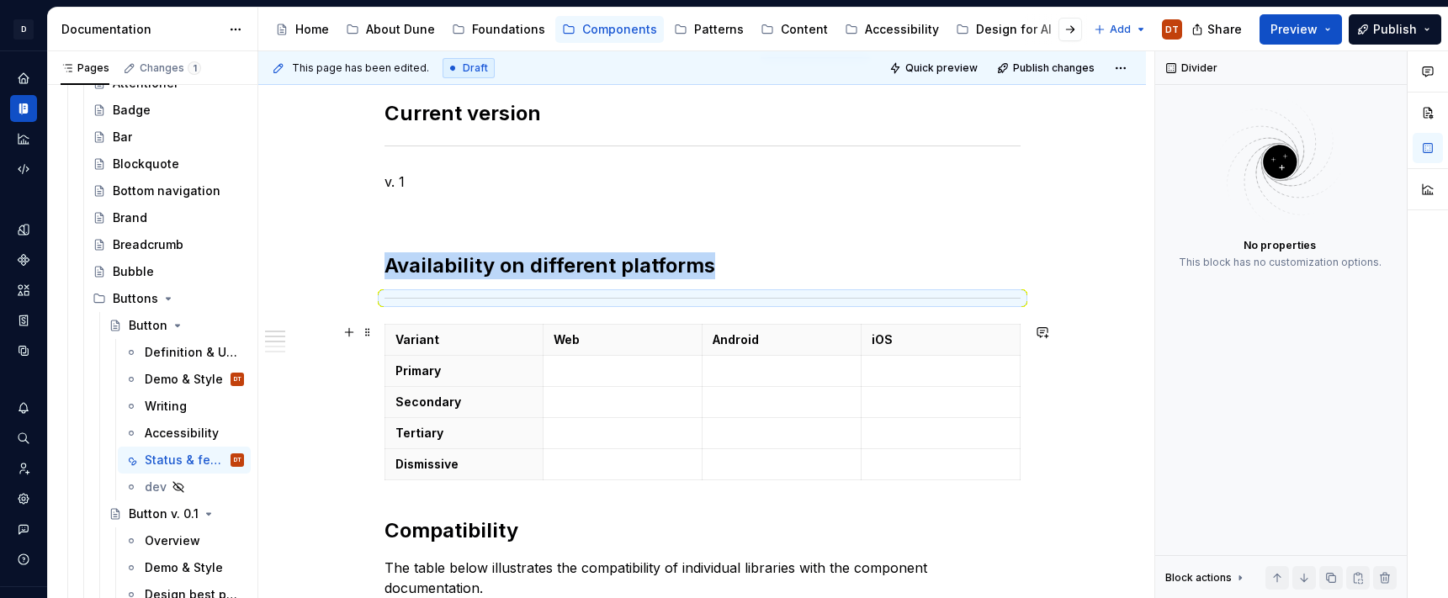
drag, startPoint x: 340, startPoint y: 353, endPoint x: 353, endPoint y: 370, distance: 21.0
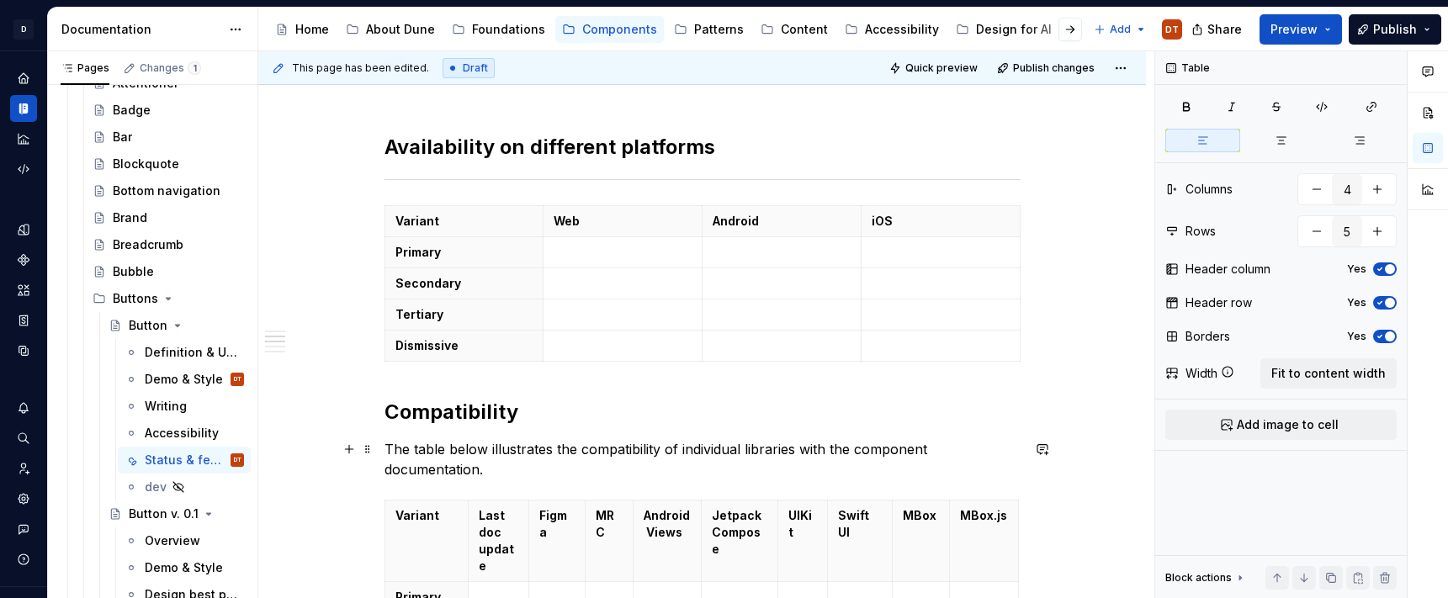
scroll to position [352, 0]
click at [375, 181] on span at bounding box center [367, 182] width 13 height 24
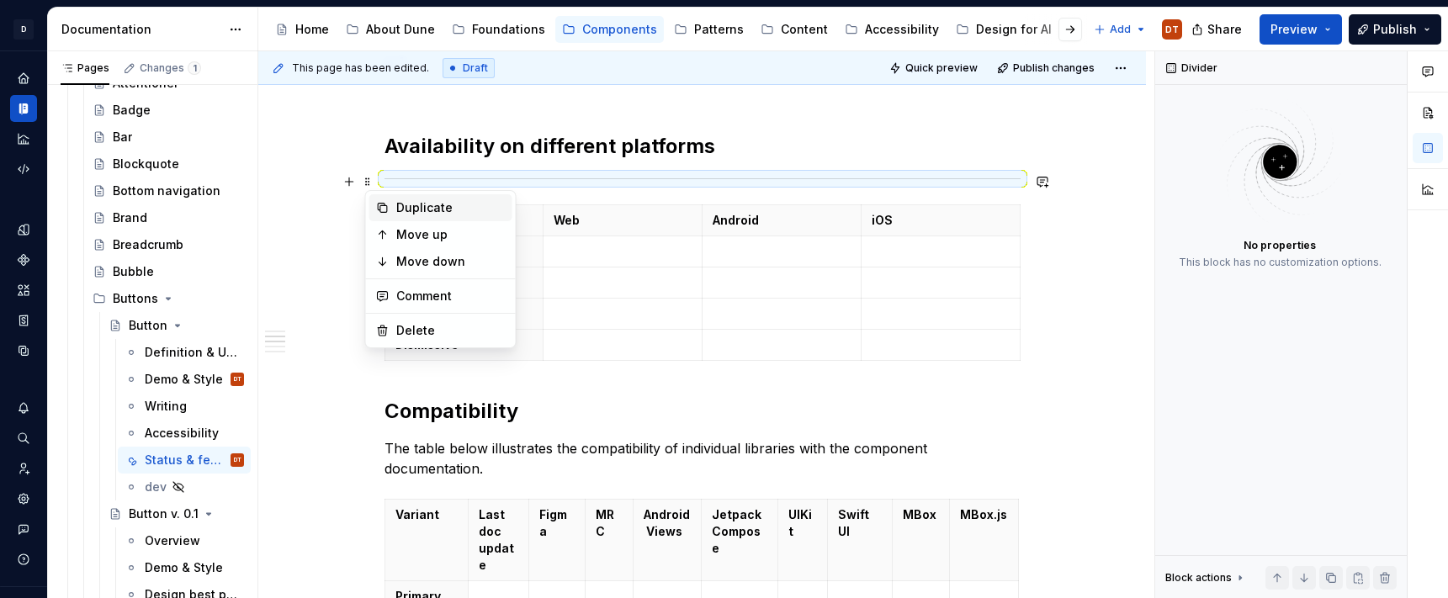
drag, startPoint x: 436, startPoint y: 212, endPoint x: 446, endPoint y: 235, distance: 24.9
click at [436, 212] on div "Duplicate" at bounding box center [450, 207] width 109 height 17
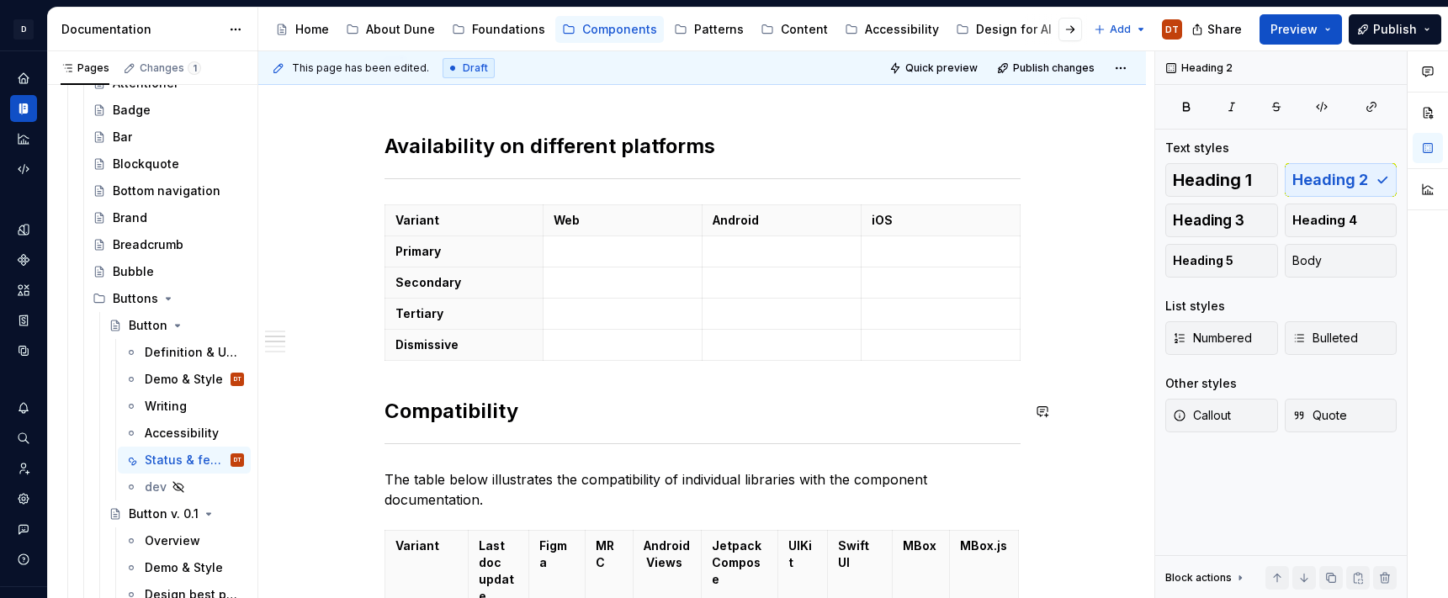
click at [388, 397] on div "Current version v. 1 Availability on different platforms Variant Web Android iO…" at bounding box center [703, 595] width 636 height 1229
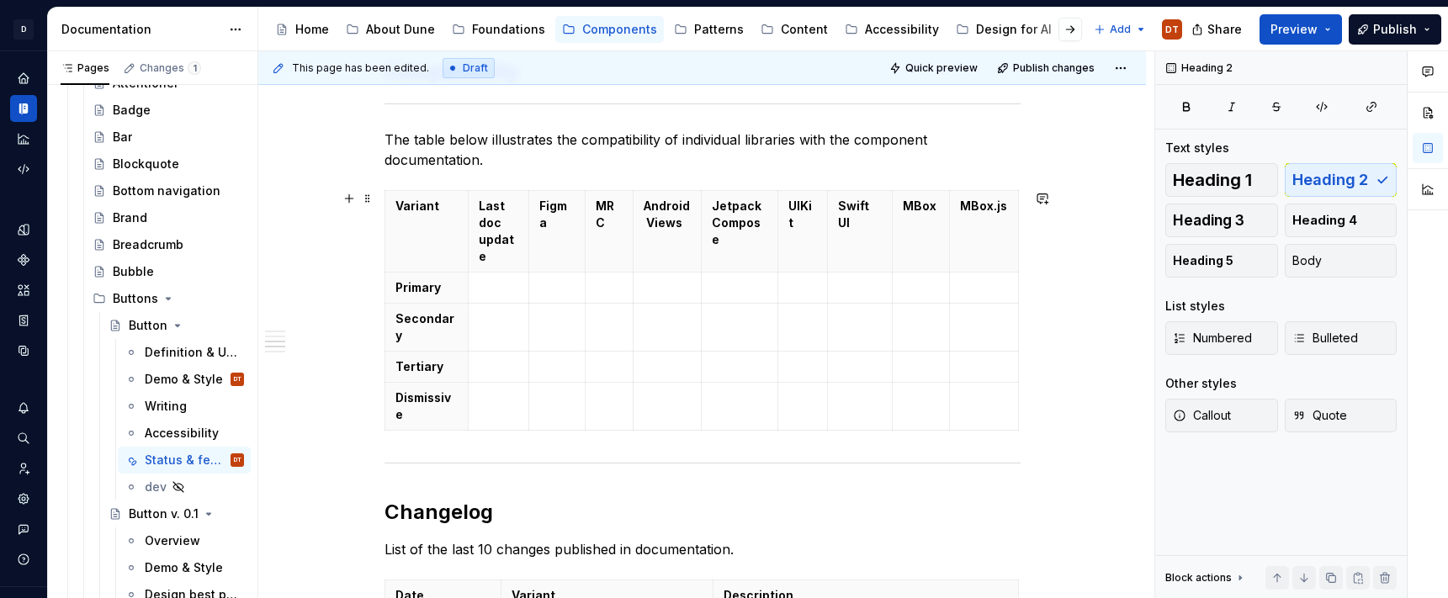
scroll to position [734, 0]
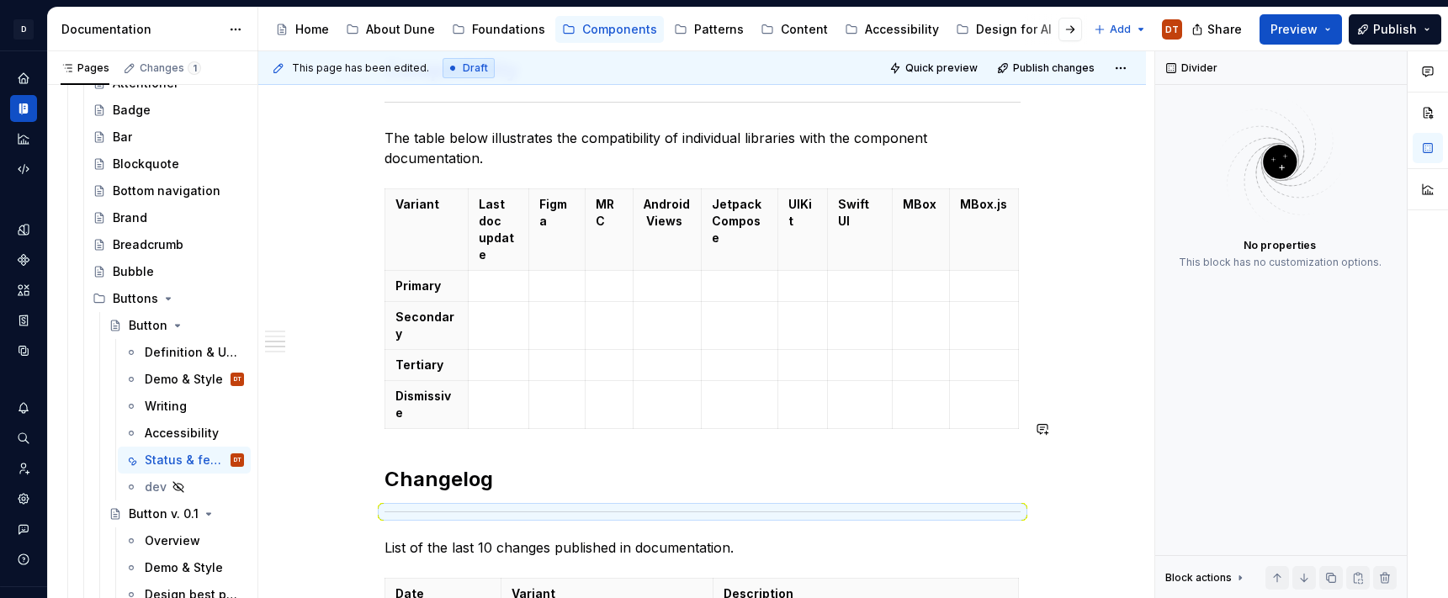
click at [402, 407] on div "Current version v. 1 Availability on different platforms Variant Web Android iO…" at bounding box center [703, 233] width 636 height 1269
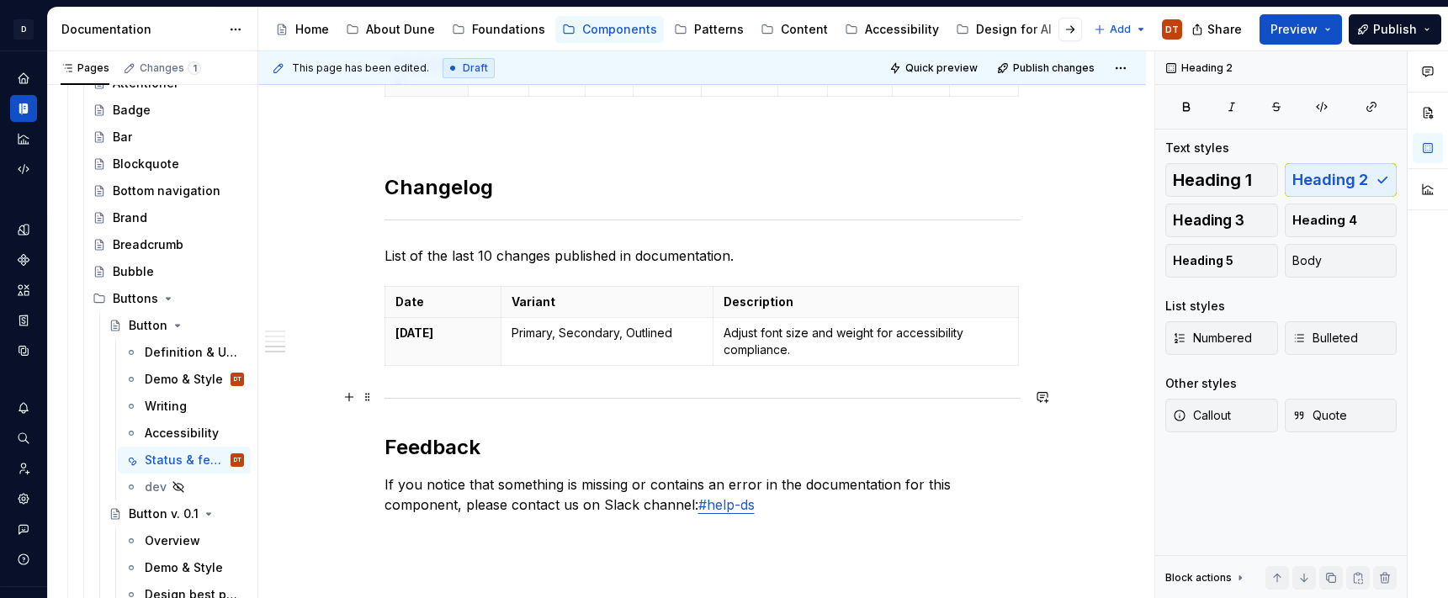
scroll to position [1067, 0]
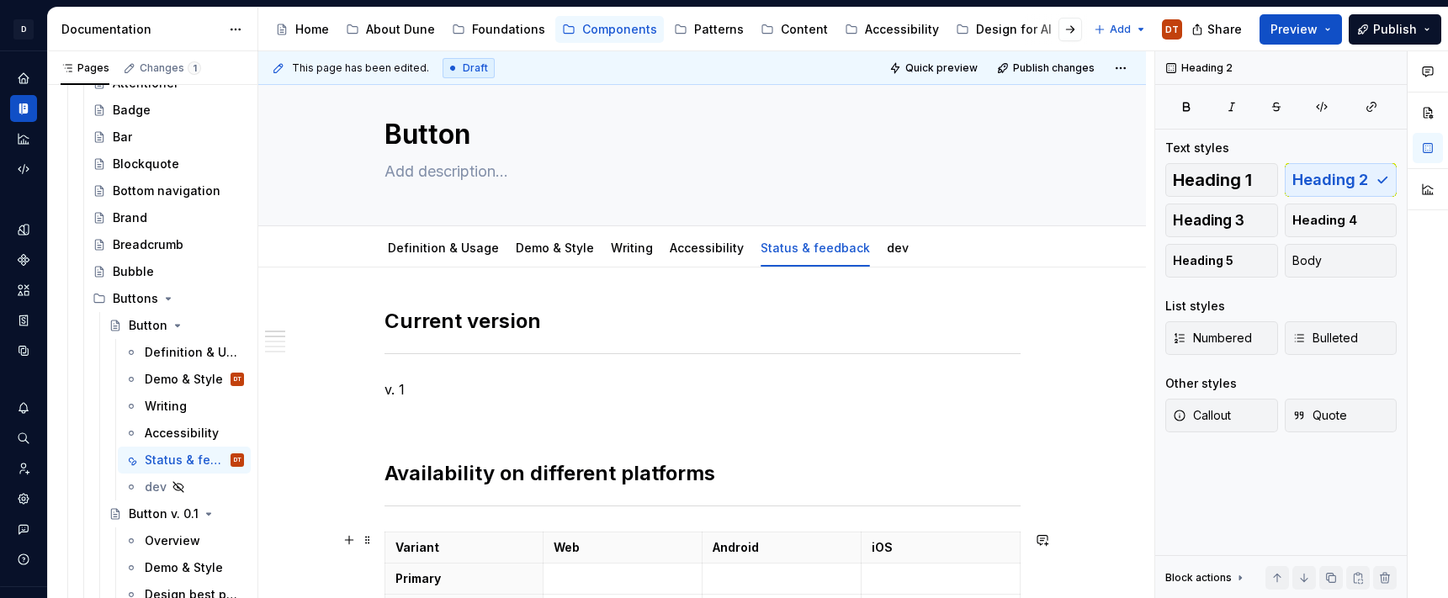
scroll to position [0, 0]
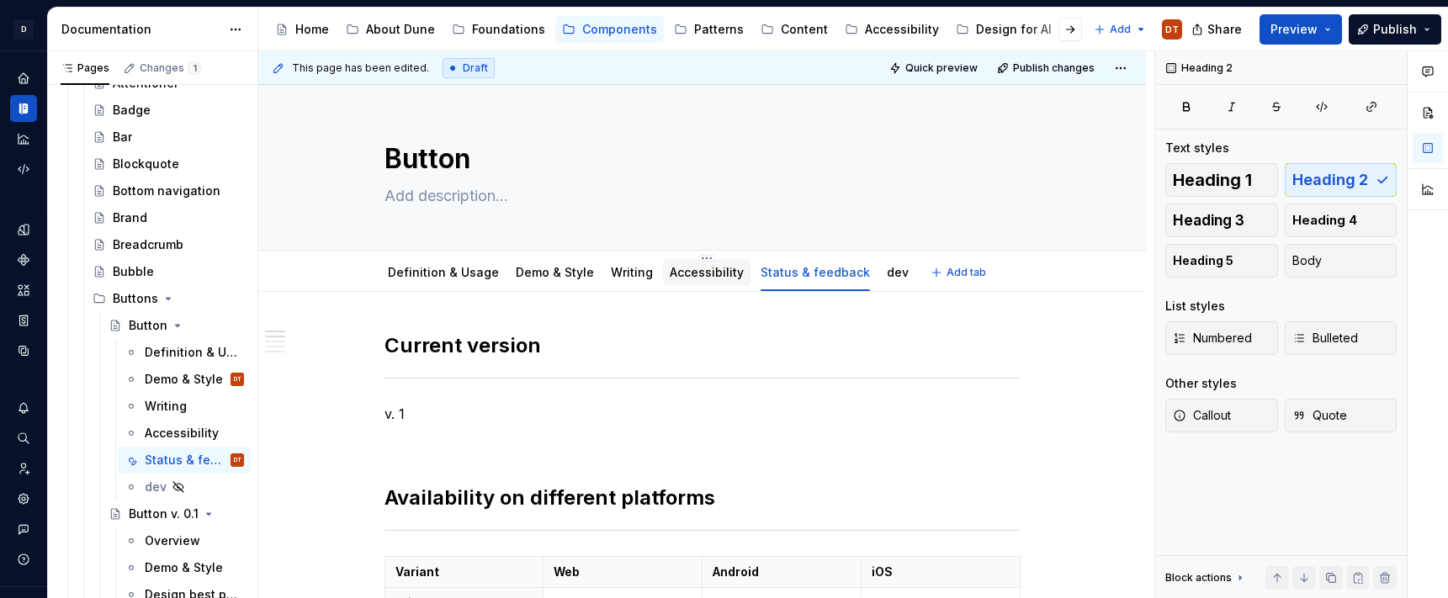
click at [706, 277] on link "Accessibility" at bounding box center [707, 272] width 74 height 14
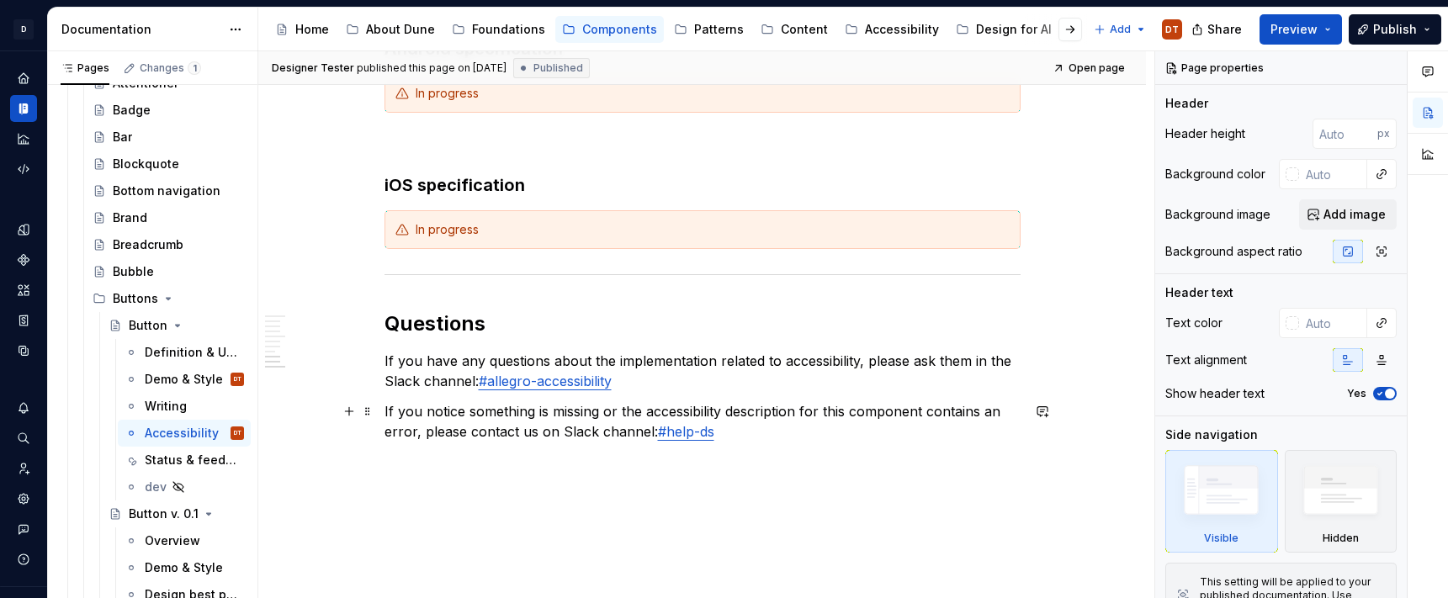
scroll to position [2032, 0]
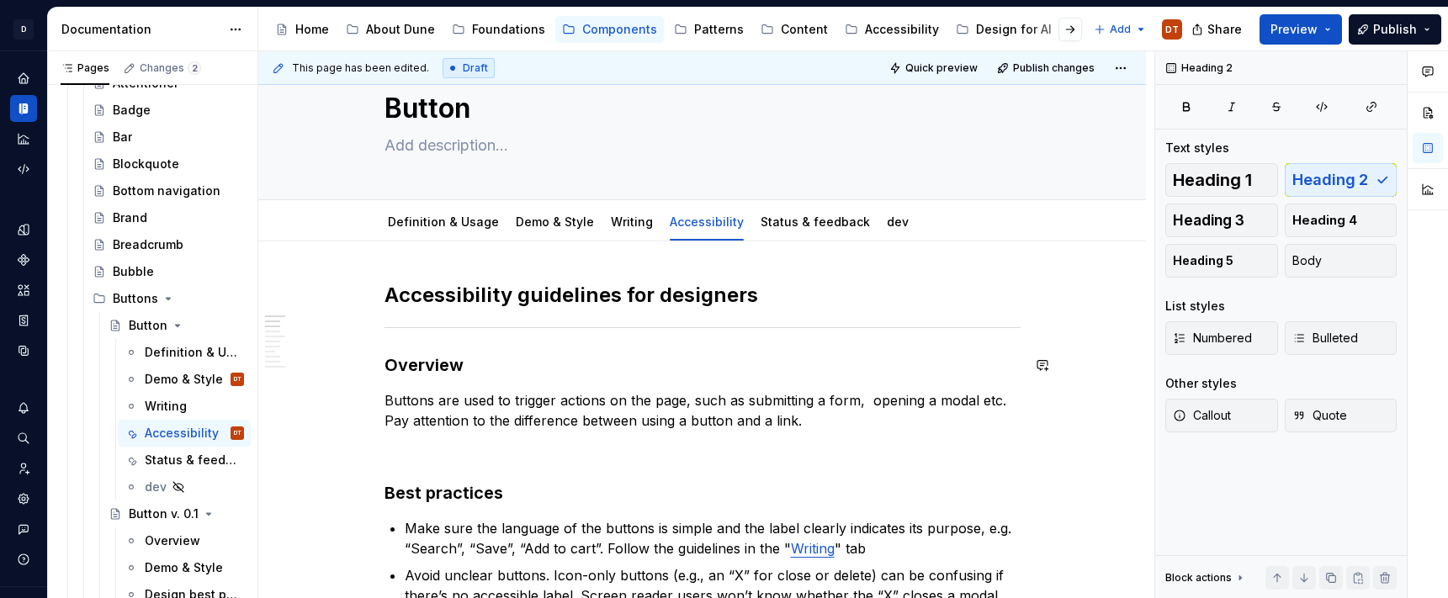
scroll to position [0, 0]
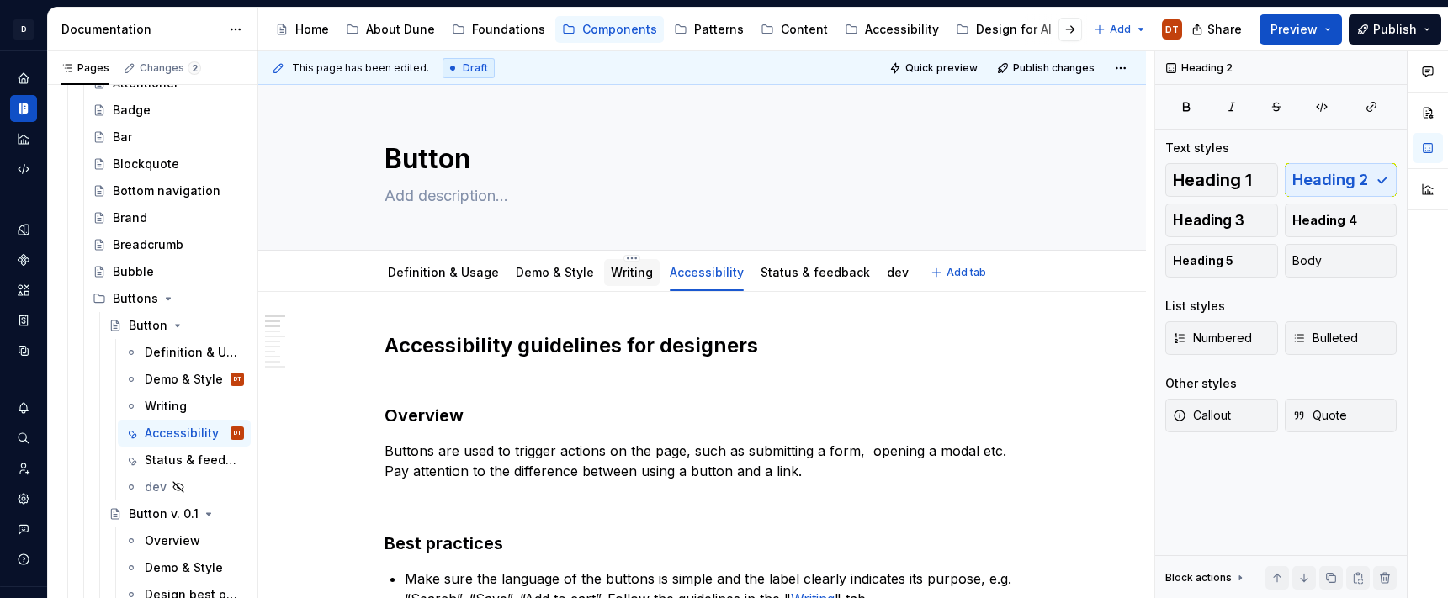
click at [613, 268] on link "Writing" at bounding box center [632, 272] width 42 height 14
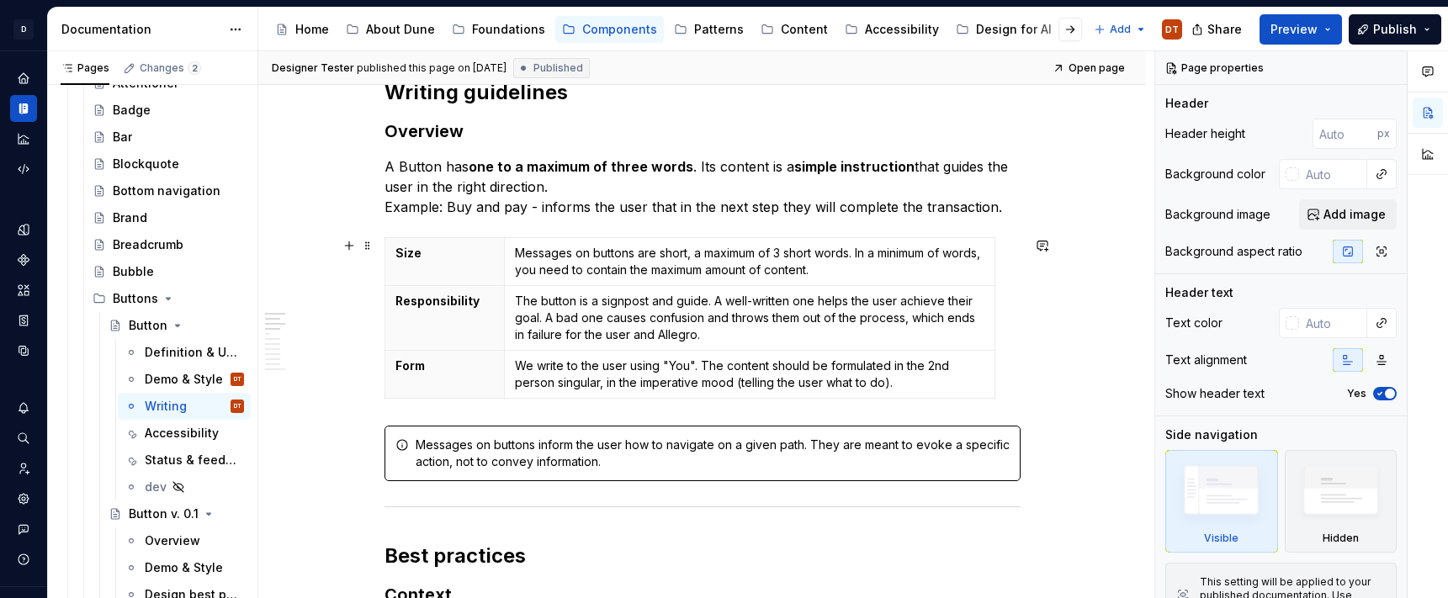
scroll to position [257, 0]
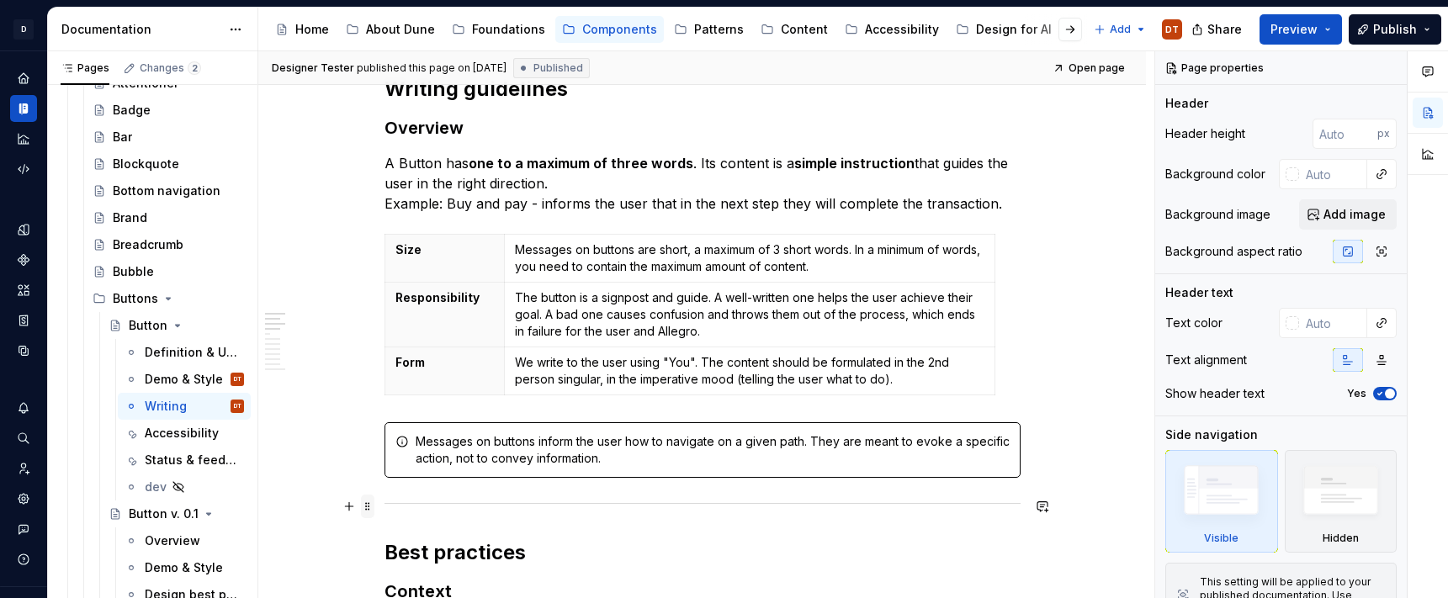
click at [372, 506] on span at bounding box center [367, 507] width 13 height 24
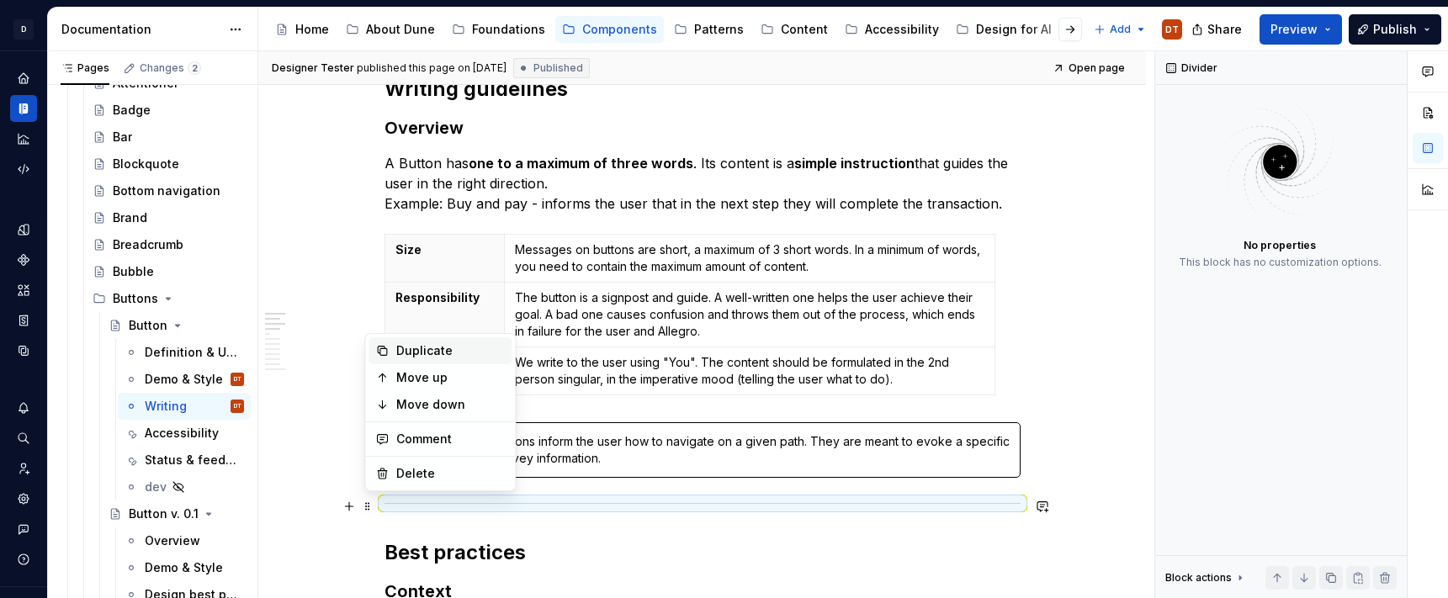
click at [409, 354] on div "Duplicate" at bounding box center [450, 351] width 109 height 17
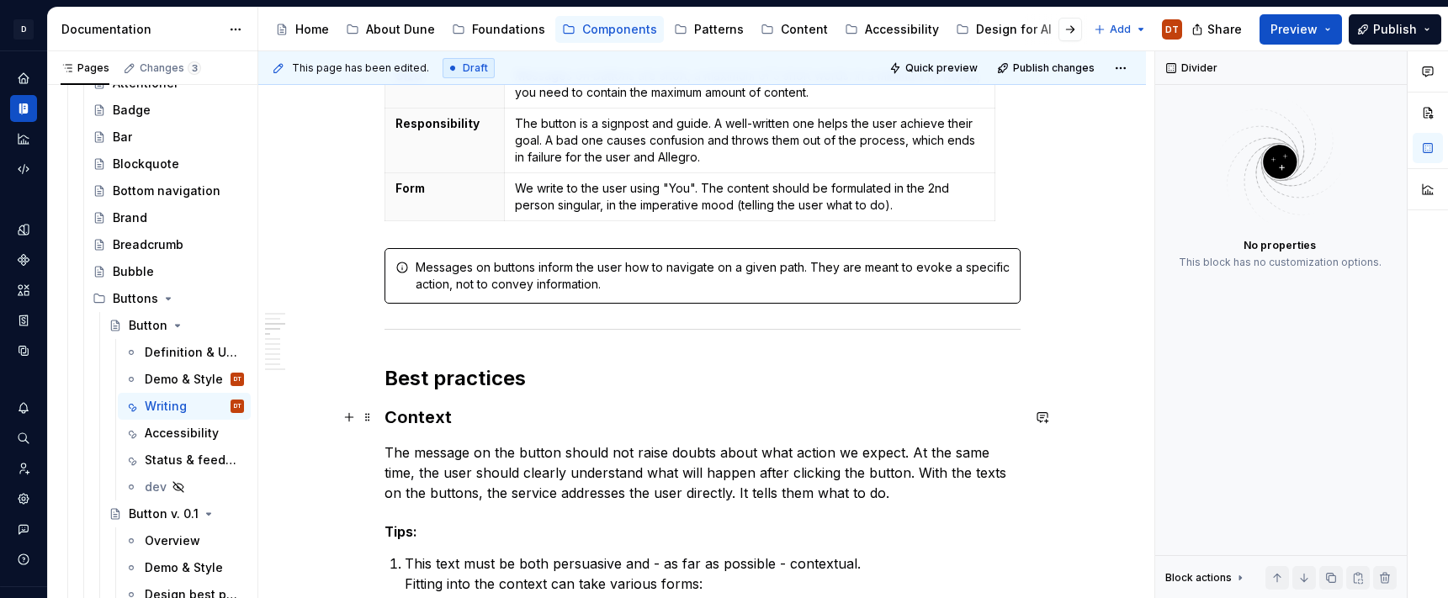
scroll to position [492, 0]
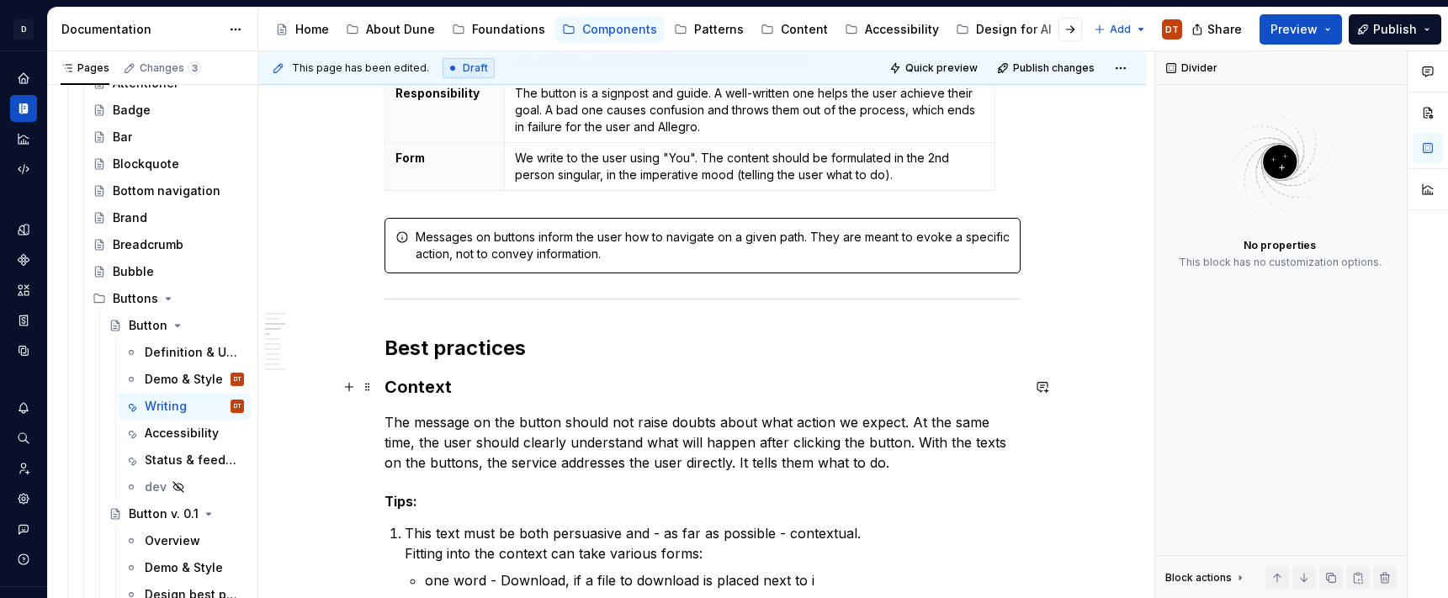
drag, startPoint x: 374, startPoint y: 304, endPoint x: 407, endPoint y: 346, distance: 53.4
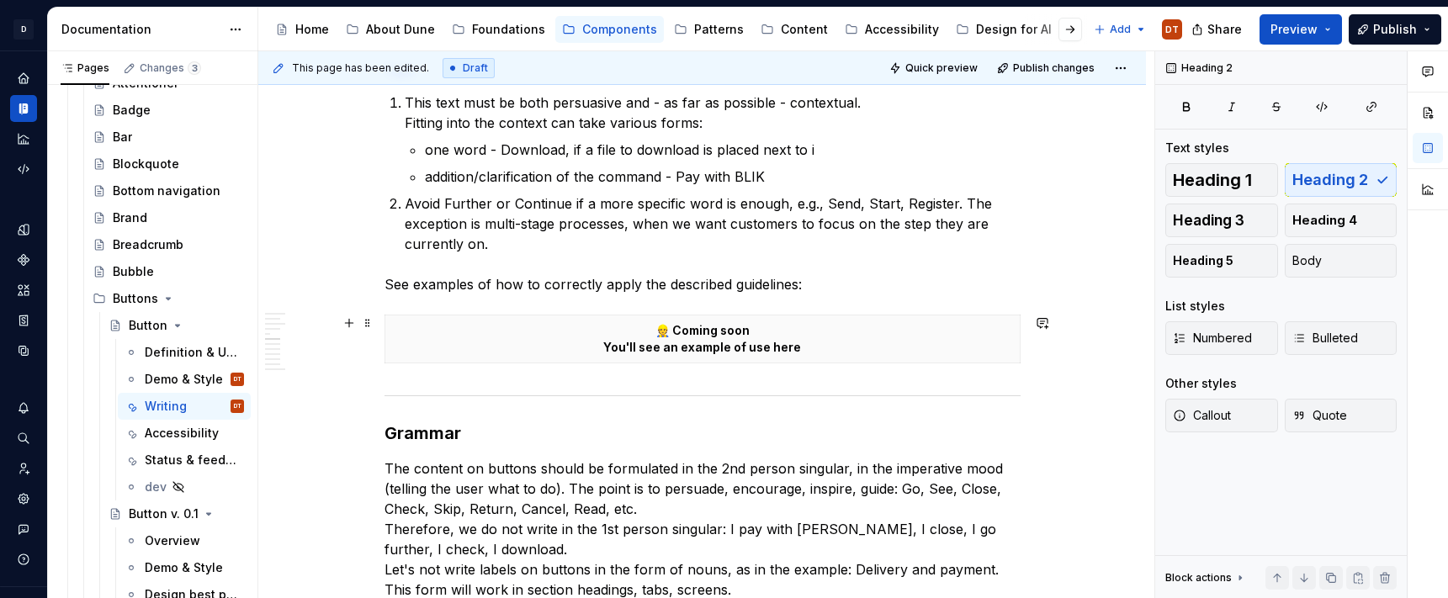
scroll to position [999, 0]
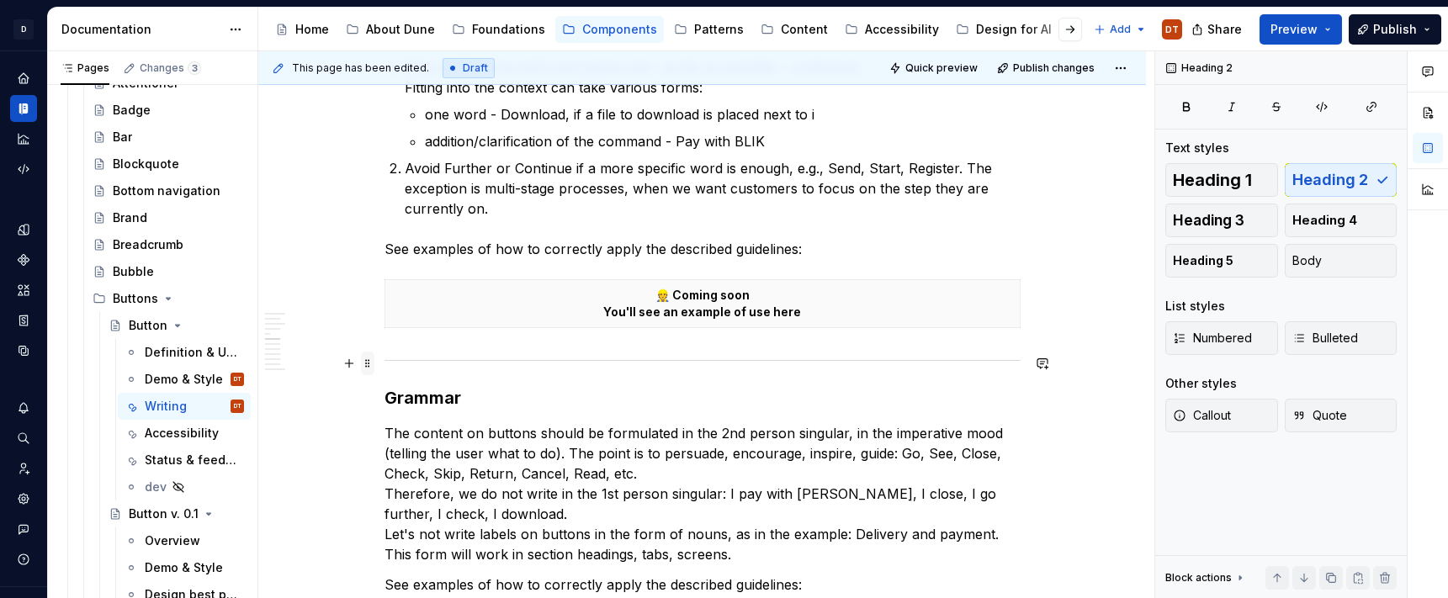
click at [370, 362] on span at bounding box center [367, 364] width 13 height 24
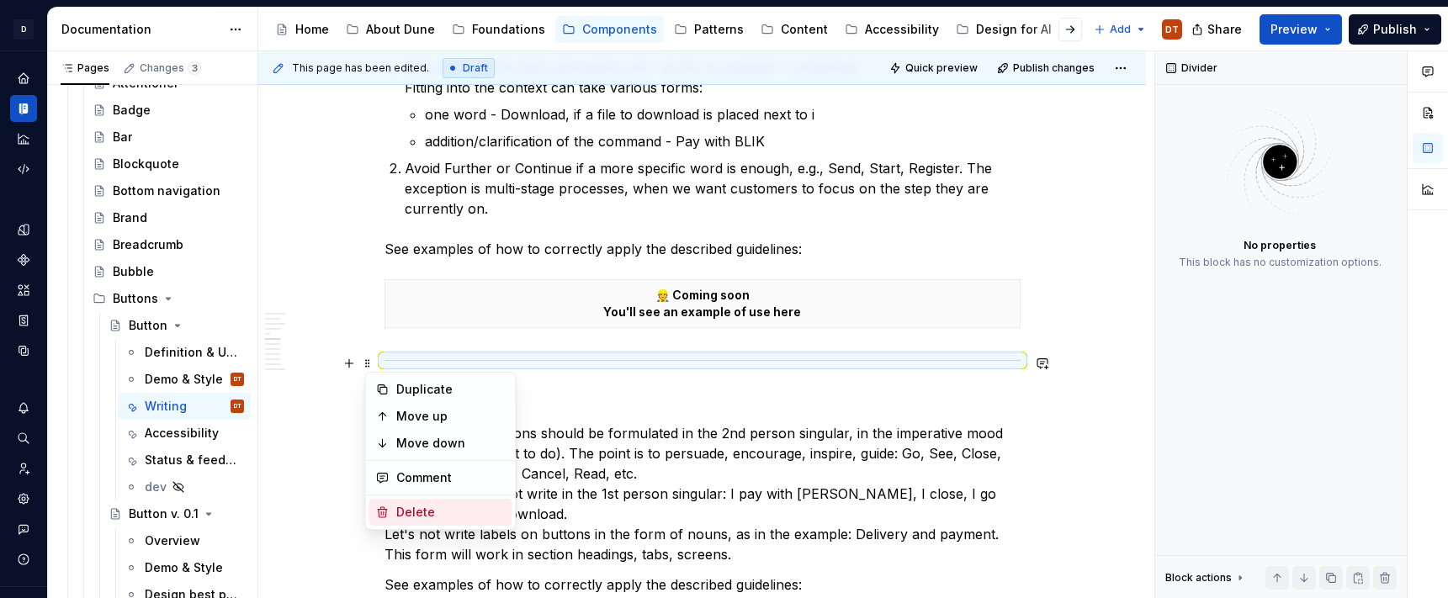
click at [434, 509] on div "Delete" at bounding box center [450, 512] width 109 height 17
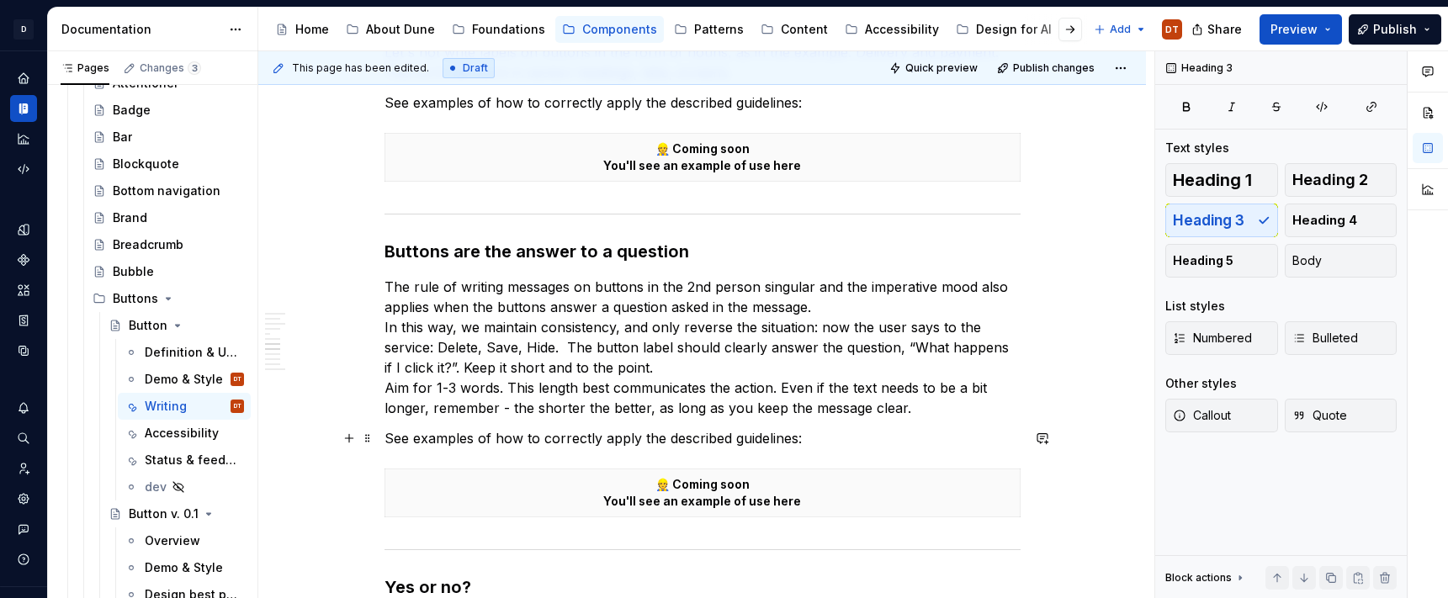
scroll to position [1501, 0]
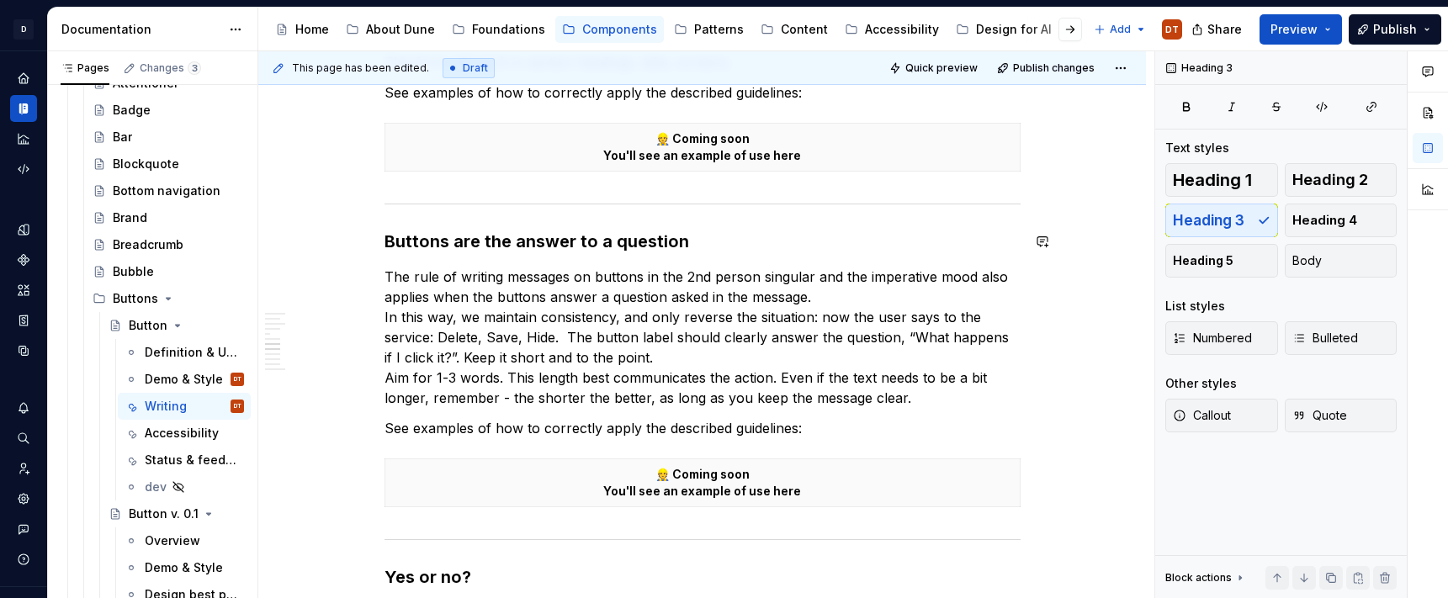
type textarea "*"
click at [370, 205] on span at bounding box center [367, 207] width 13 height 24
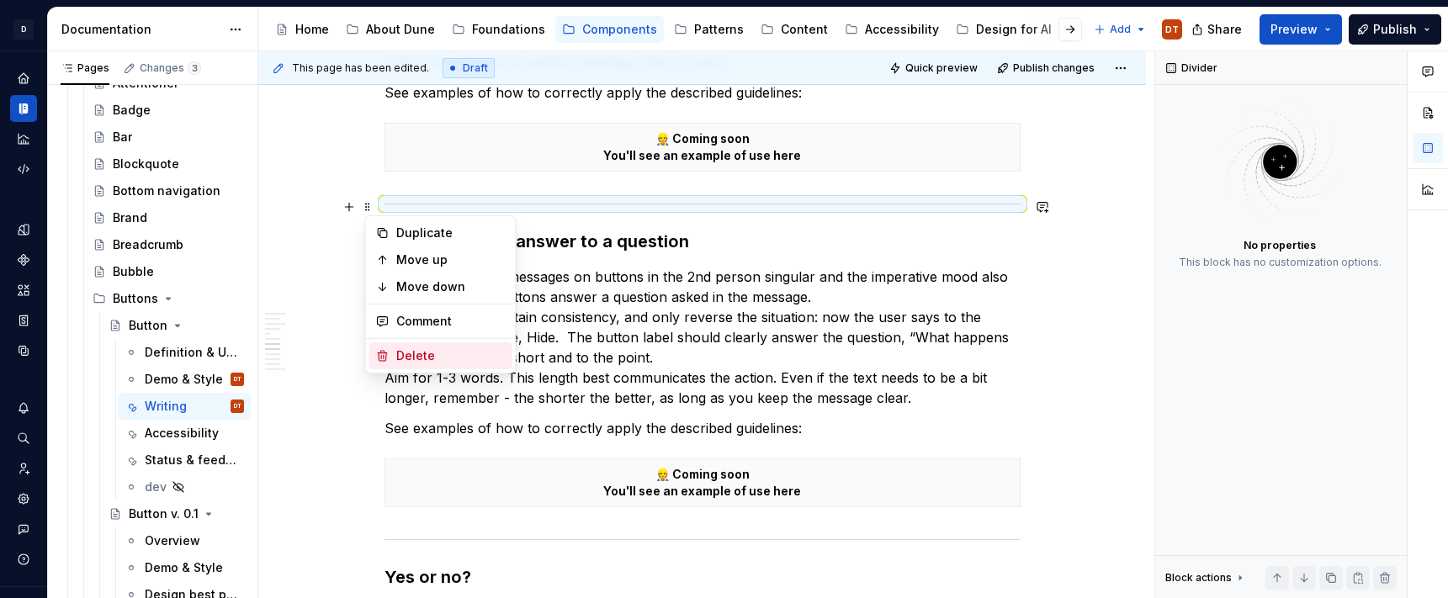
click at [407, 359] on div "Delete" at bounding box center [450, 356] width 109 height 17
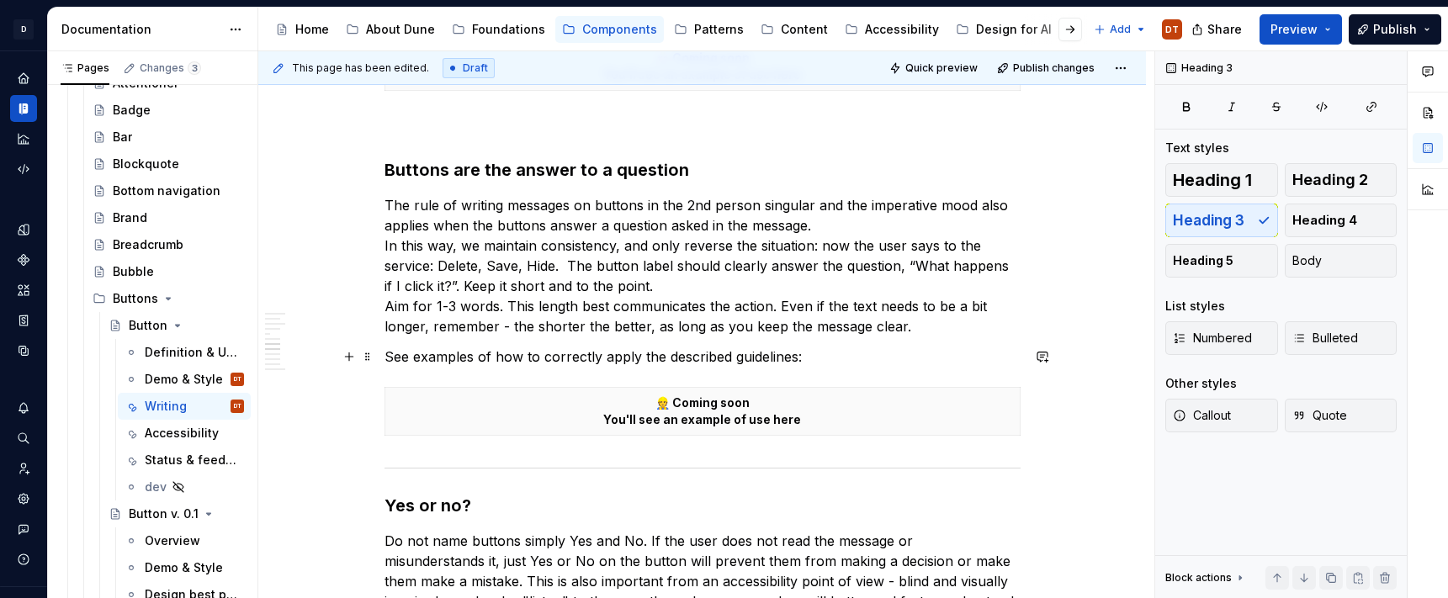
scroll to position [1583, 0]
click at [369, 469] on span at bounding box center [367, 470] width 13 height 24
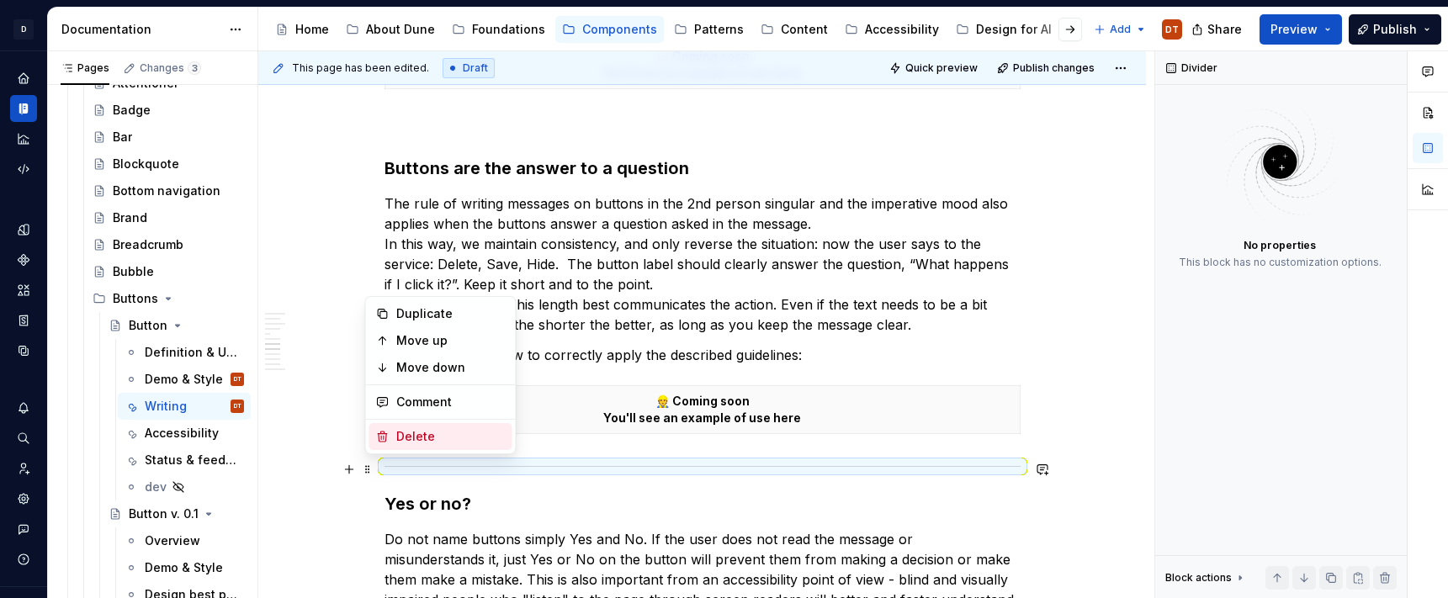
drag, startPoint x: 438, startPoint y: 439, endPoint x: 473, endPoint y: 437, distance: 35.4
click at [438, 439] on div "Delete" at bounding box center [450, 436] width 109 height 17
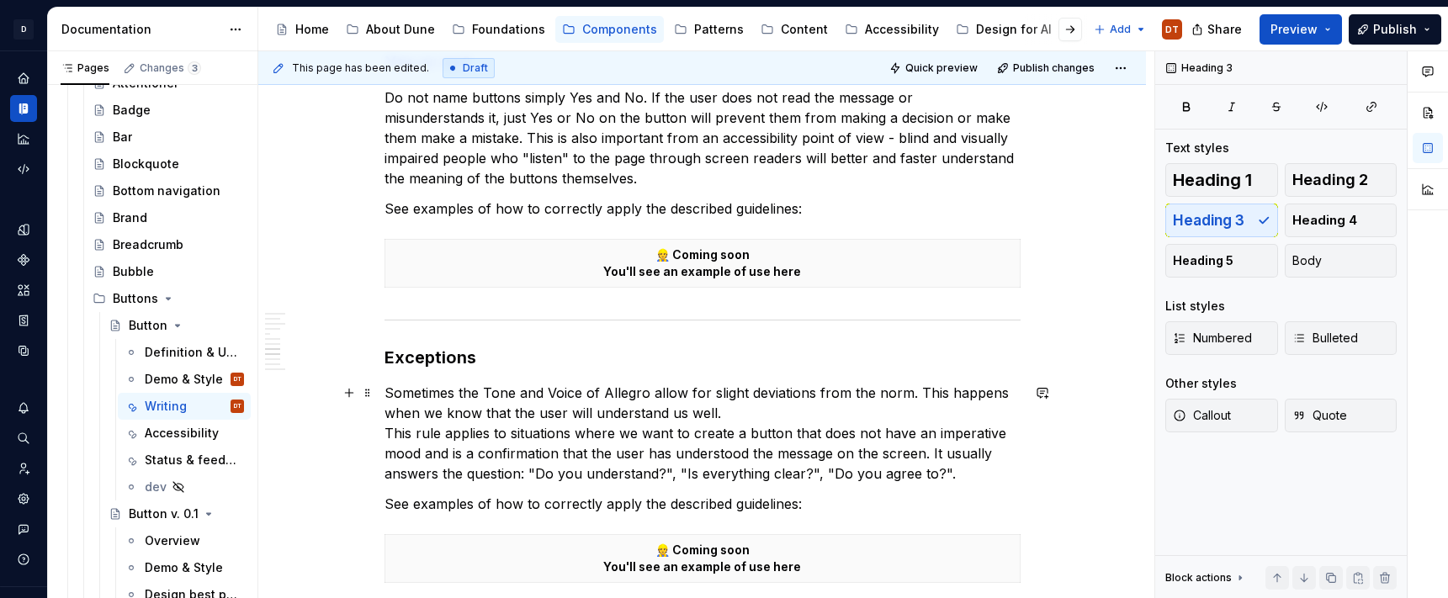
scroll to position [2046, 0]
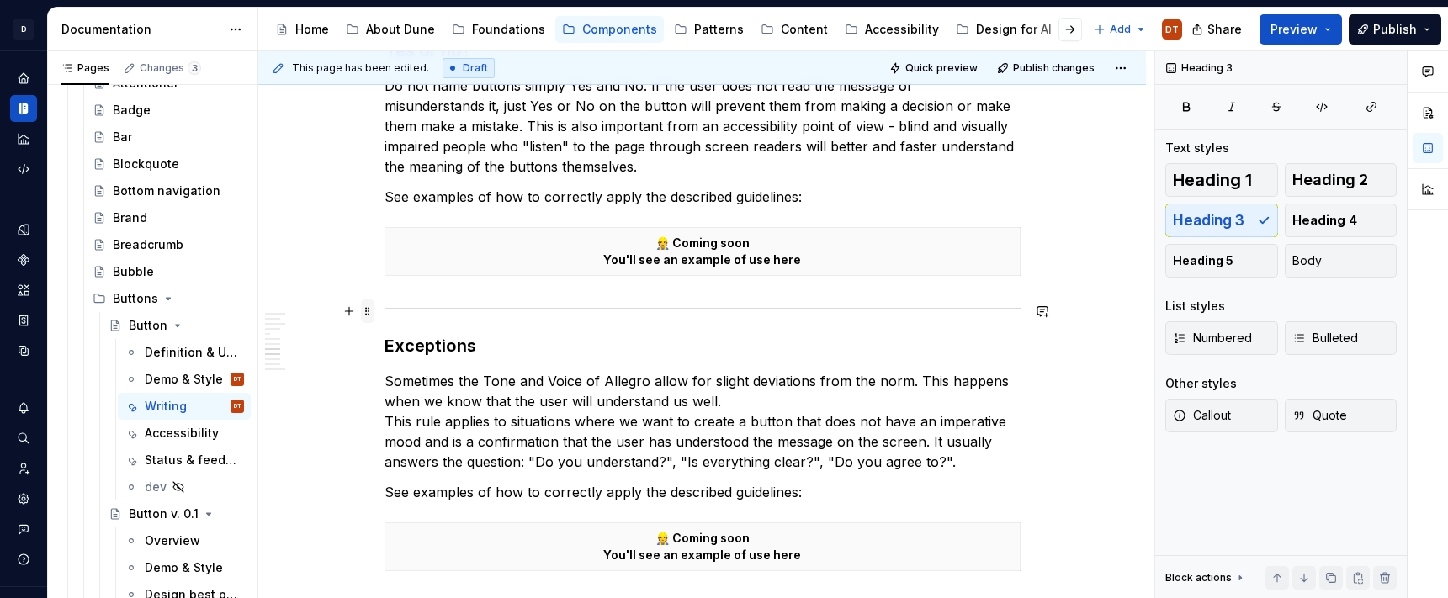
click at [373, 310] on span at bounding box center [367, 312] width 13 height 24
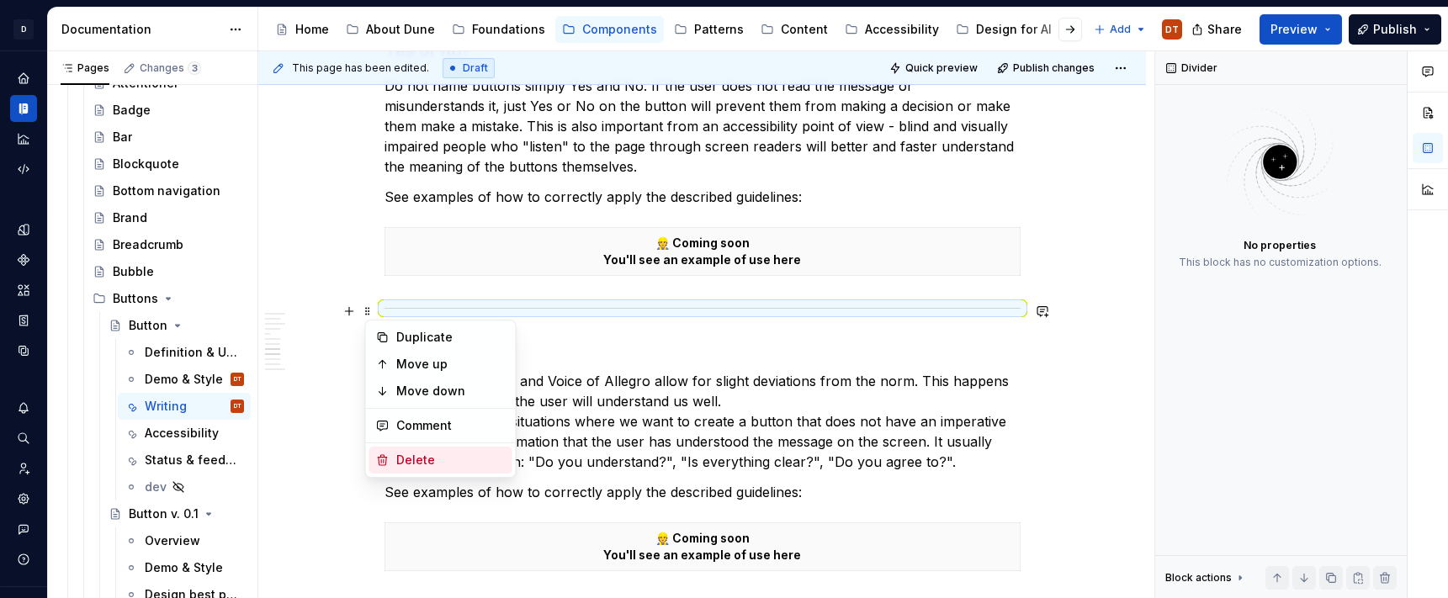
click at [395, 466] on div "Delete" at bounding box center [440, 460] width 143 height 27
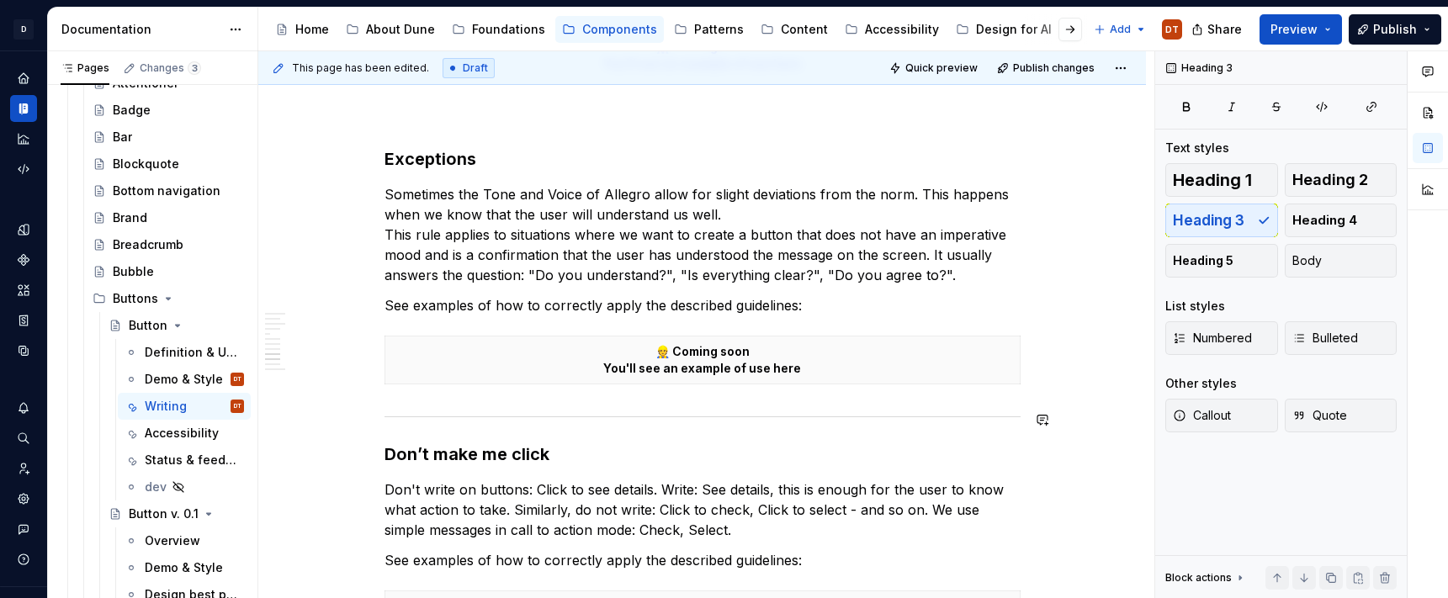
scroll to position [2279, 0]
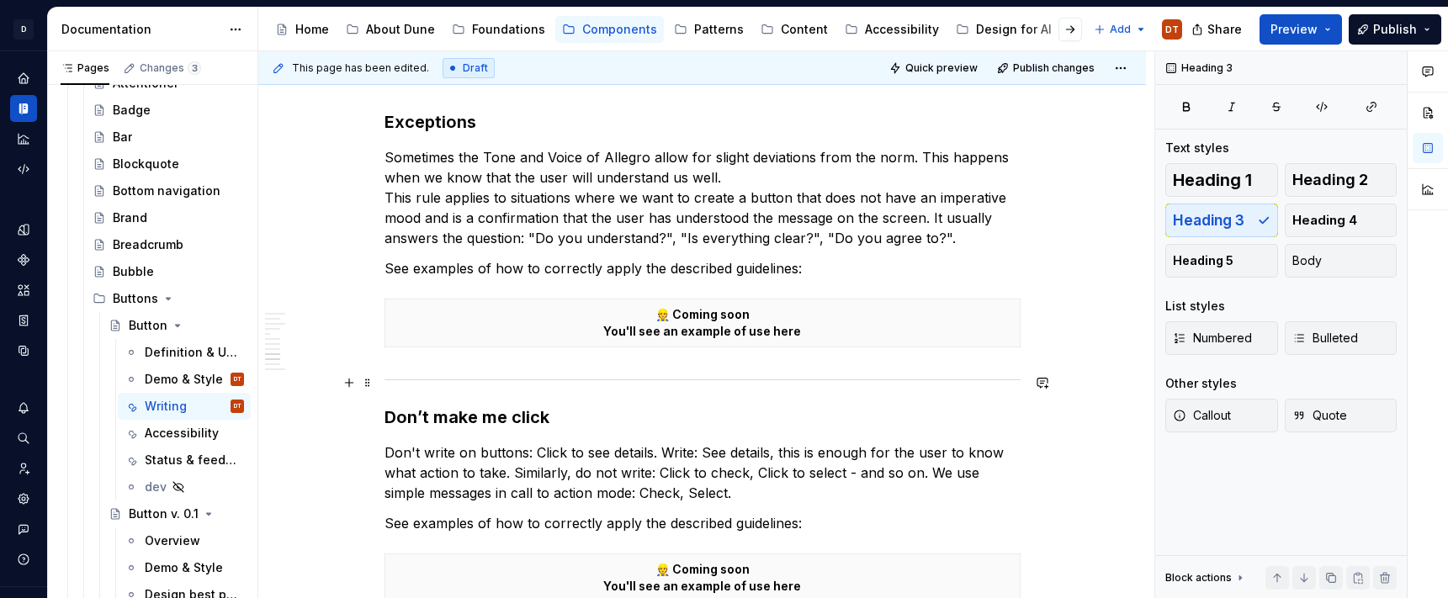
click at [375, 380] on span at bounding box center [367, 383] width 13 height 24
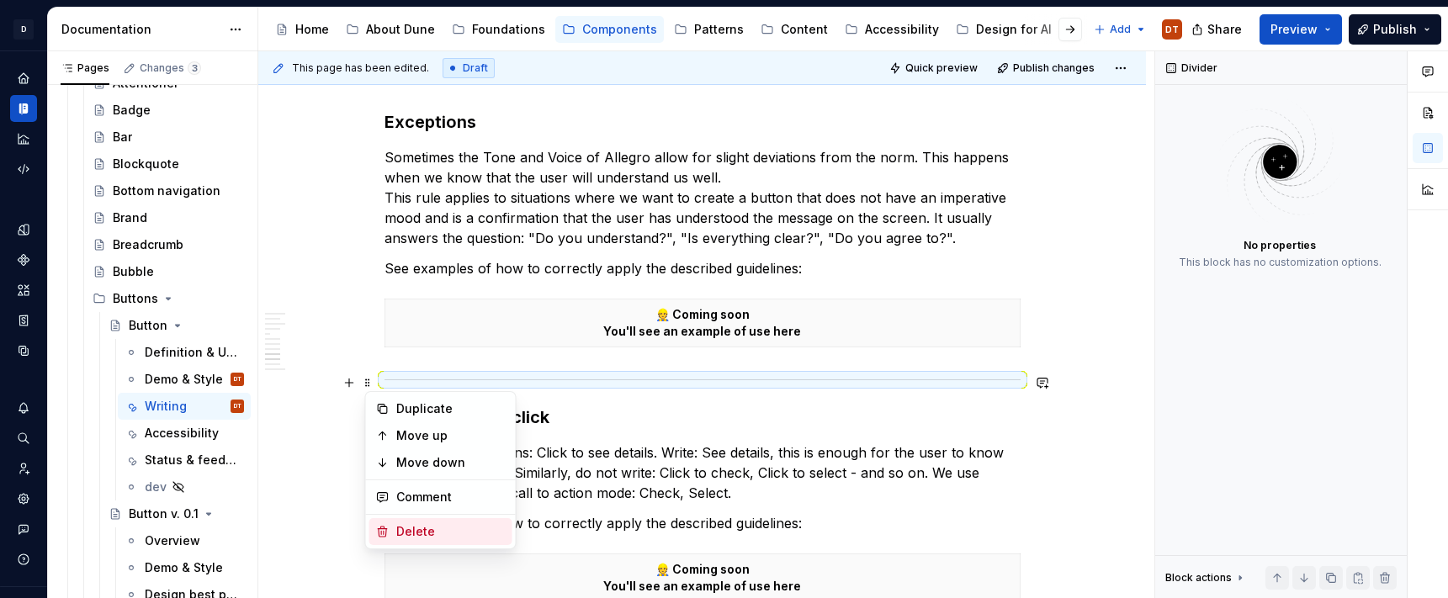
click at [422, 532] on div "Delete" at bounding box center [450, 531] width 109 height 17
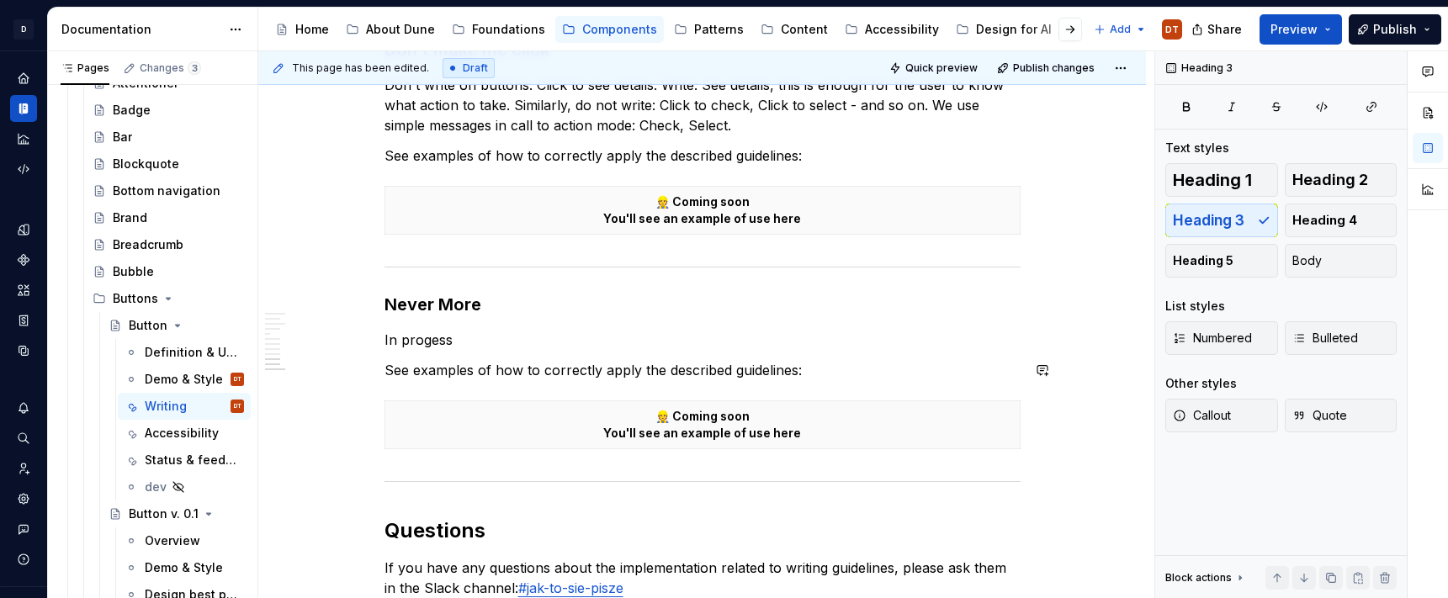
scroll to position [2664, 0]
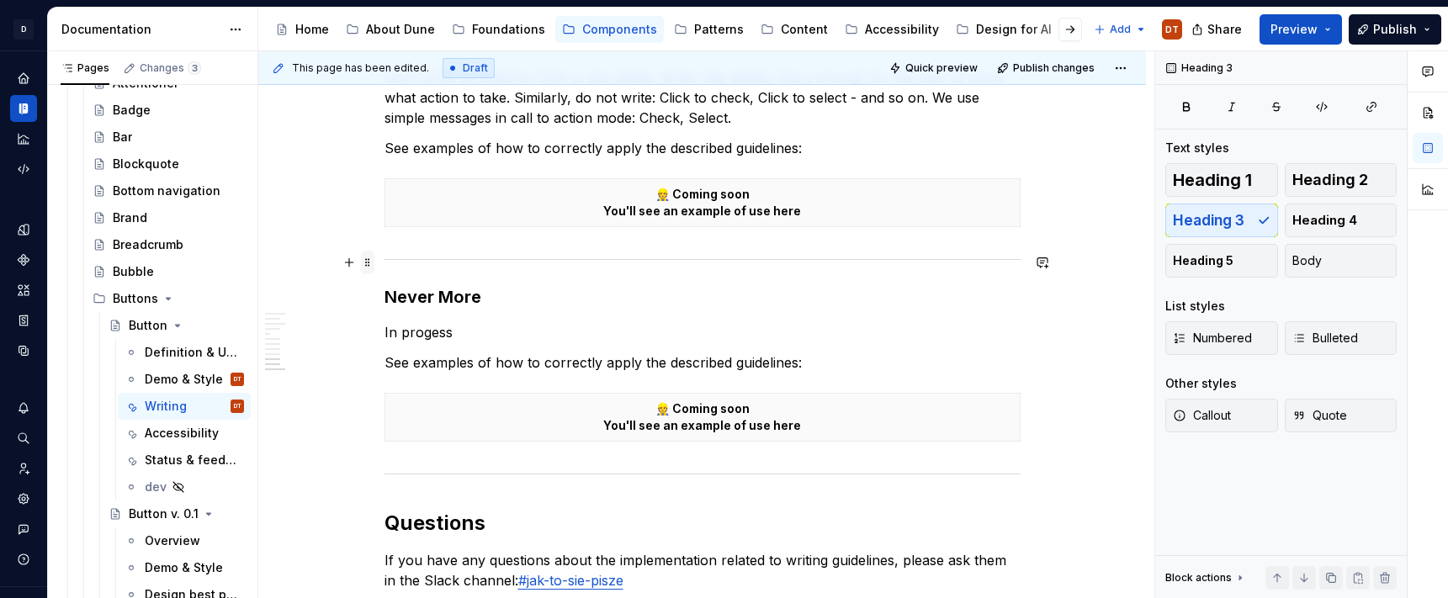
click at [375, 261] on span at bounding box center [367, 263] width 13 height 24
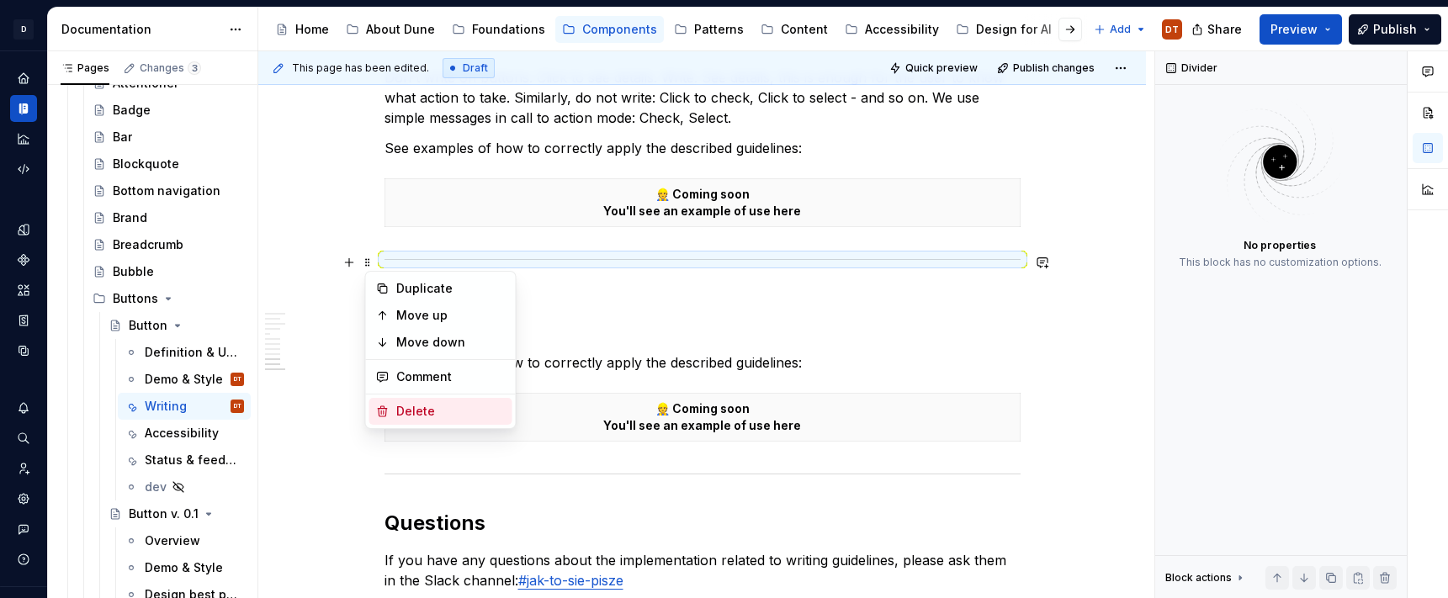
click at [397, 409] on div "Delete" at bounding box center [450, 411] width 109 height 17
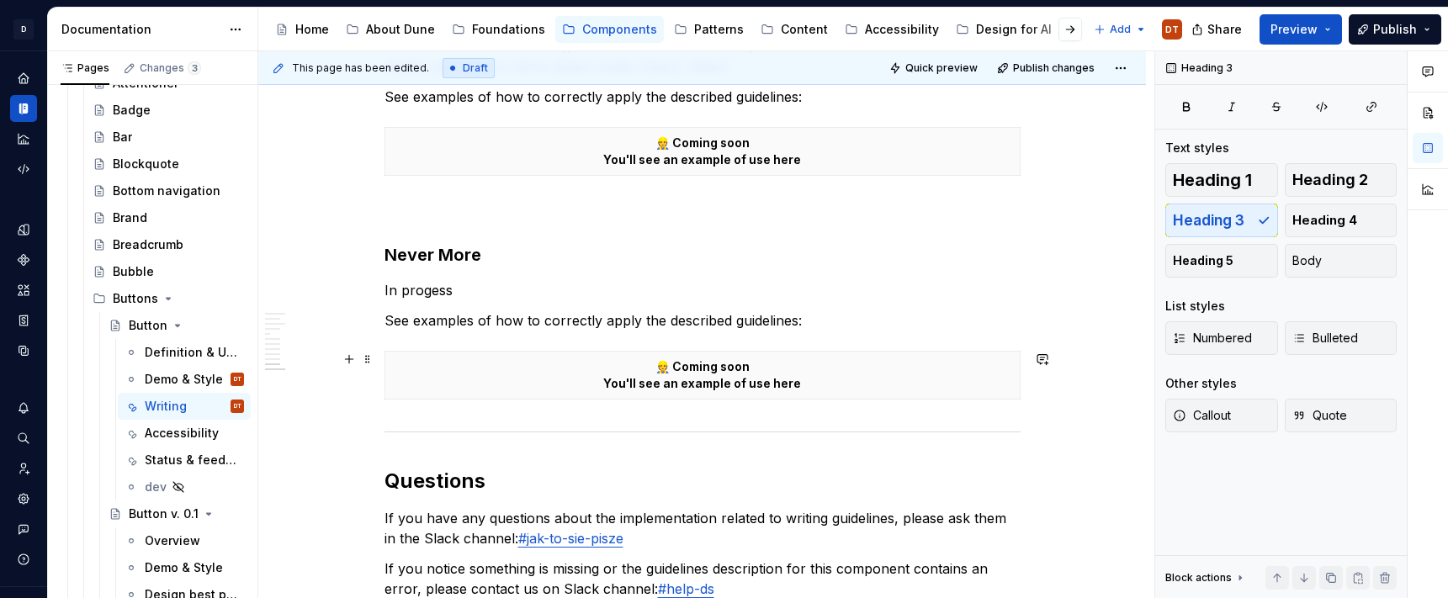
scroll to position [2739, 0]
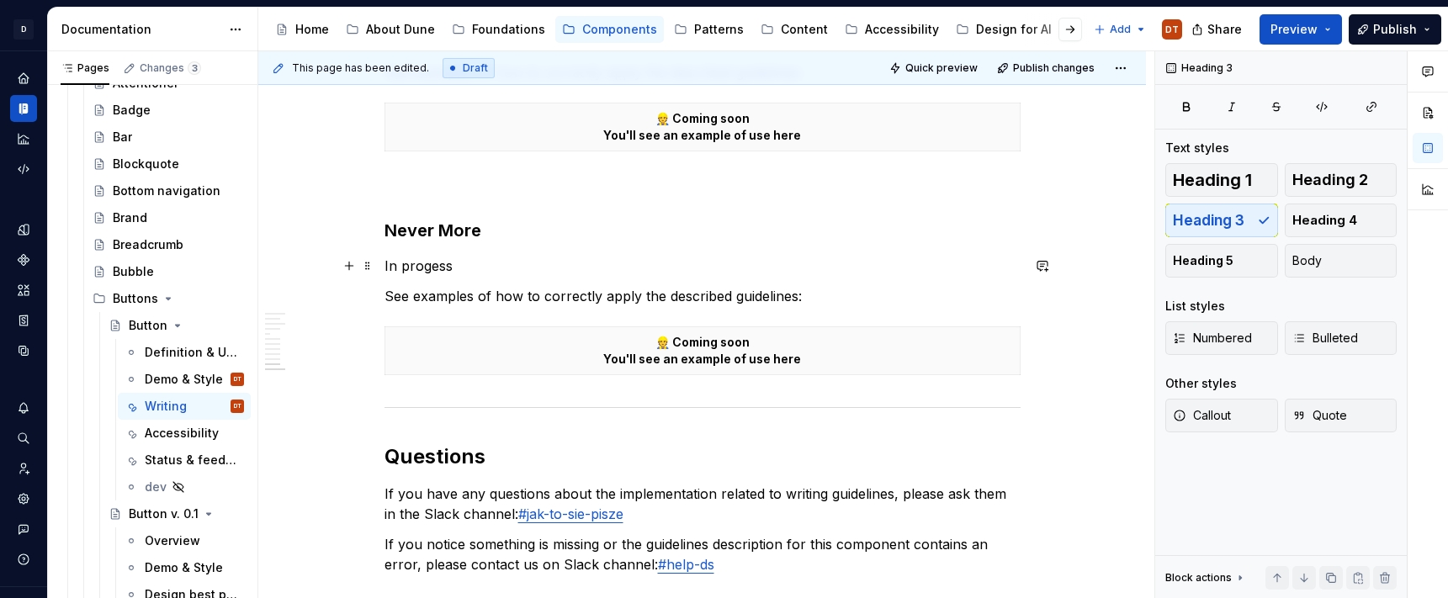
click at [433, 268] on p "In progess" at bounding box center [703, 266] width 636 height 20
click at [523, 294] on p "See examples of how to correctly apply the described guidelines:" at bounding box center [703, 296] width 636 height 20
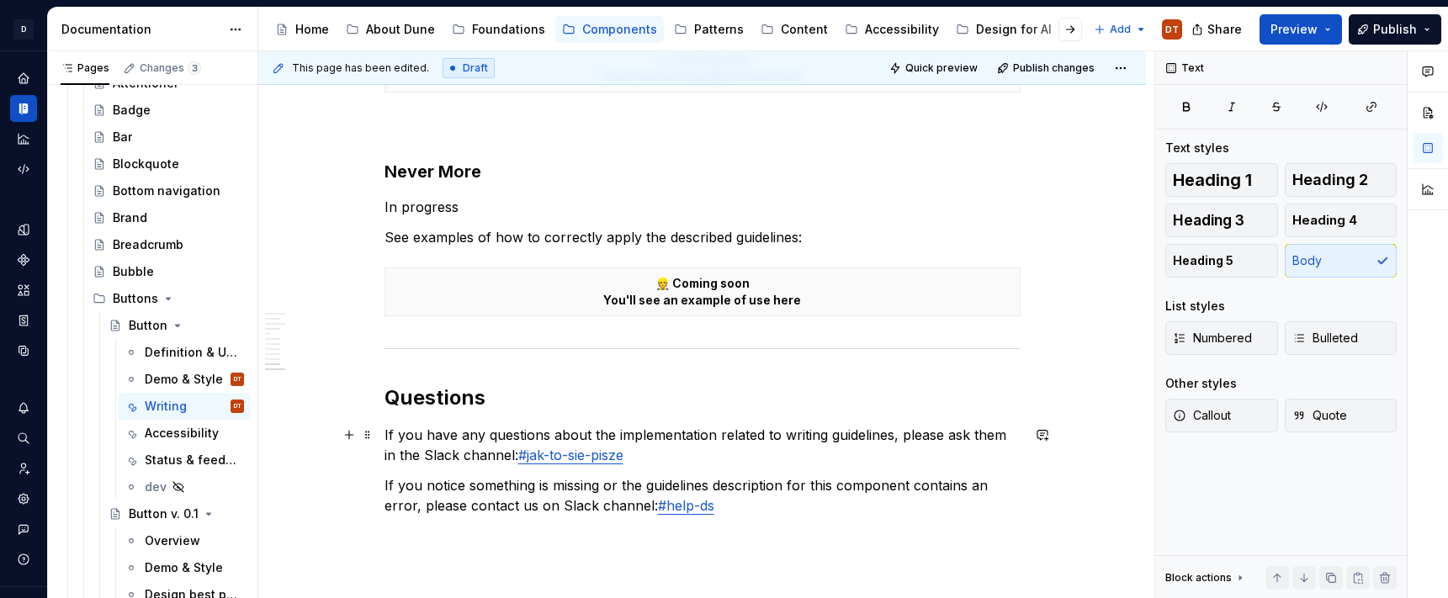
scroll to position [2811, 0]
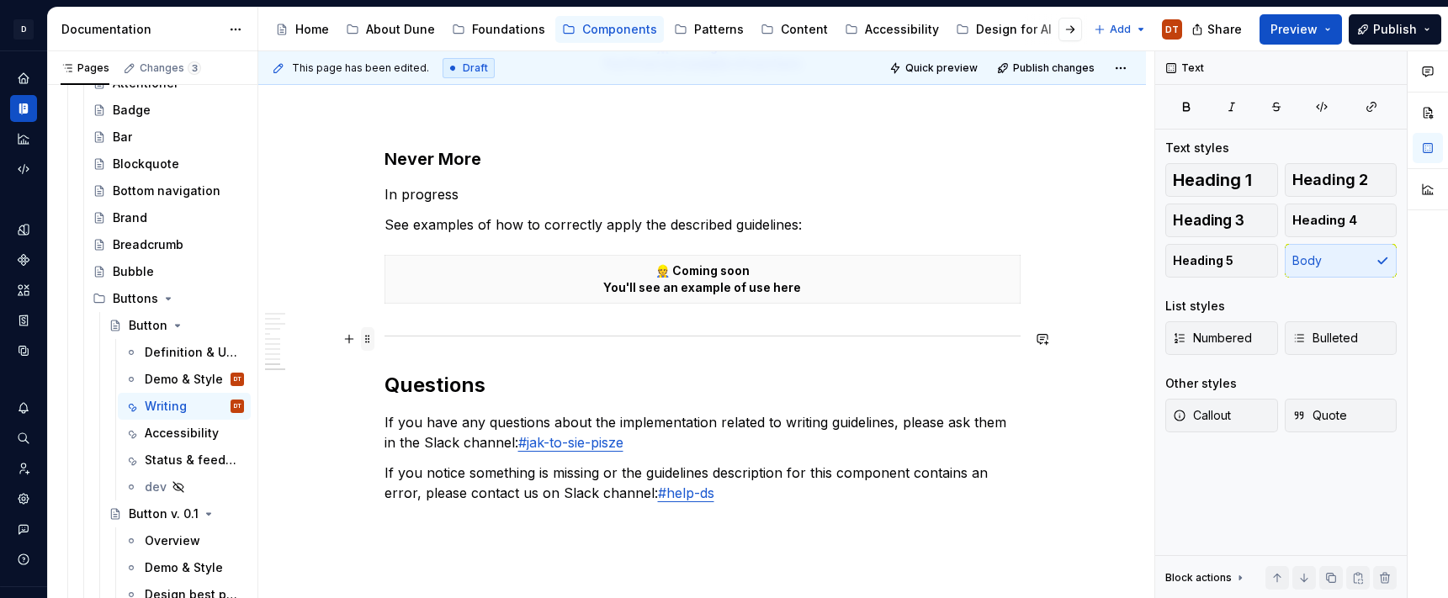
click at [371, 337] on span at bounding box center [367, 339] width 13 height 24
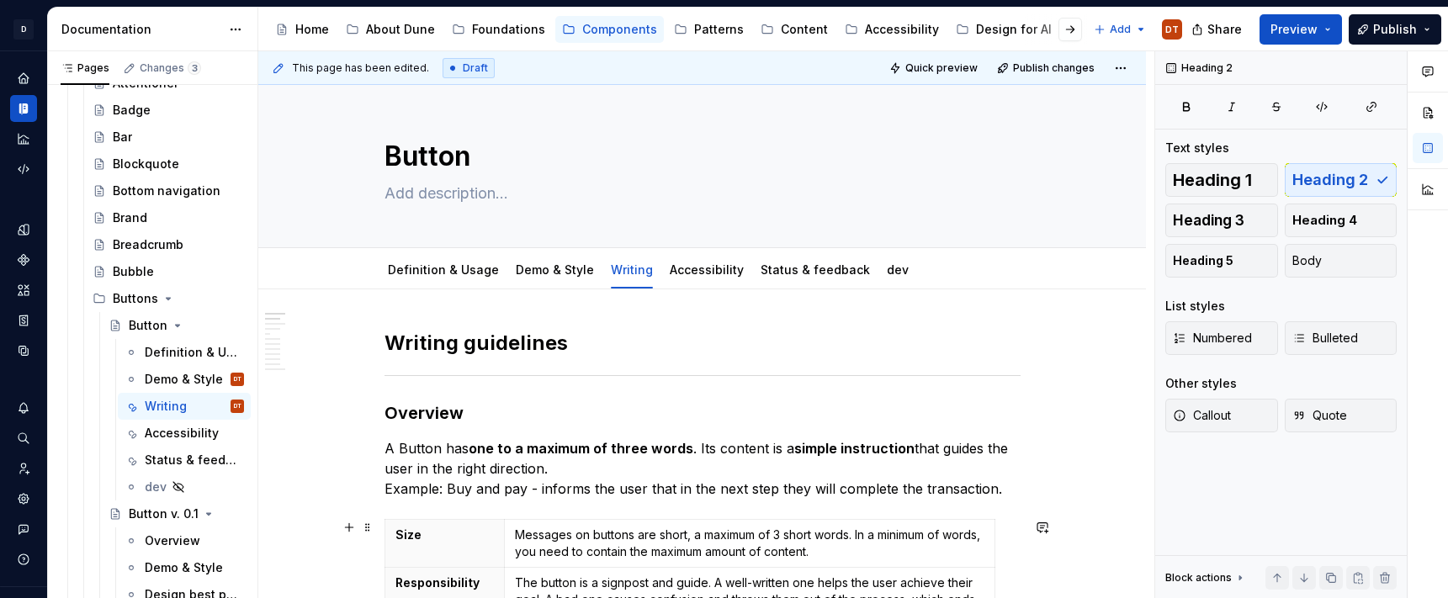
scroll to position [0, 0]
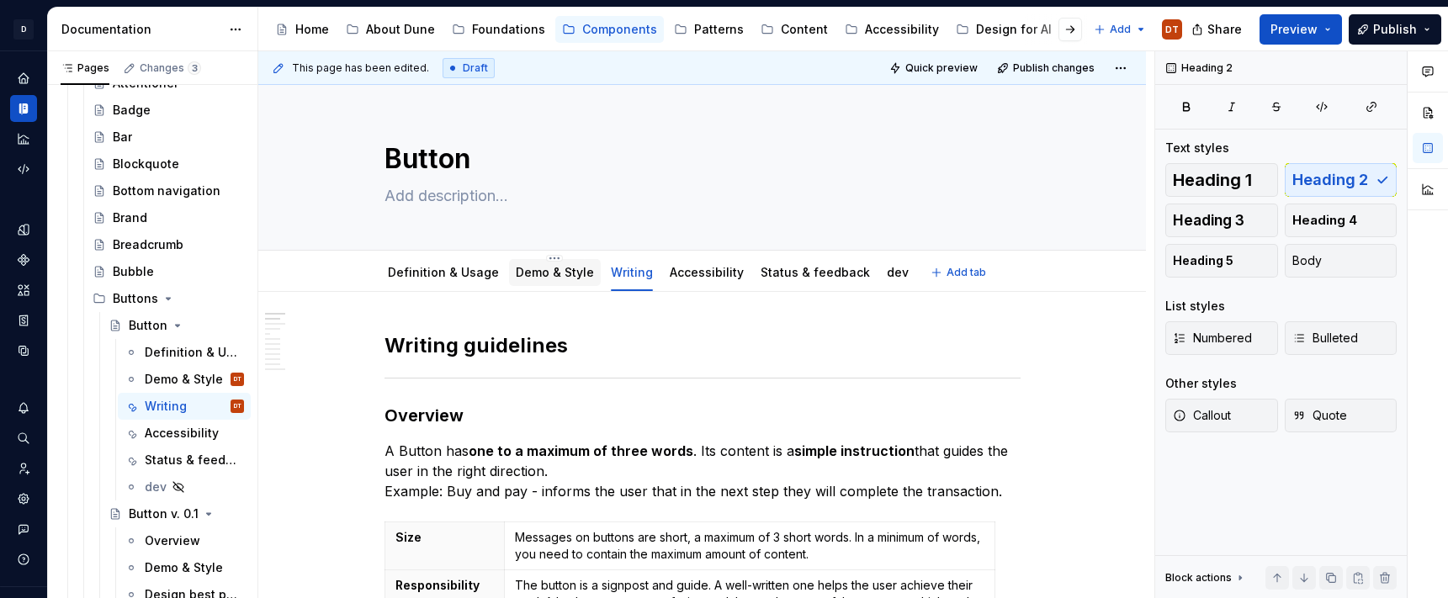
click at [566, 269] on link "Demo & Style" at bounding box center [555, 272] width 78 height 14
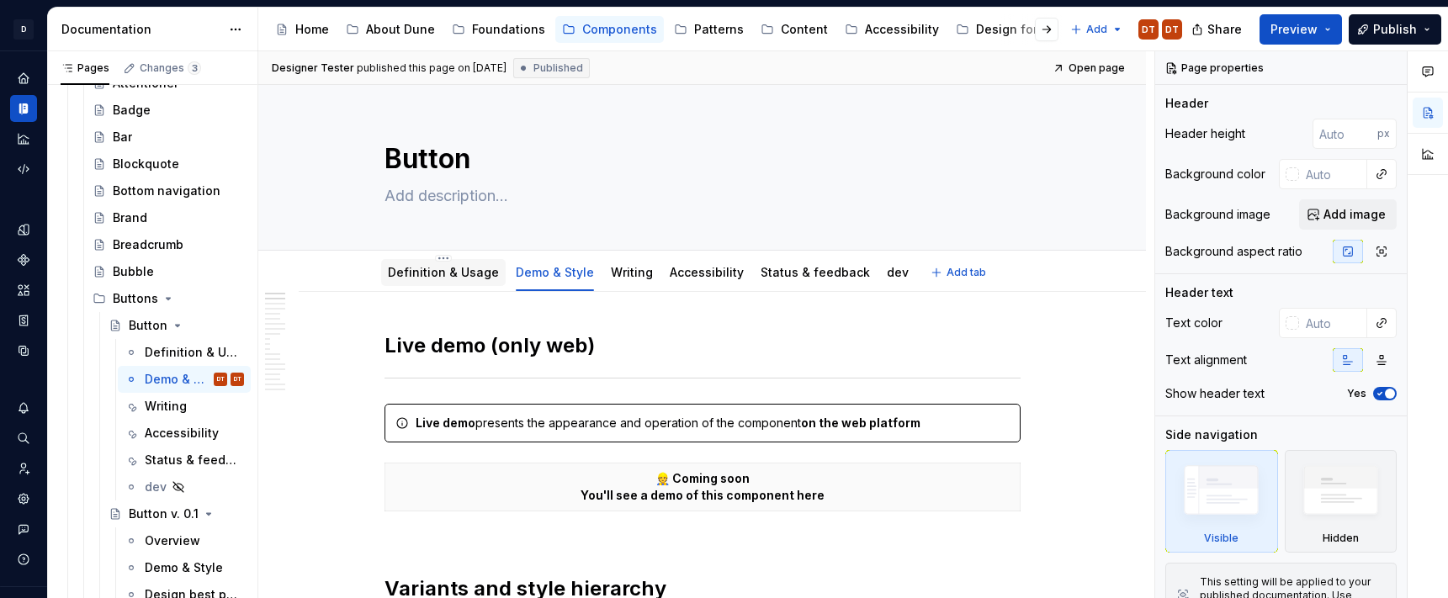
click at [425, 268] on link "Definition & Usage" at bounding box center [443, 272] width 111 height 14
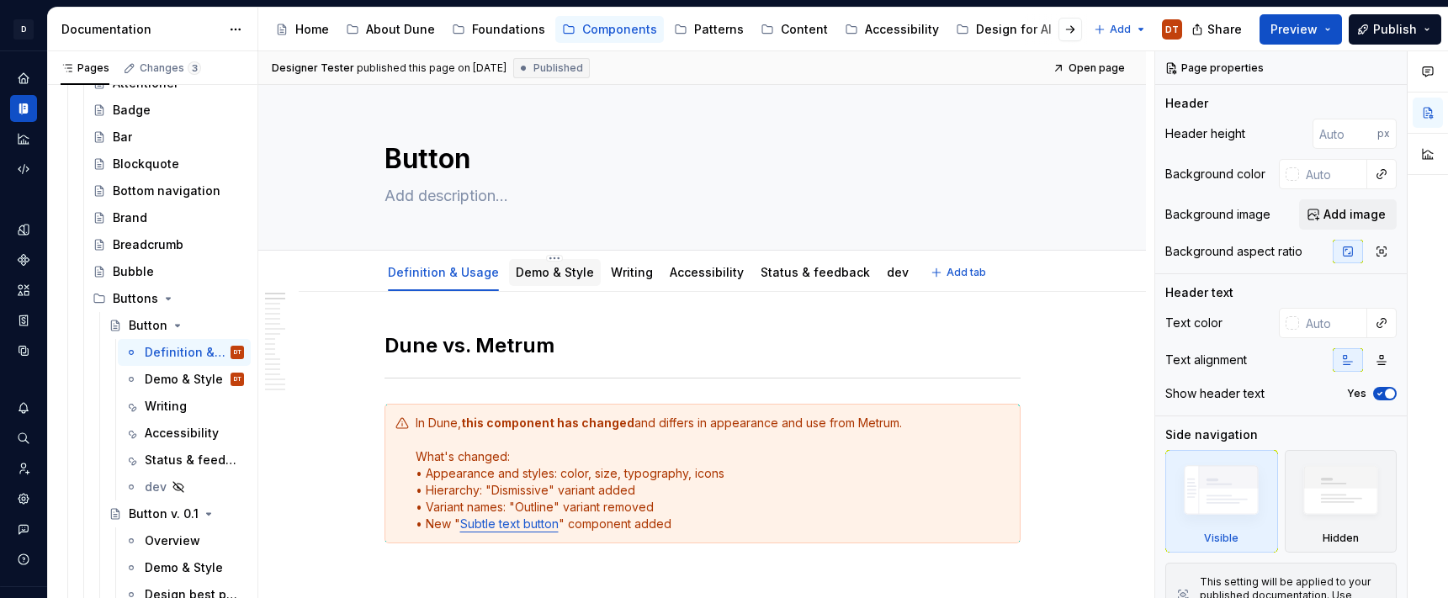
click at [546, 281] on div "Demo & Style" at bounding box center [555, 273] width 78 height 20
click at [551, 277] on link "Demo & Style" at bounding box center [555, 272] width 78 height 14
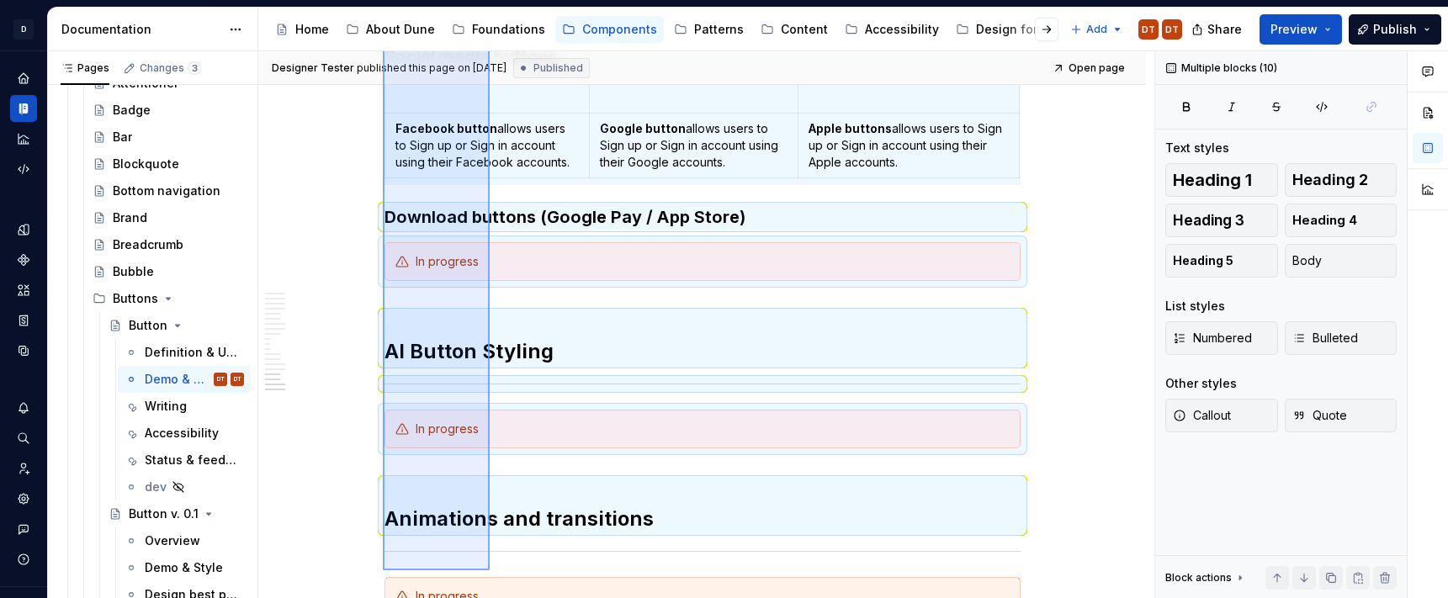
scroll to position [4282, 0]
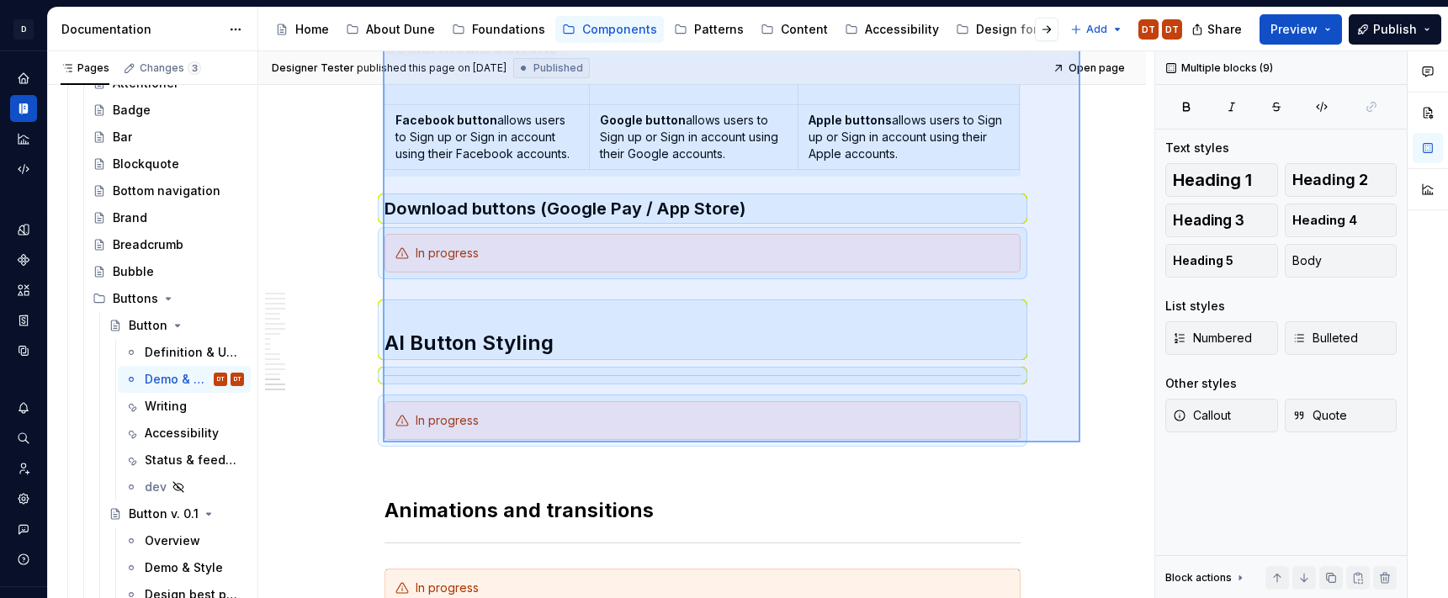
drag, startPoint x: 383, startPoint y: 107, endPoint x: 1081, endPoint y: 443, distance: 774.3
click at [1081, 443] on div "Designer Tester published this page on [DATE] Published Open page Button Edit h…" at bounding box center [706, 325] width 896 height 548
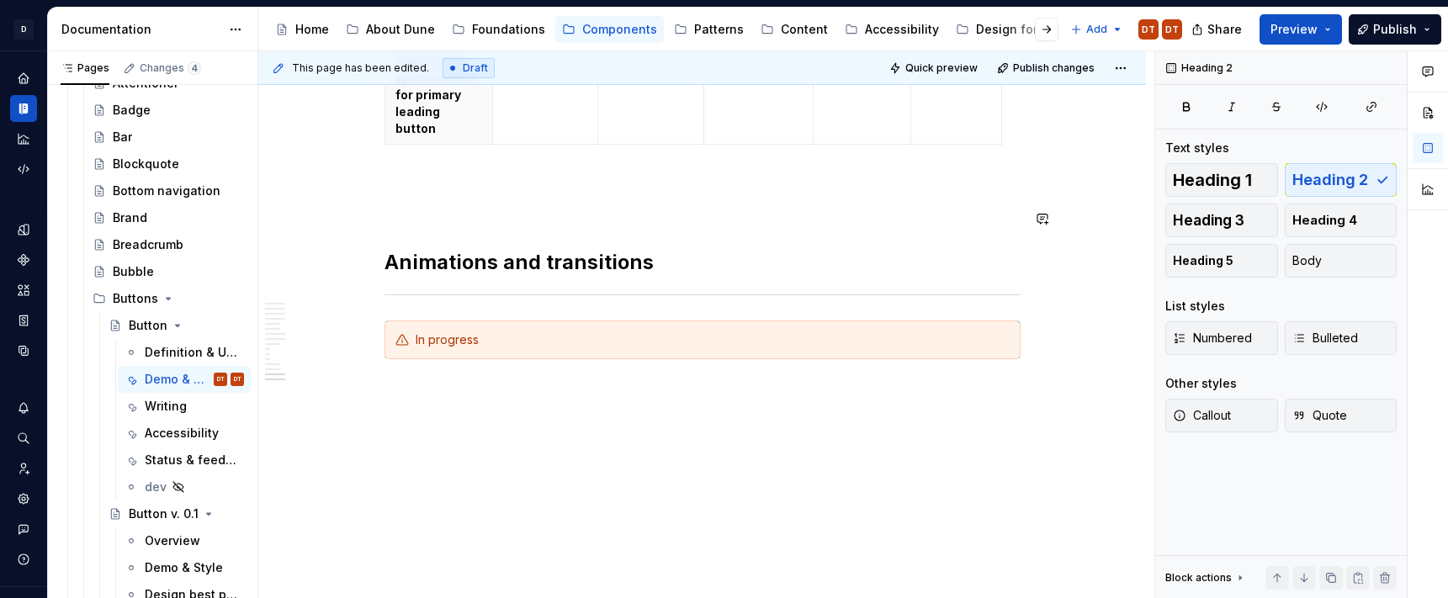
scroll to position [3776, 0]
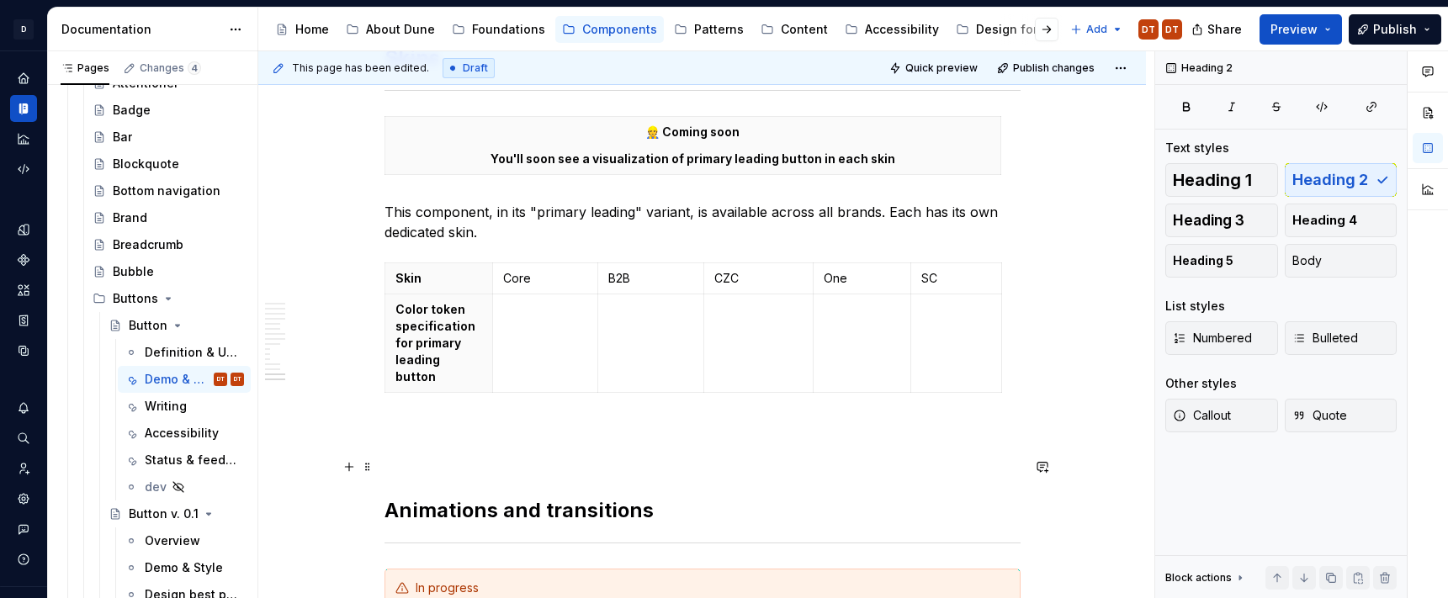
type textarea "*"
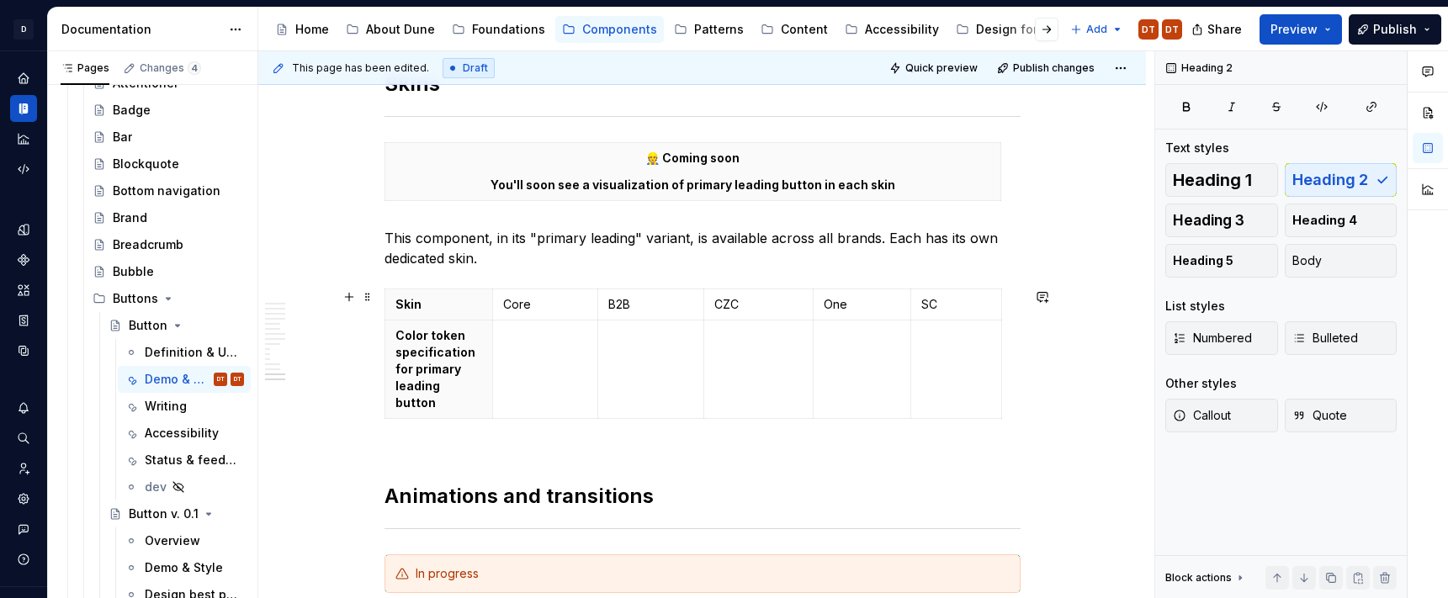
scroll to position [3753, 0]
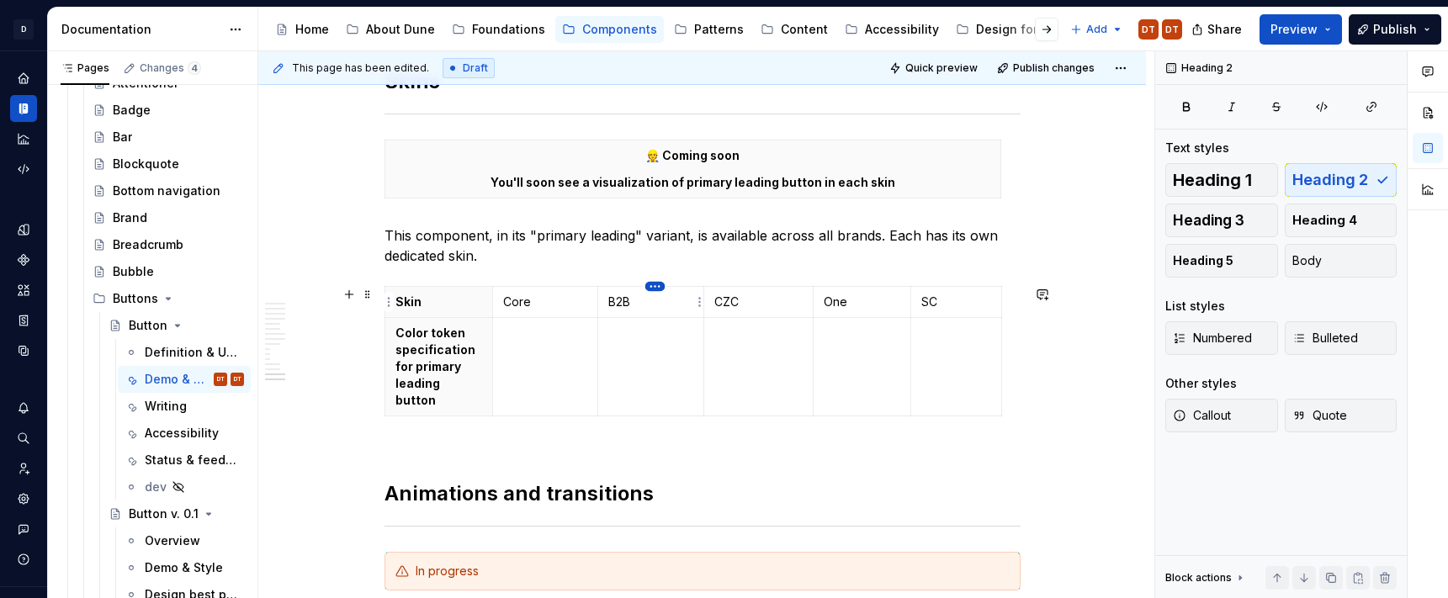
click at [655, 287] on html "D Dune DT Dataset Metrum Documentation Accessibility guide for tree Page tree. …" at bounding box center [724, 299] width 1448 height 598
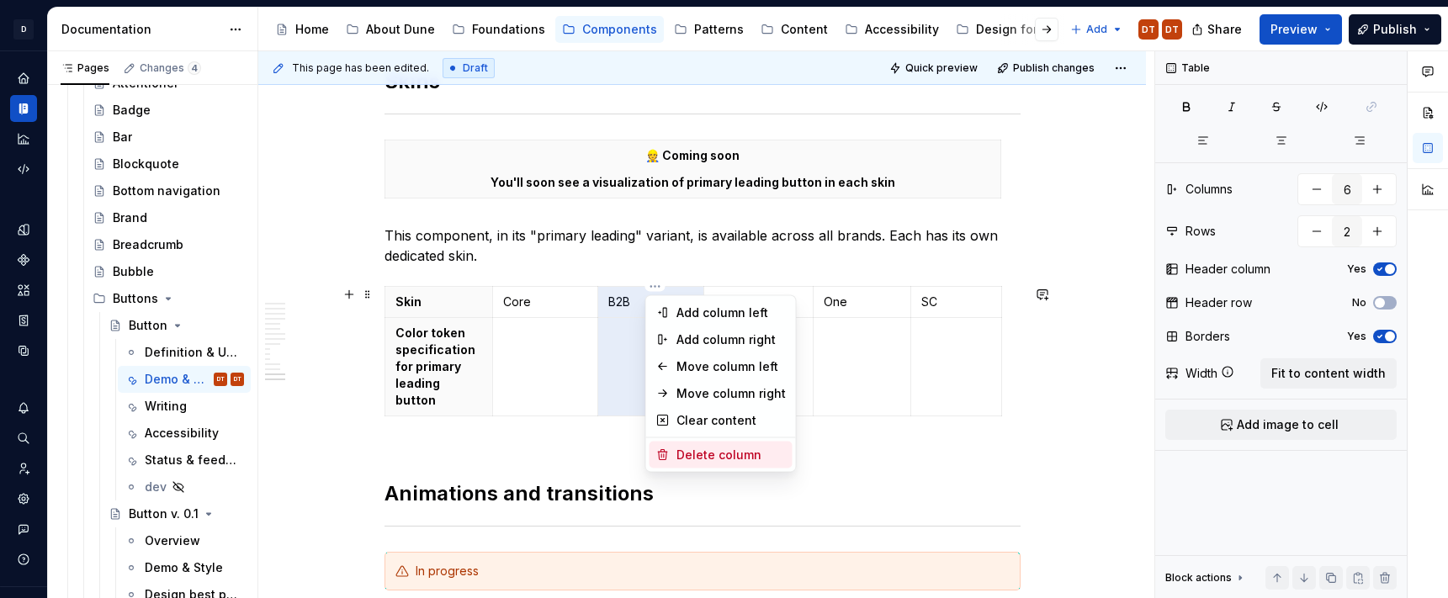
click at [687, 453] on div "Delete column" at bounding box center [731, 455] width 109 height 17
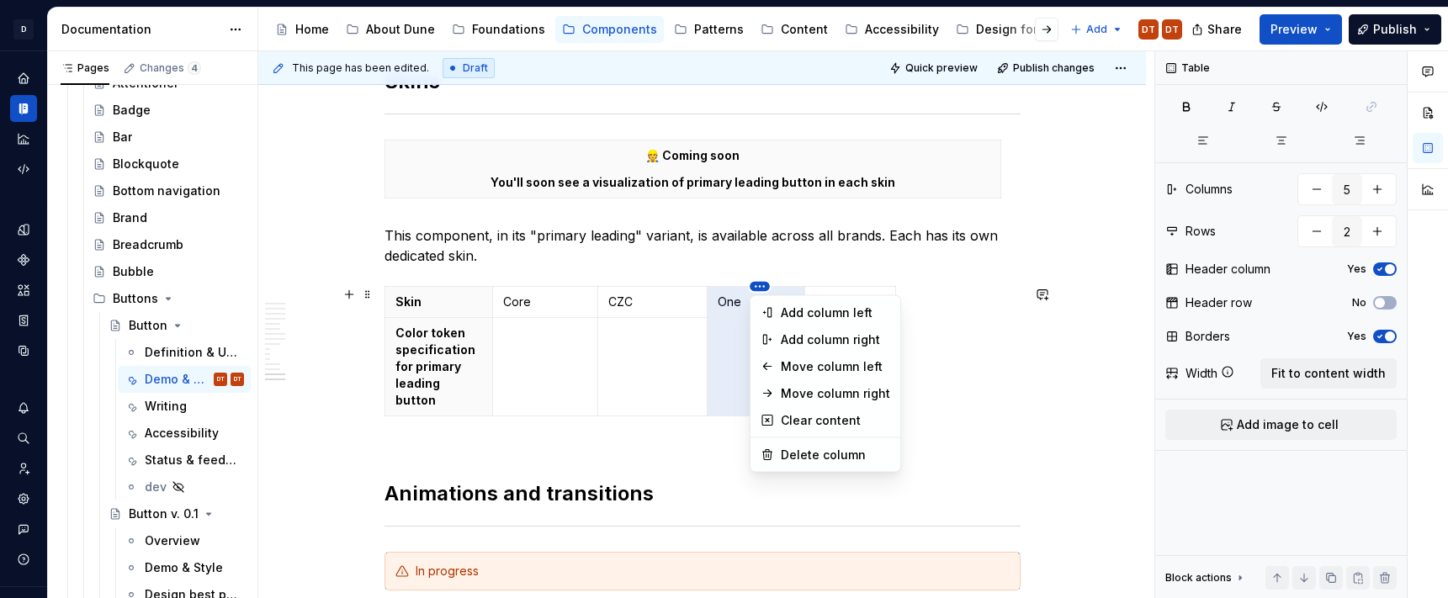
click at [761, 290] on html "D Dune DT Dataset Metrum Documentation Accessibility guide for tree Page tree. …" at bounding box center [724, 299] width 1448 height 598
click at [788, 452] on div "Delete column" at bounding box center [835, 455] width 109 height 17
type input "4"
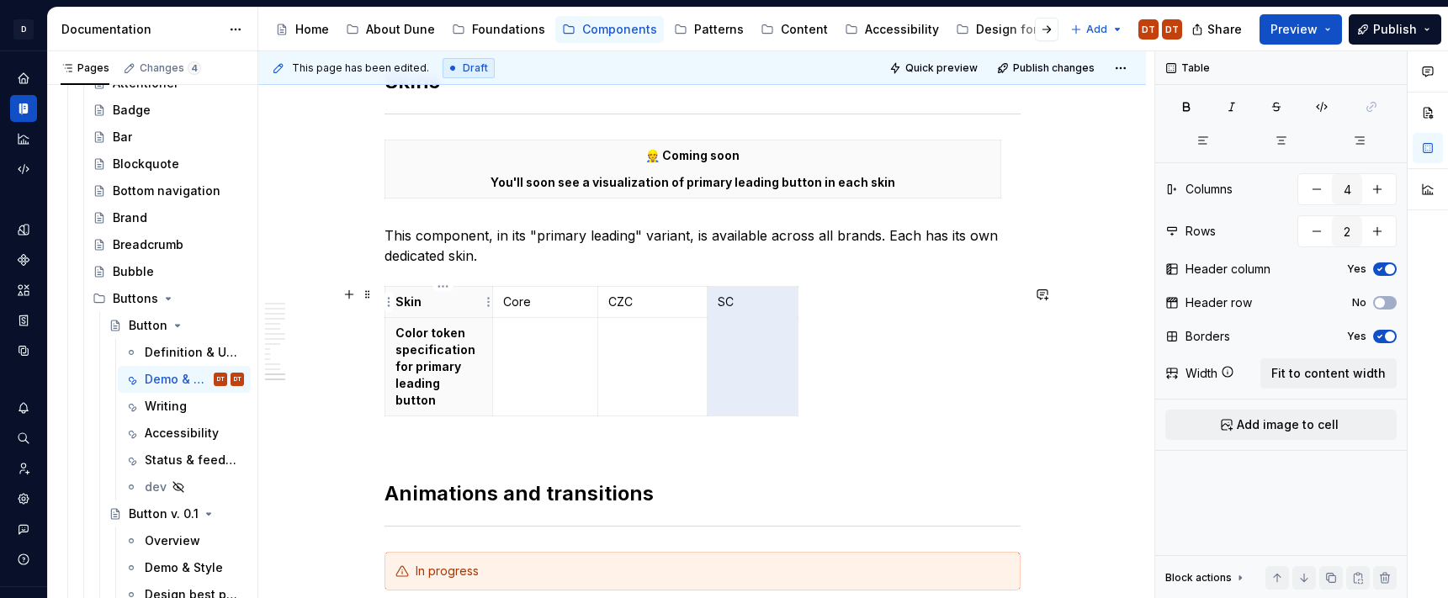
click at [440, 304] on p "Skin" at bounding box center [440, 302] width 88 height 17
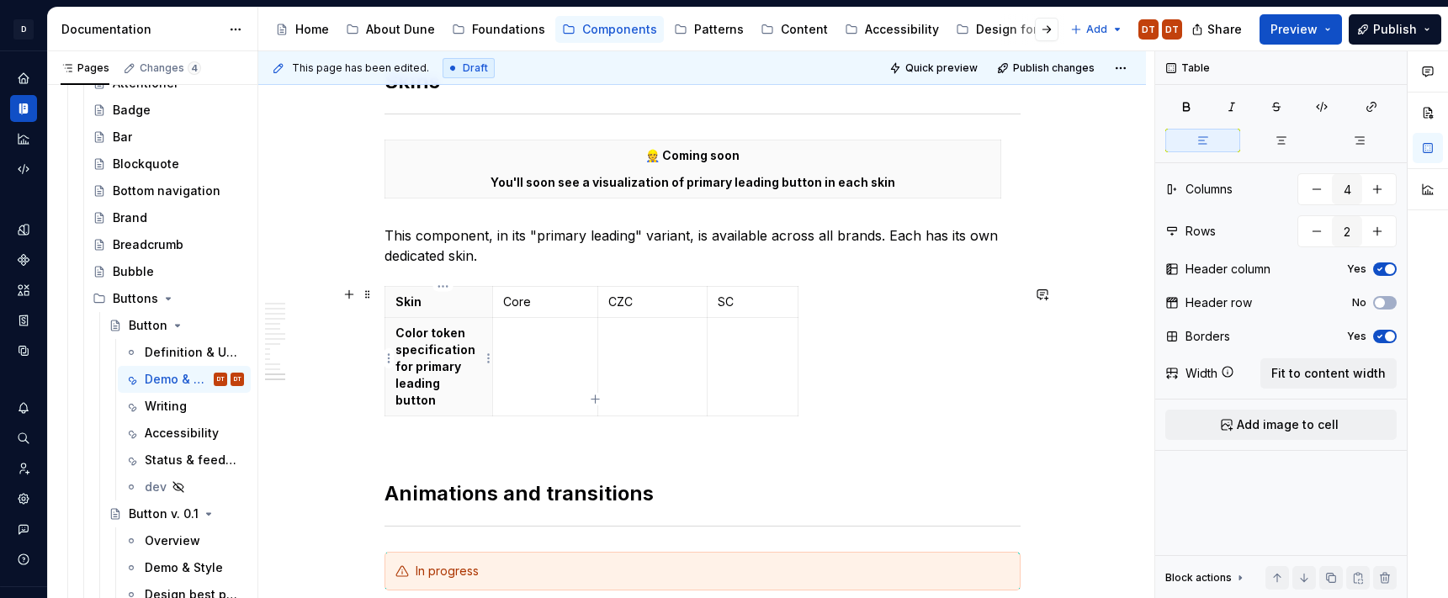
click at [443, 363] on p "Color token specification for primary leading button" at bounding box center [440, 367] width 88 height 84
click at [1241, 369] on span "Fit to content width" at bounding box center [1329, 373] width 114 height 17
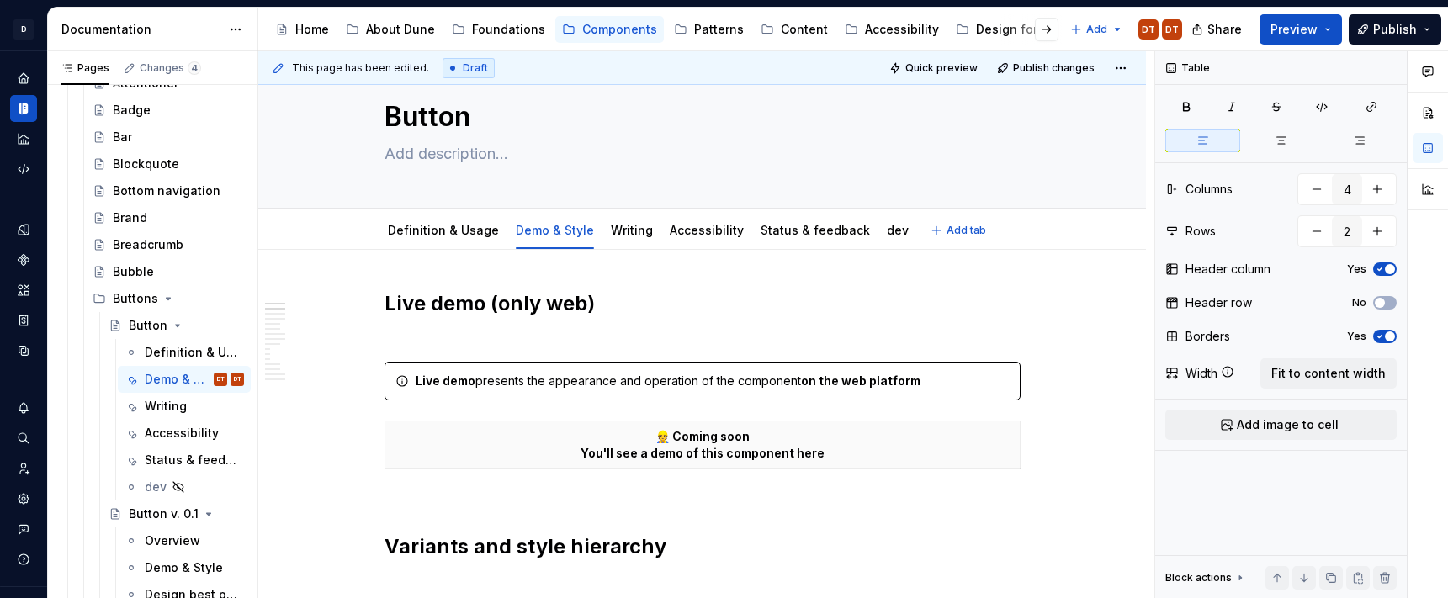
scroll to position [0, 0]
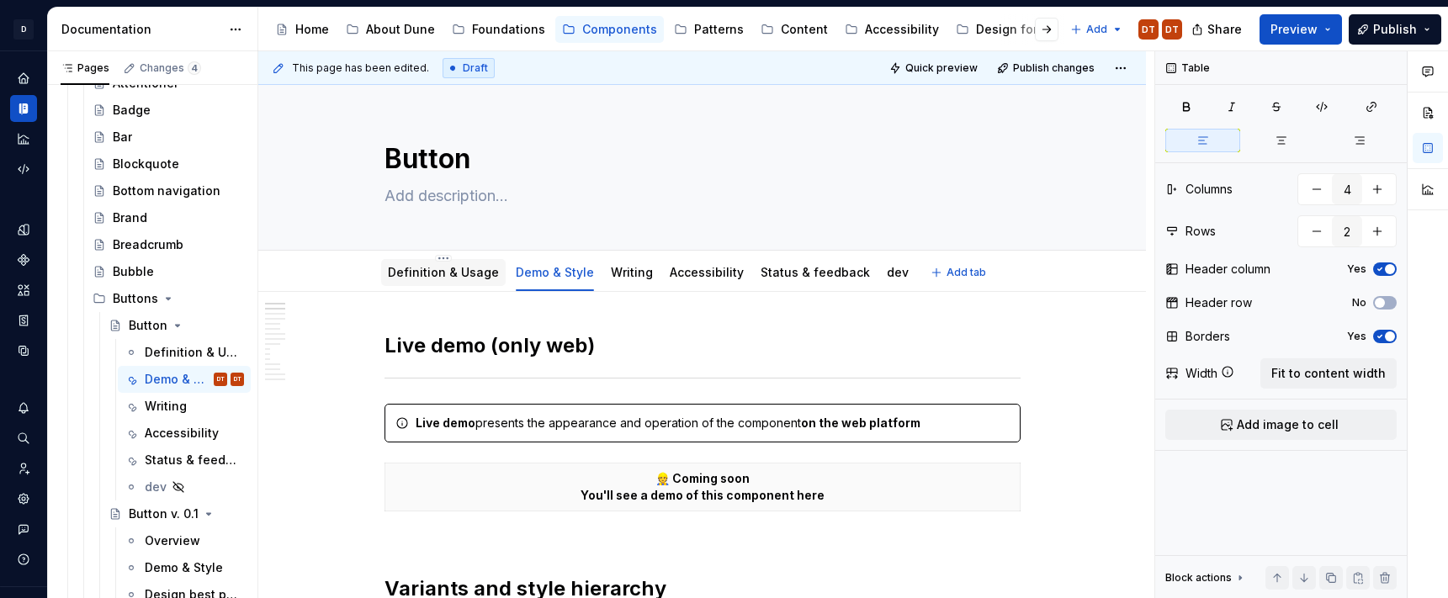
click at [450, 274] on link "Definition & Usage" at bounding box center [443, 272] width 111 height 14
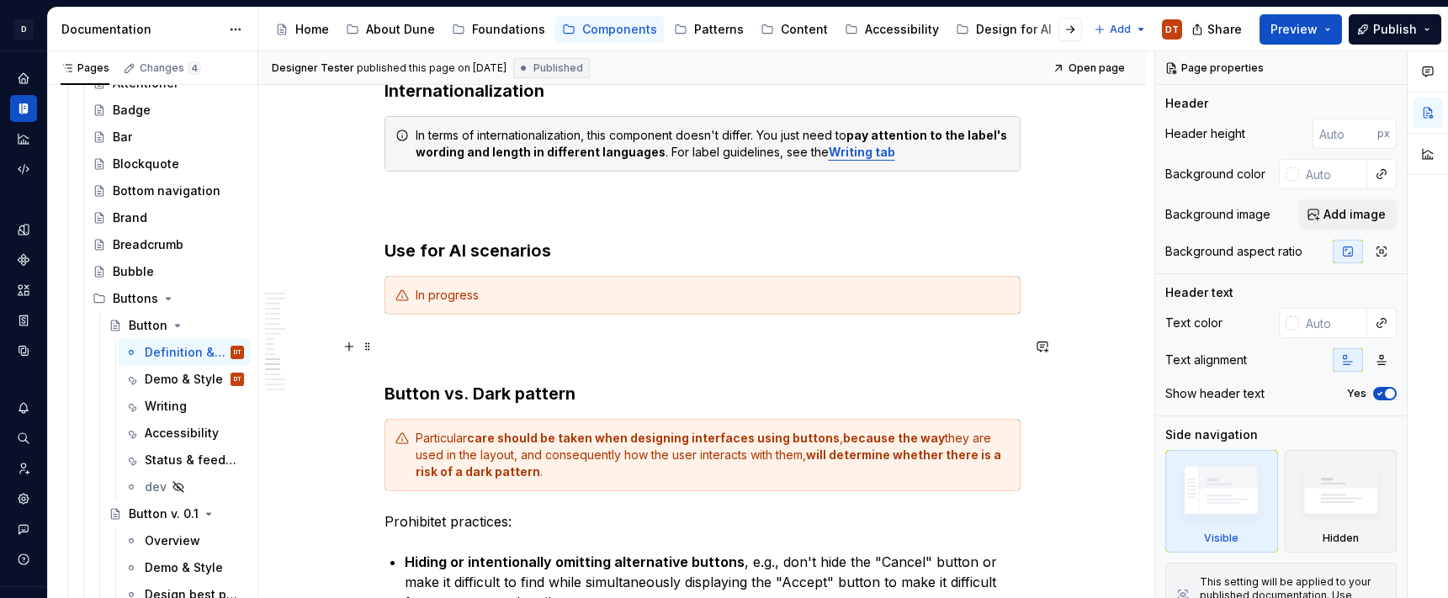
scroll to position [3366, 0]
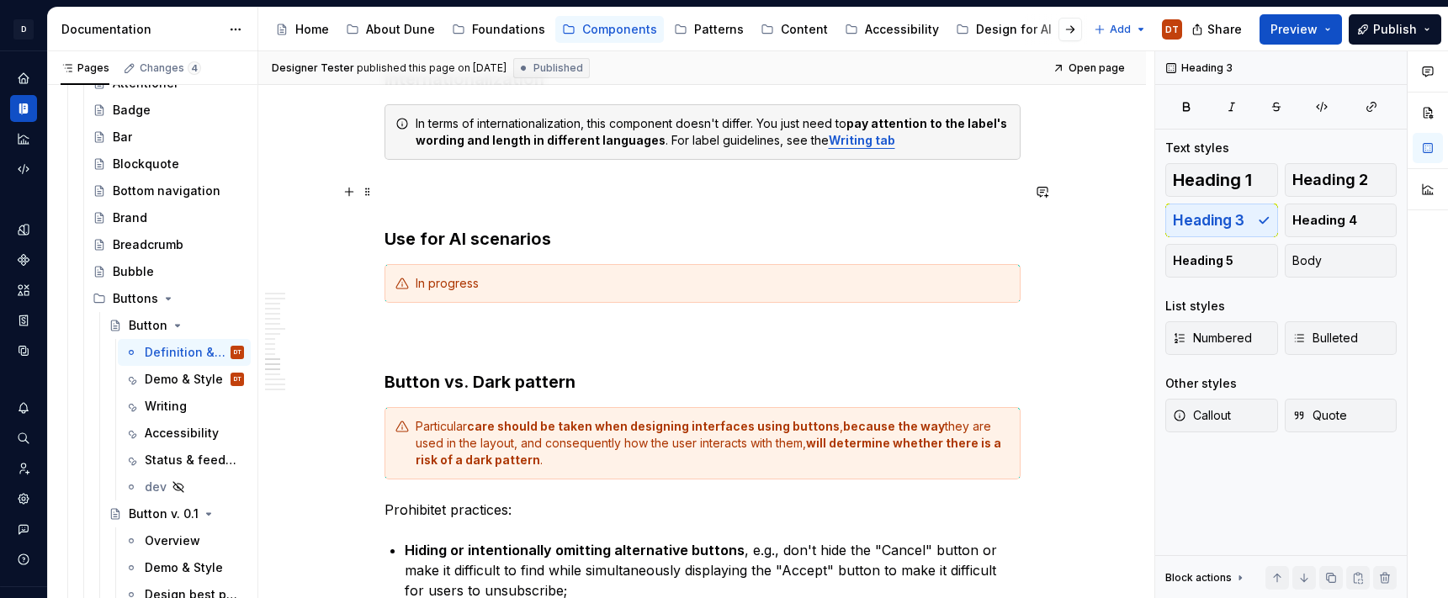
click at [418, 194] on h3 "Use for AI scenarios" at bounding box center [703, 215] width 636 height 71
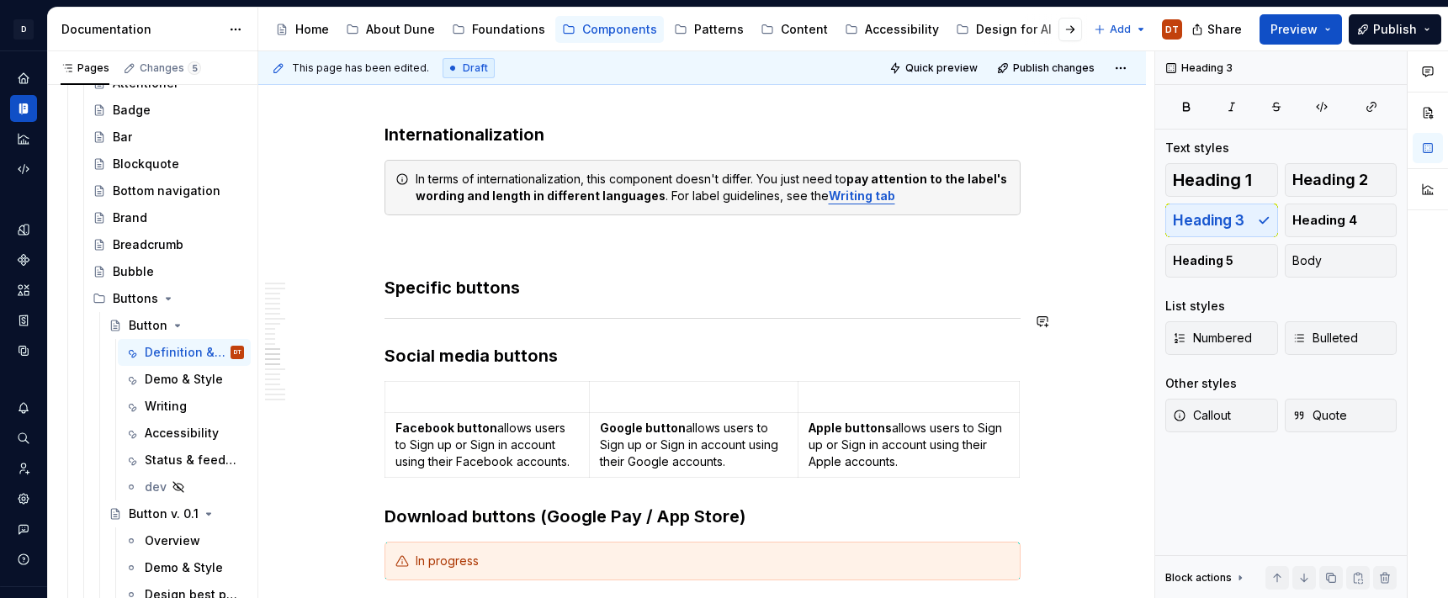
scroll to position [3331, 0]
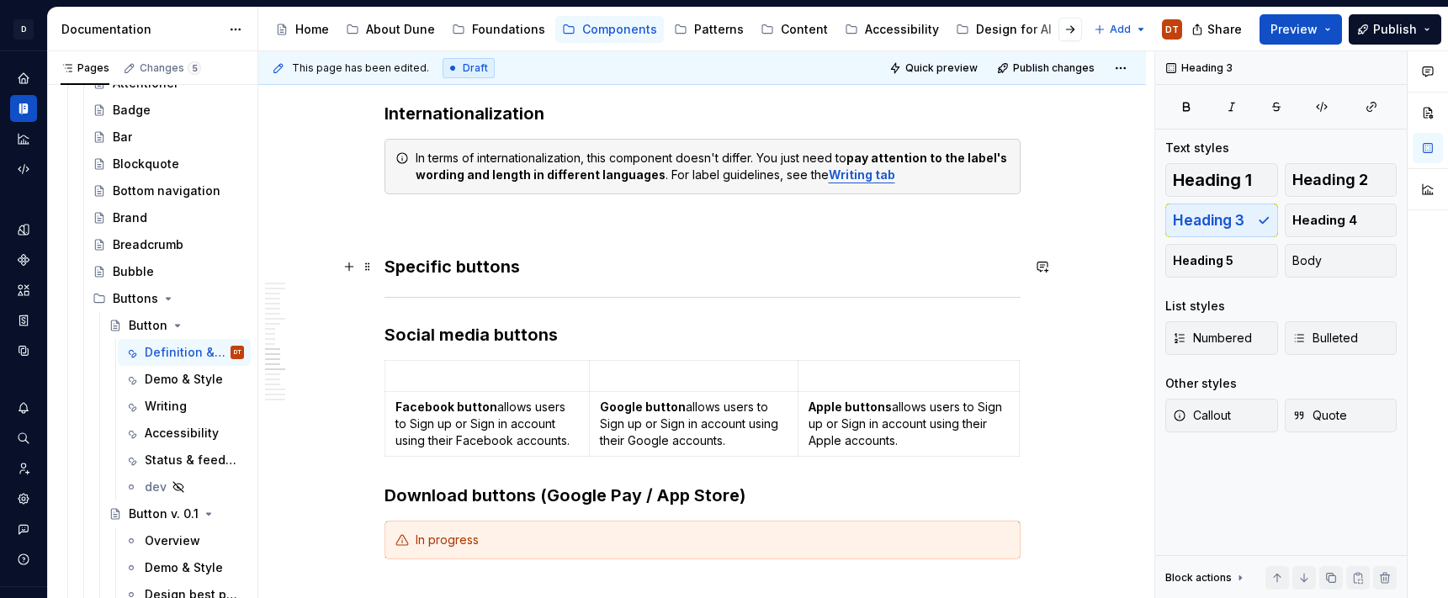
click at [431, 271] on h3 "Specific buttons" at bounding box center [703, 267] width 636 height 24
click at [451, 268] on h3 "Specific buttons" at bounding box center [703, 267] width 636 height 24
type textarea "*"
click at [455, 269] on h3 "Specific buttons" at bounding box center [703, 267] width 636 height 24
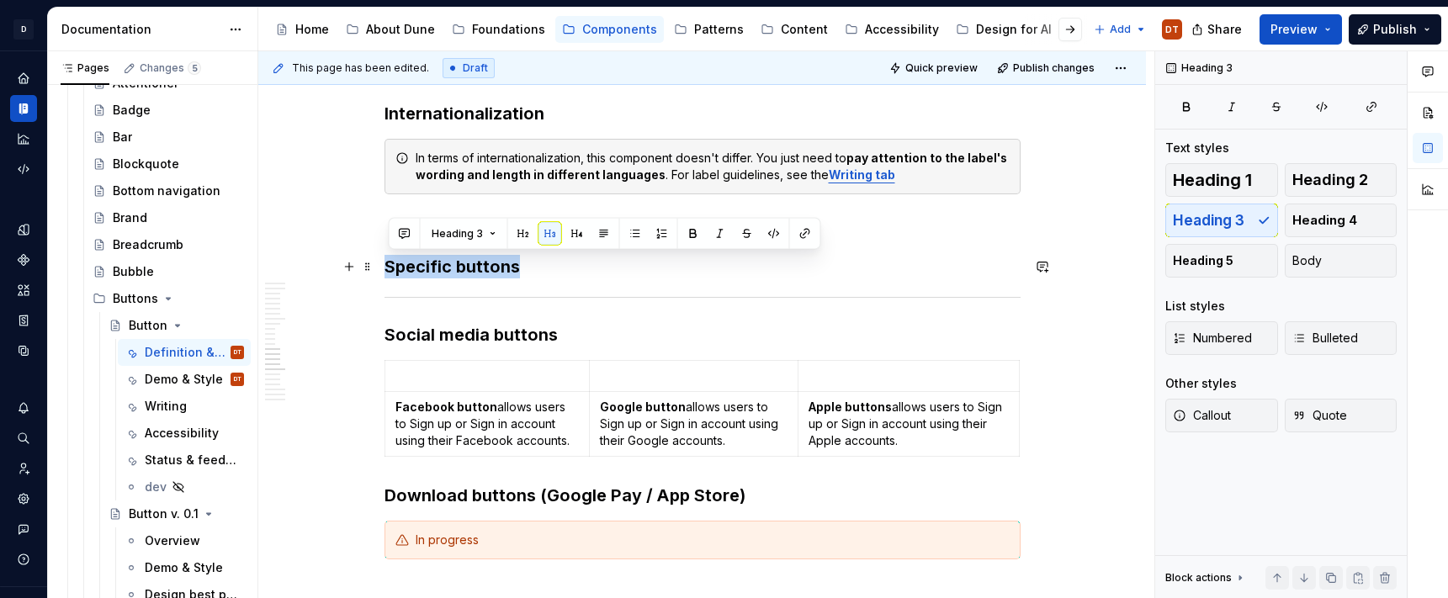
drag, startPoint x: 444, startPoint y: 268, endPoint x: 380, endPoint y: 269, distance: 63.1
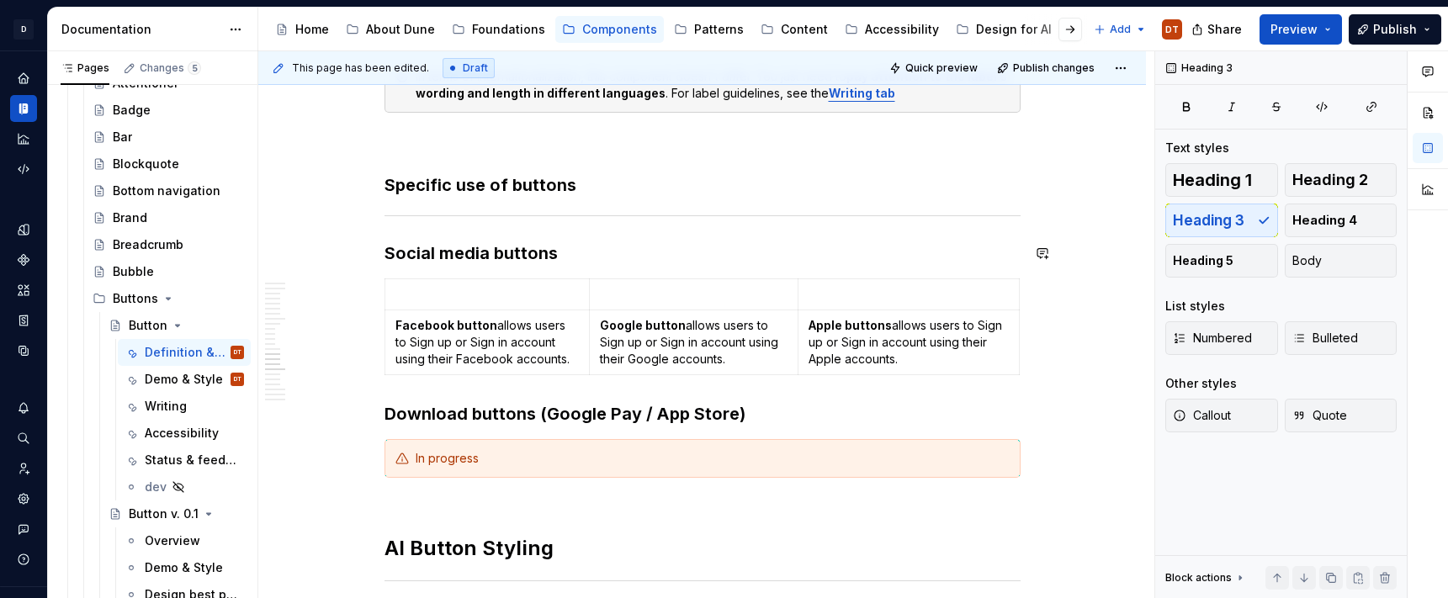
scroll to position [3423, 0]
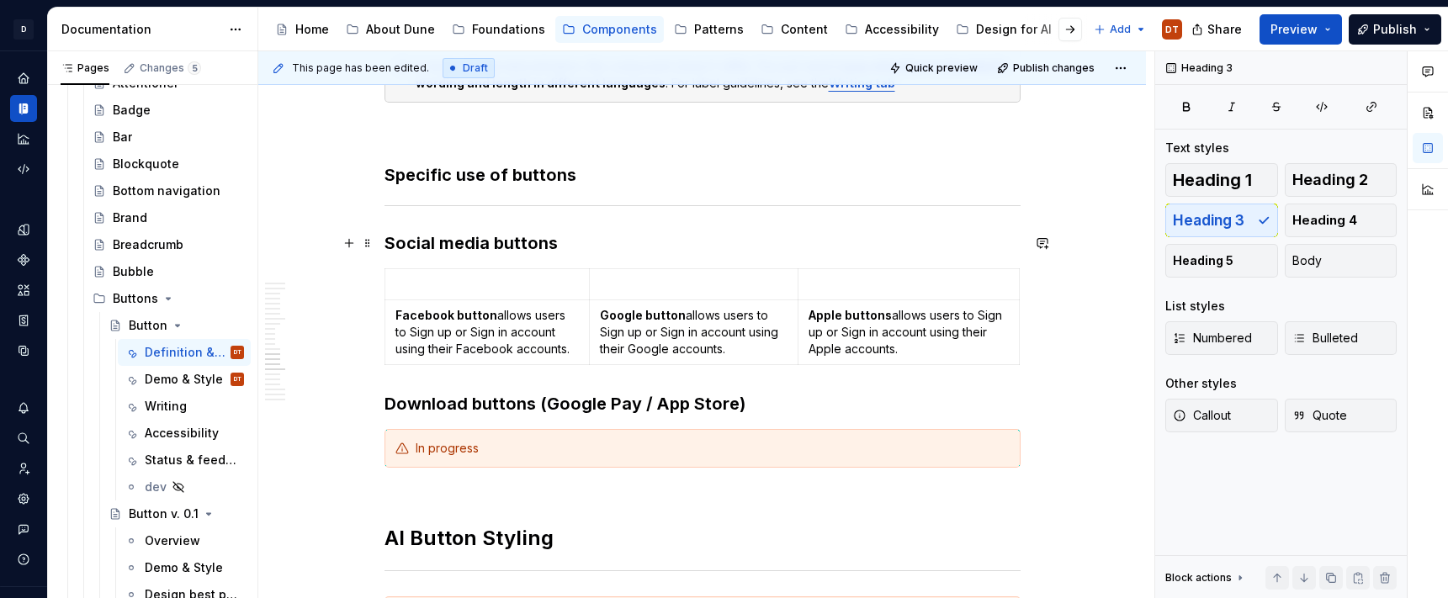
click at [452, 248] on h3 "Social media buttons" at bounding box center [703, 243] width 636 height 24
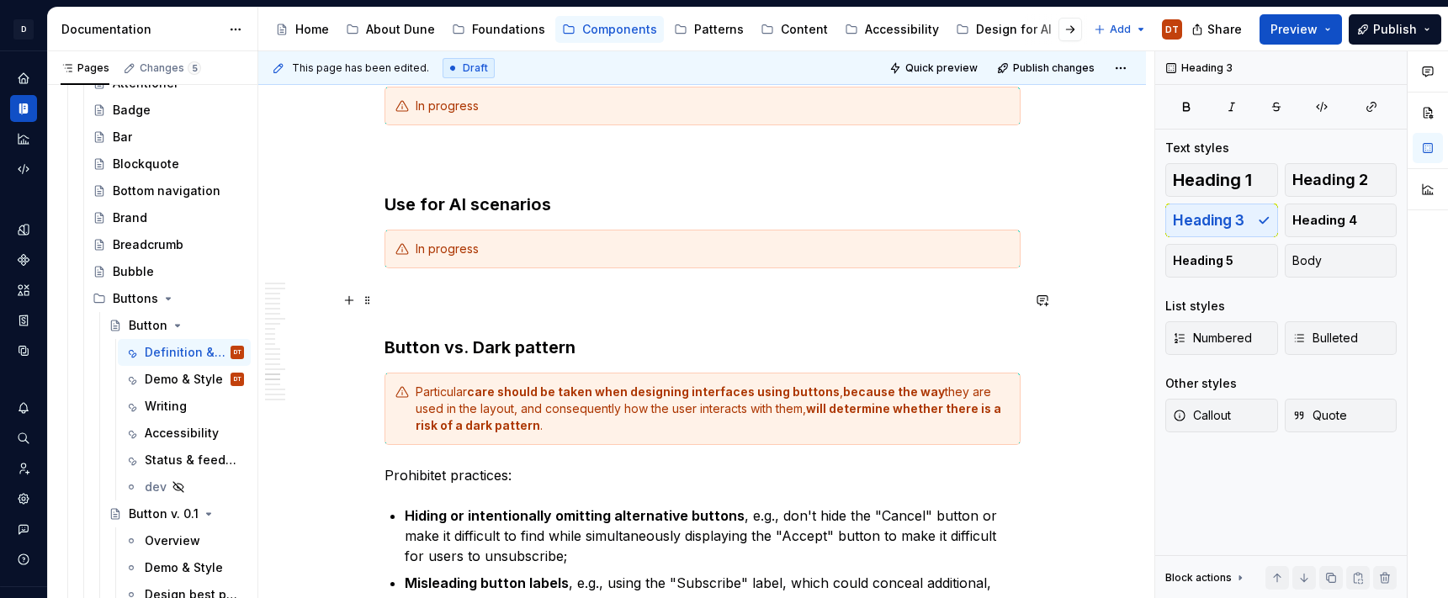
scroll to position [3927, 0]
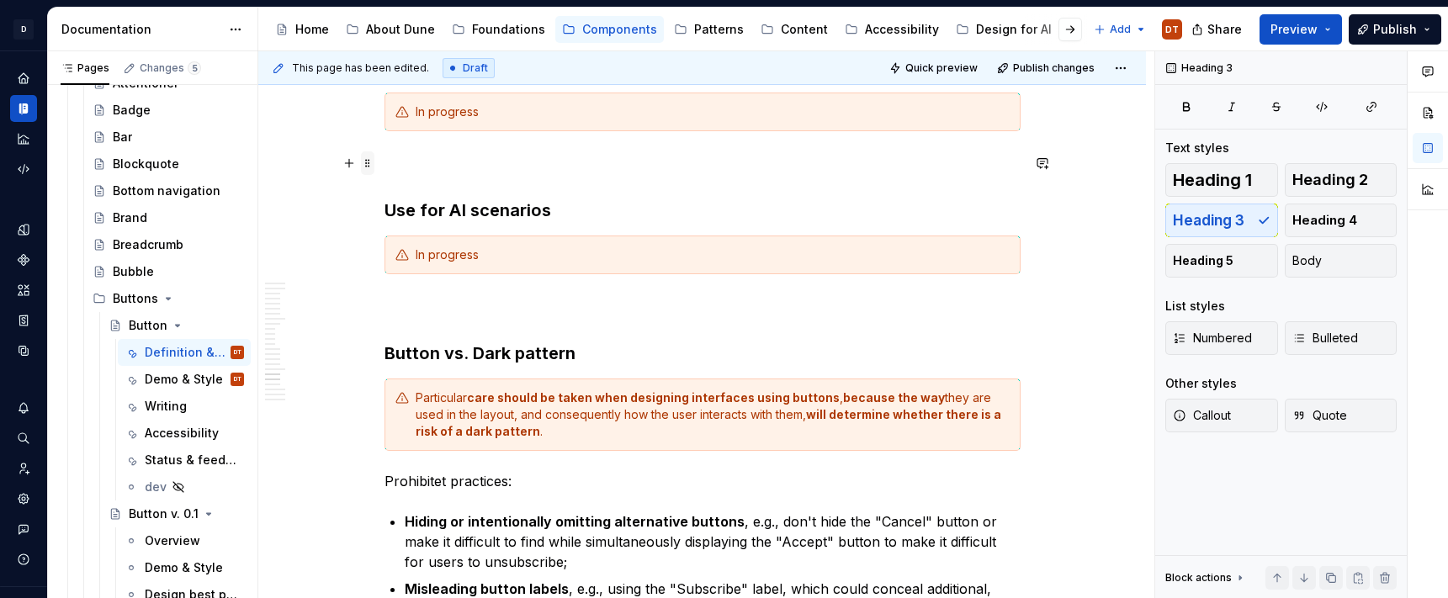
click at [368, 166] on span at bounding box center [367, 163] width 13 height 24
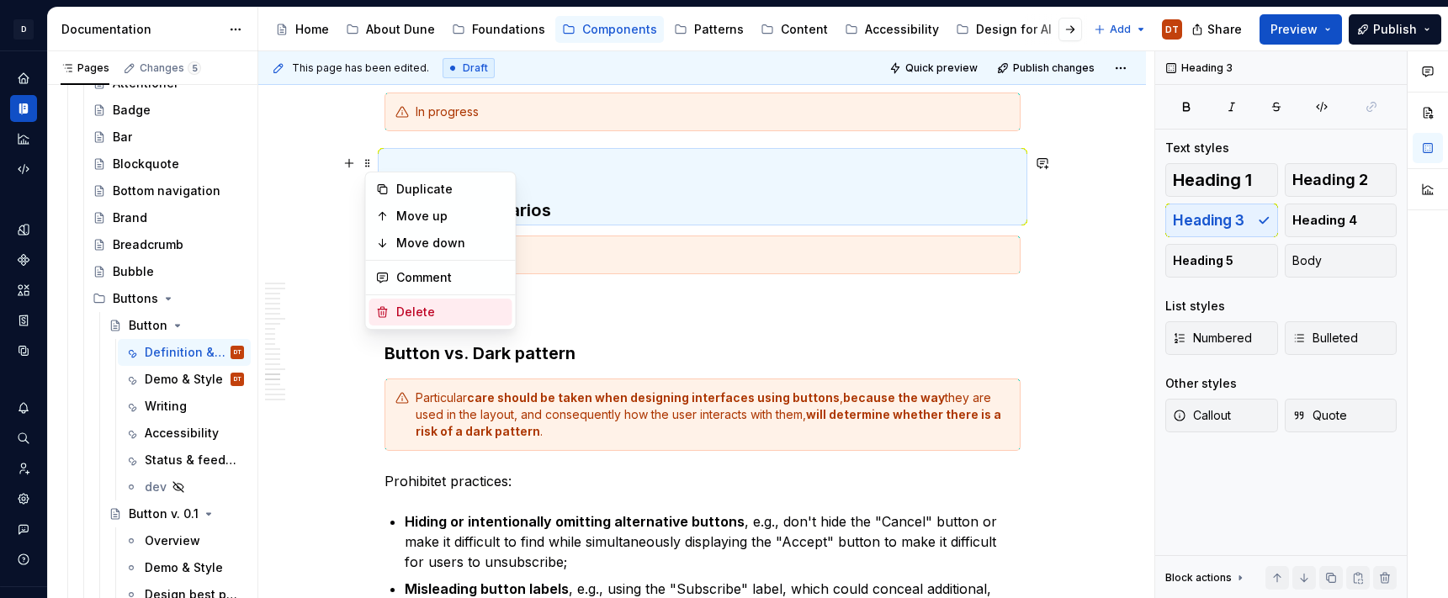
click at [400, 311] on div "Delete" at bounding box center [450, 312] width 109 height 17
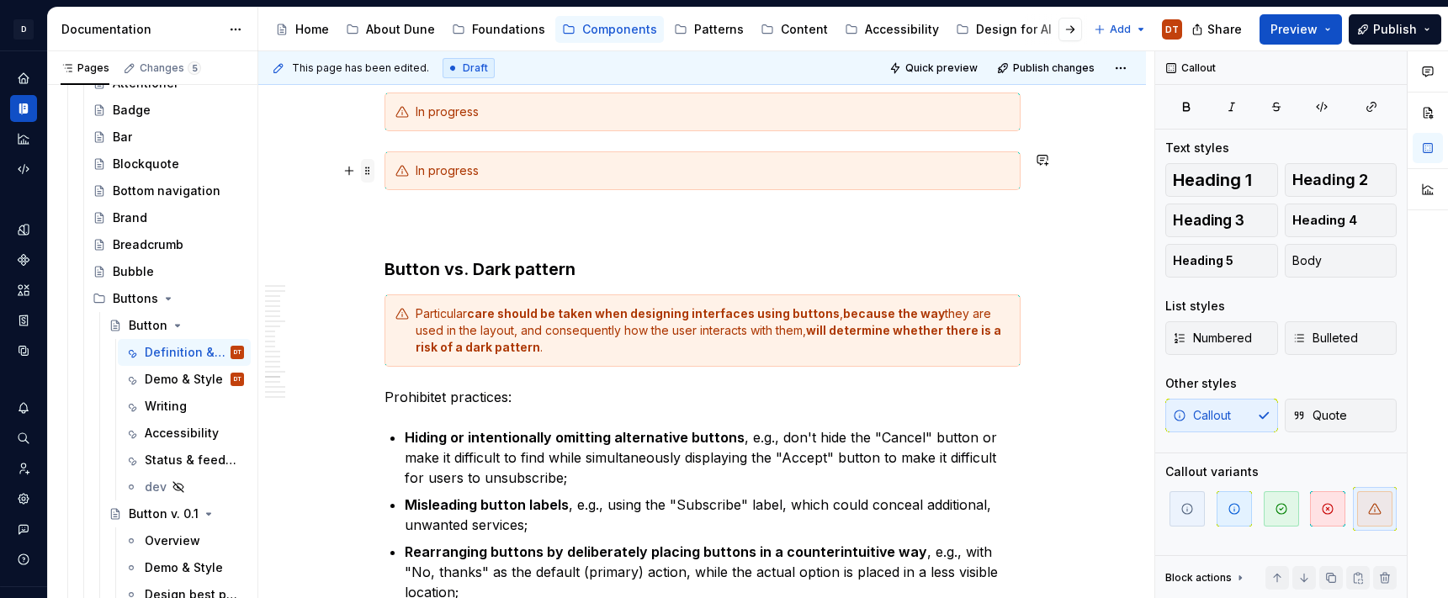
click at [374, 173] on span at bounding box center [367, 171] width 13 height 24
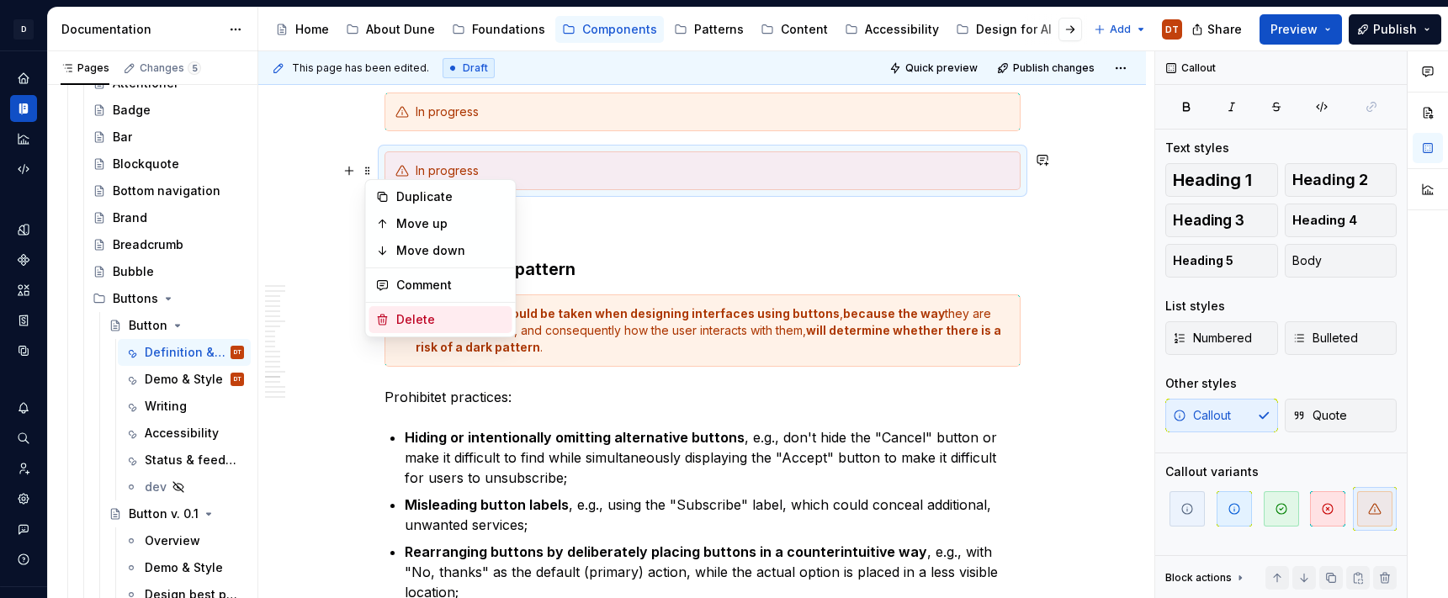
click at [404, 320] on div "Delete" at bounding box center [450, 319] width 109 height 17
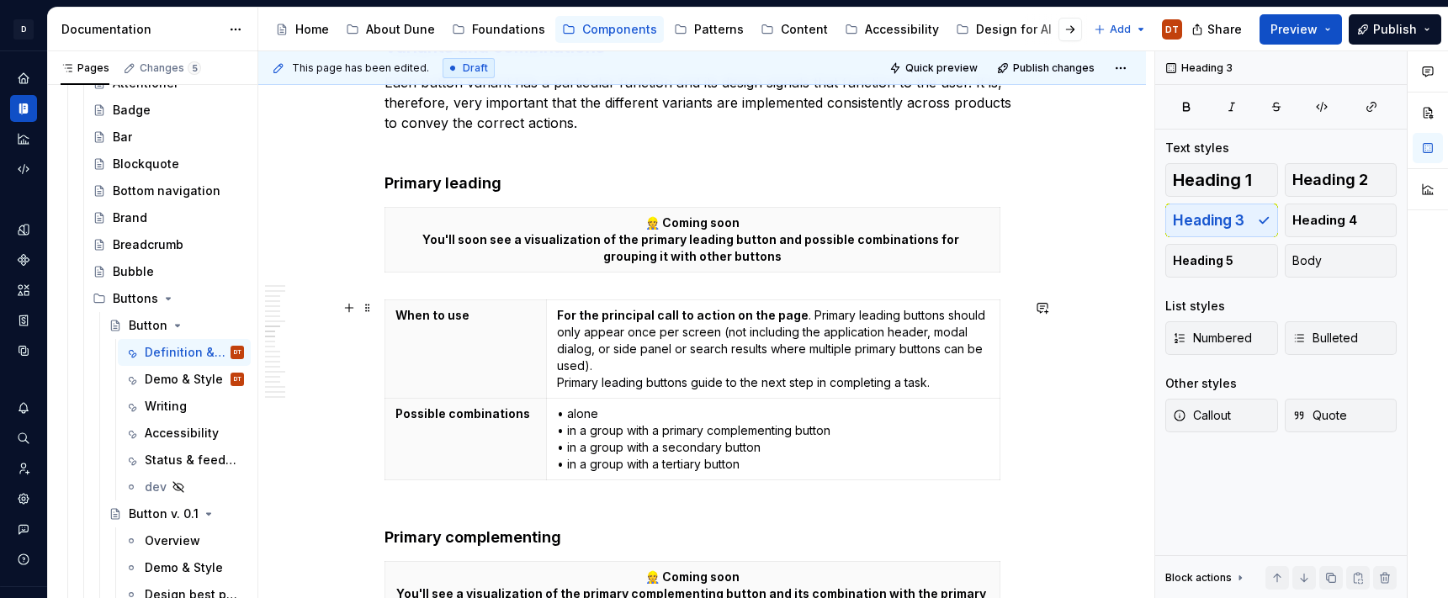
scroll to position [1844, 0]
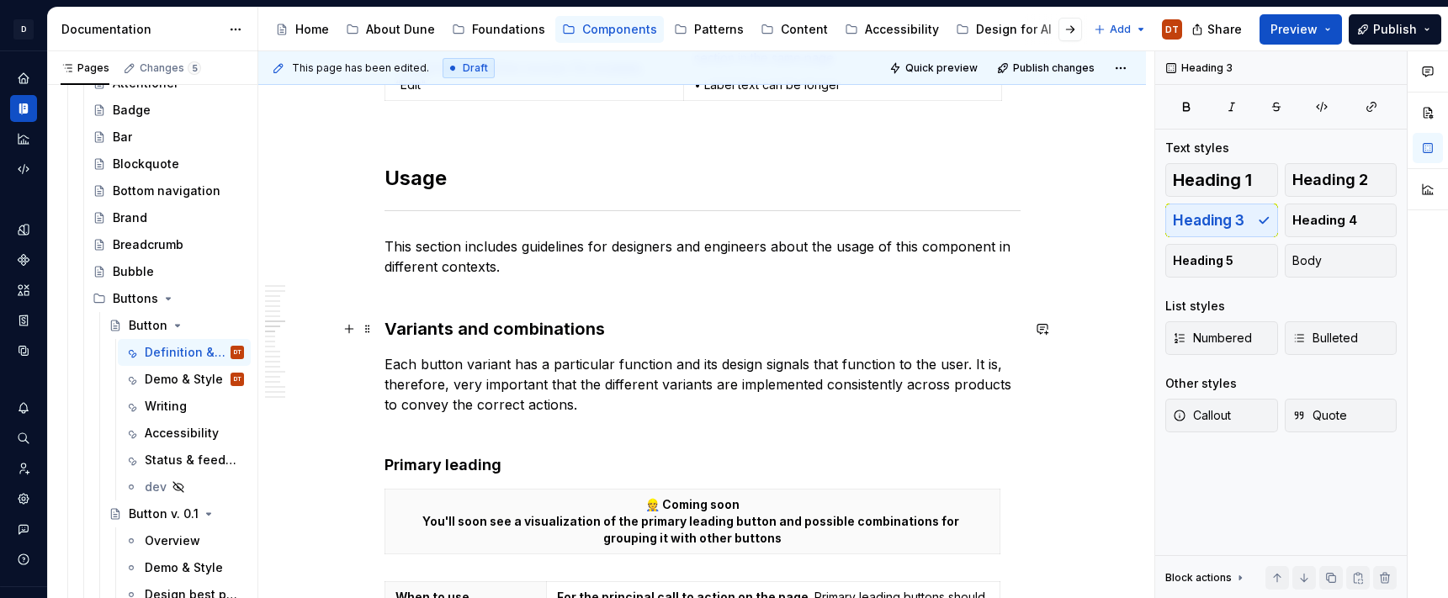
click at [484, 327] on h3 "Variants and combinations" at bounding box center [703, 329] width 636 height 24
click at [442, 462] on h4 "Primary leading" at bounding box center [703, 464] width 636 height 20
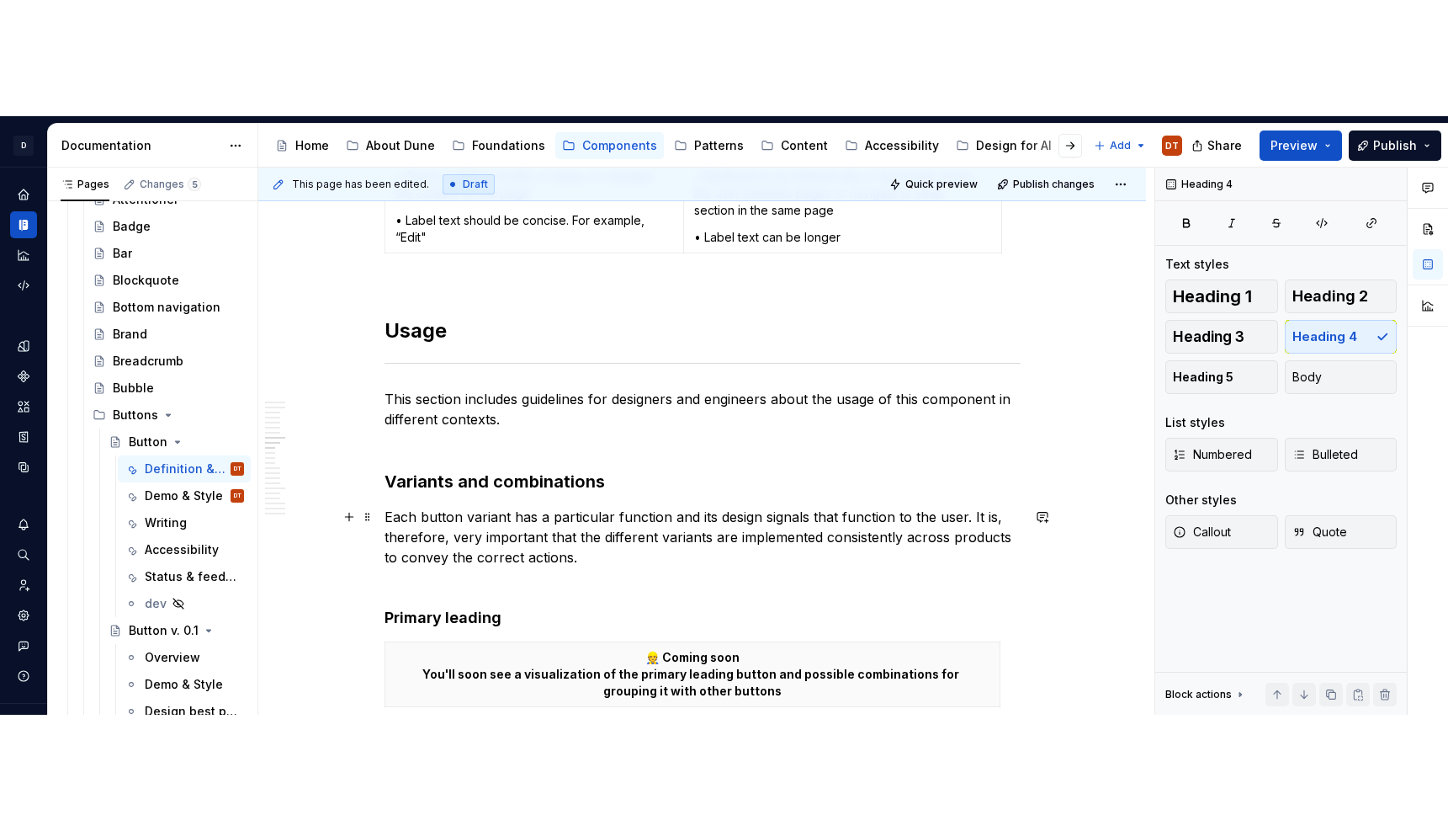
scroll to position [1512, 0]
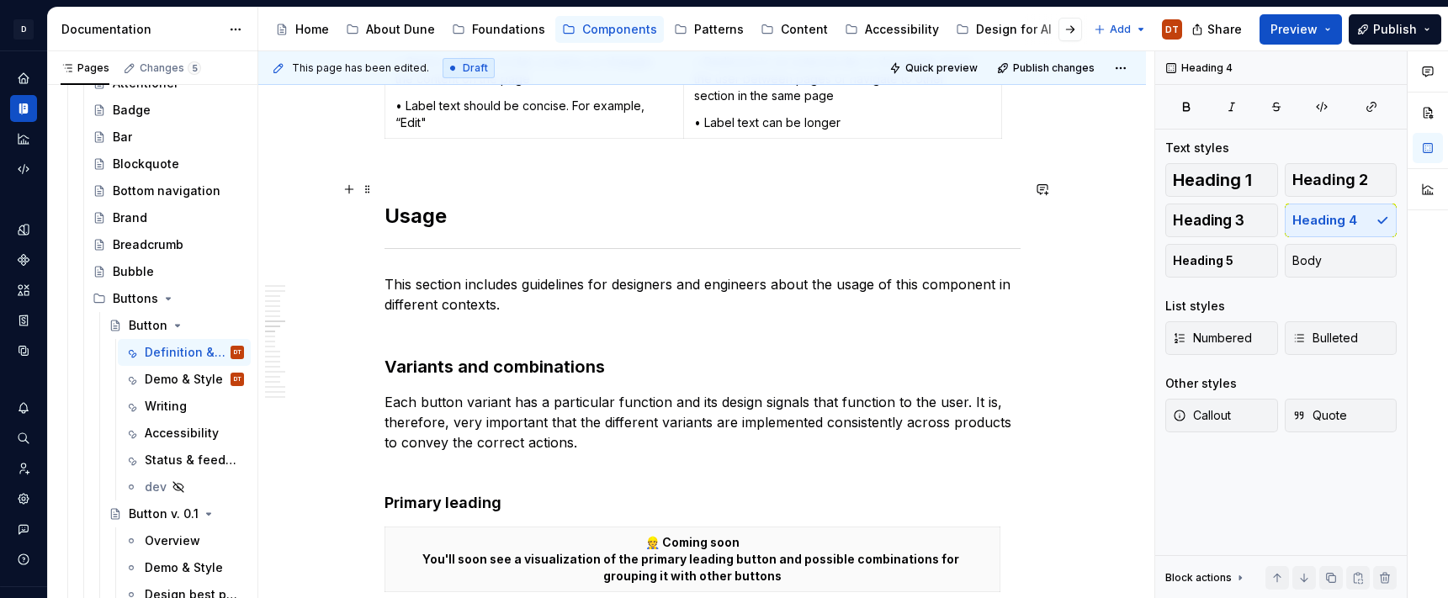
click at [451, 217] on h2 "Usage" at bounding box center [703, 203] width 636 height 54
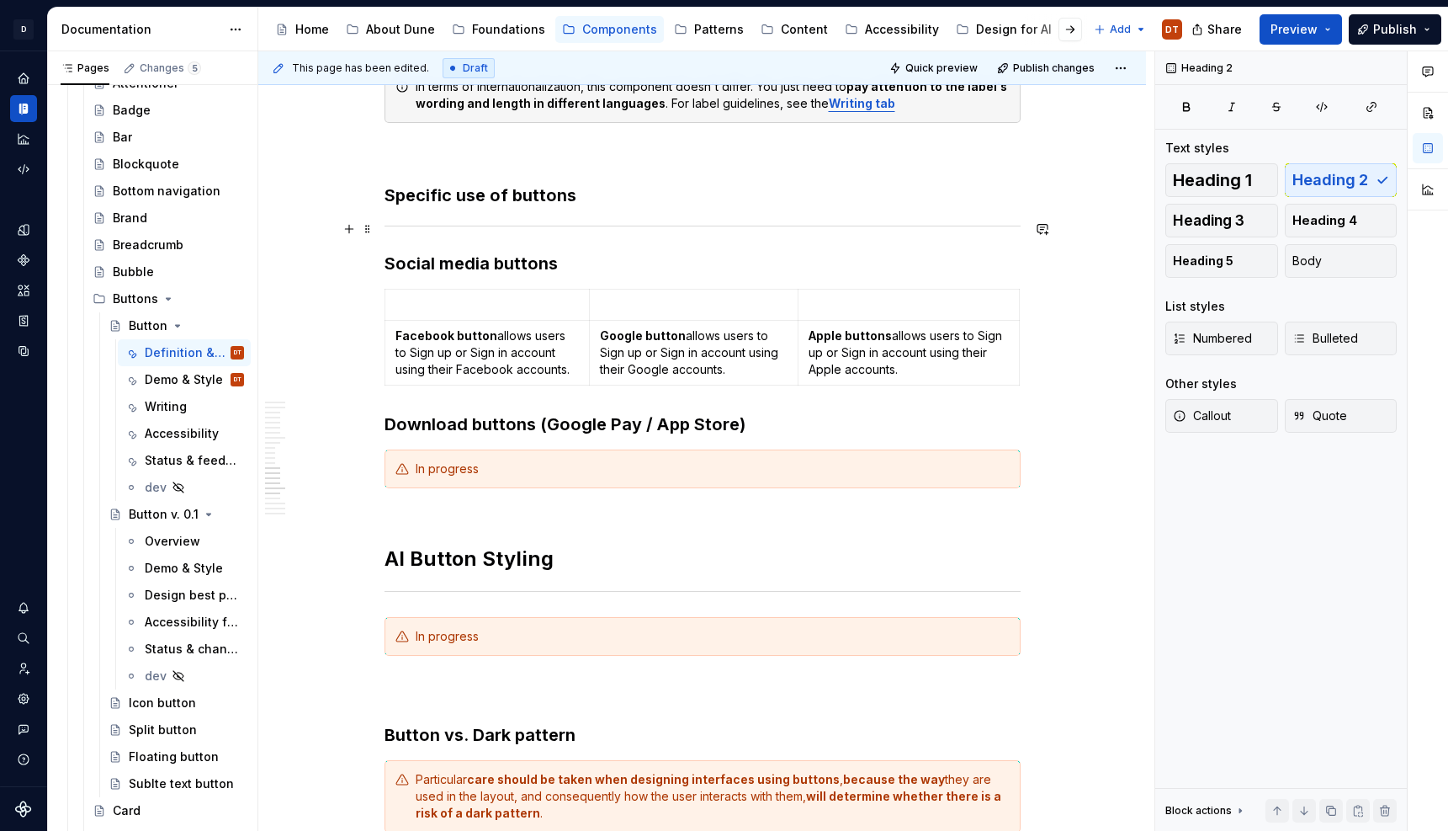
scroll to position [3393, 0]
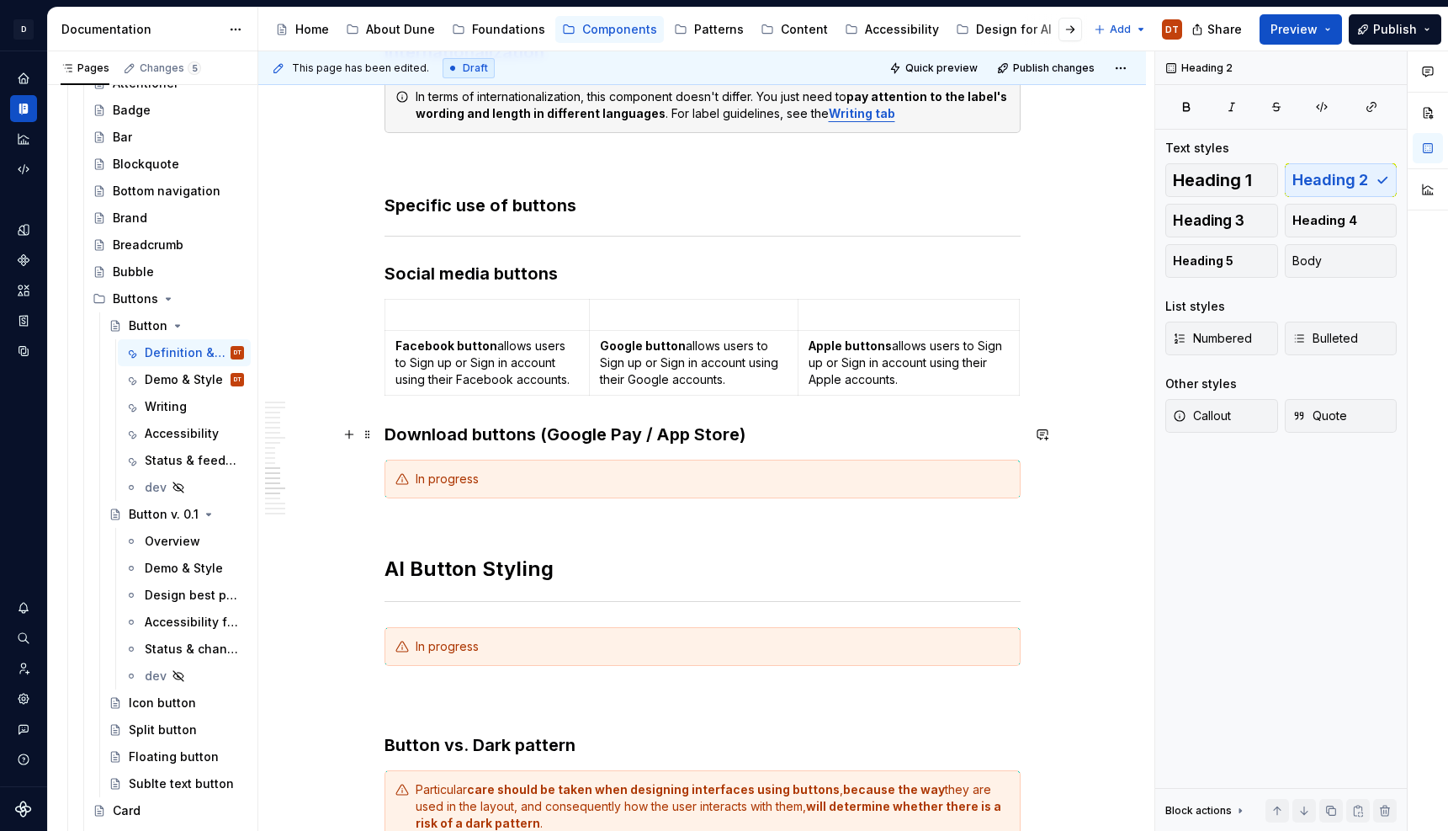
click at [573, 440] on h3 "Download buttons (Google Pay / App Store)" at bounding box center [703, 434] width 636 height 24
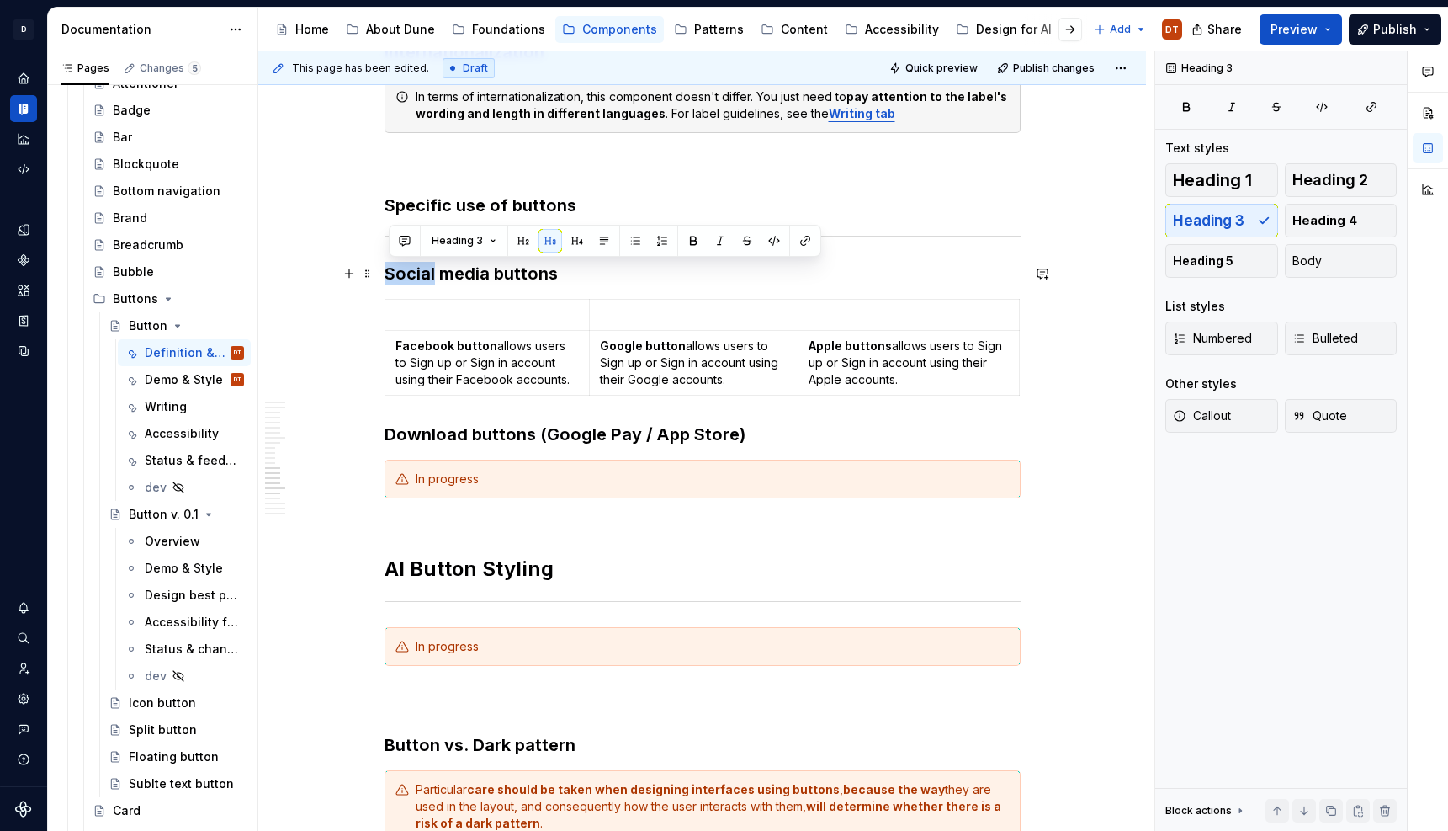
drag, startPoint x: 438, startPoint y: 272, endPoint x: 388, endPoint y: 271, distance: 50.5
click at [388, 271] on h3 "Social media buttons" at bounding box center [703, 274] width 636 height 24
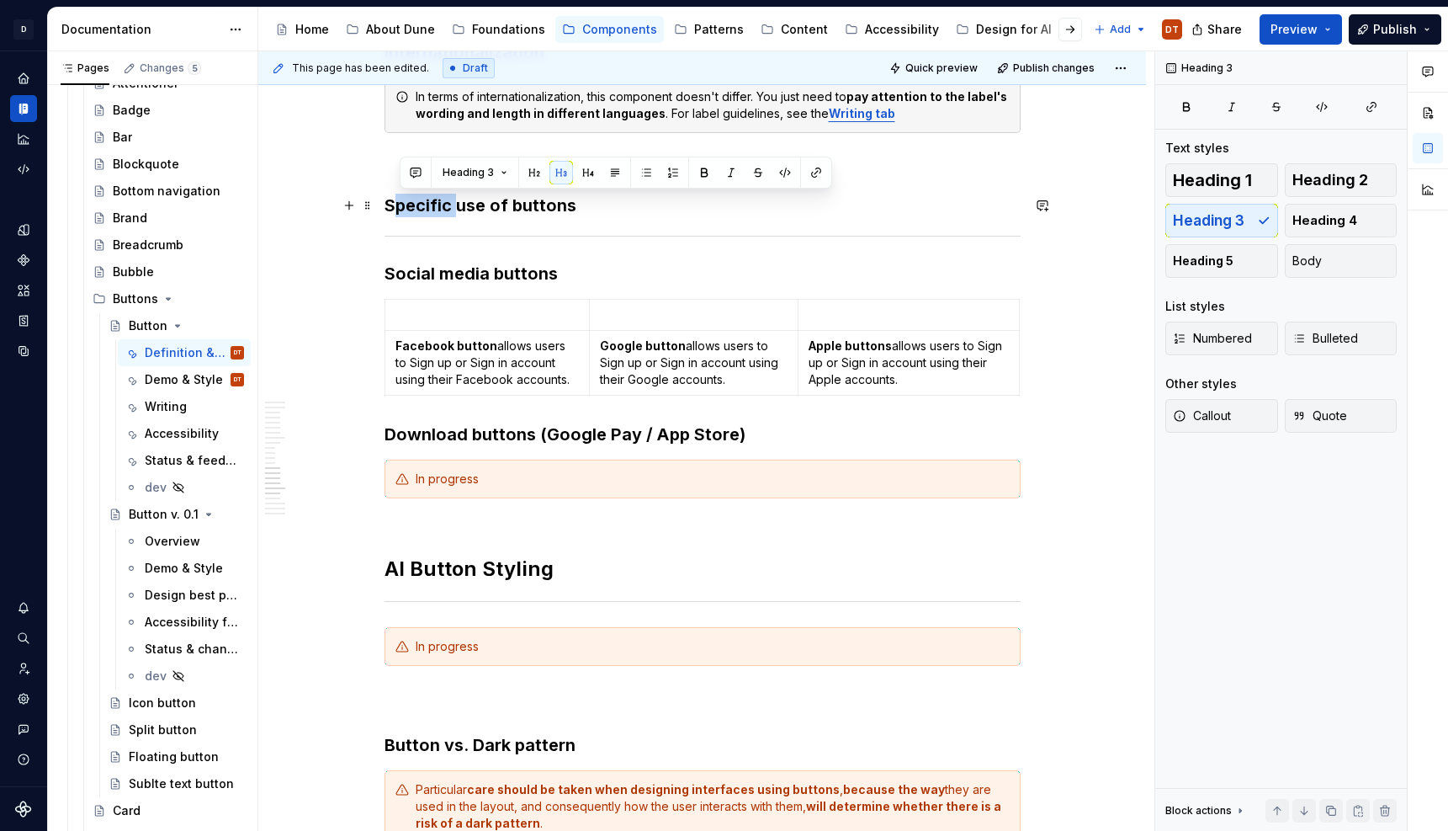
drag, startPoint x: 460, startPoint y: 203, endPoint x: 401, endPoint y: 205, distance: 58.1
click at [396, 203] on h3 "Specific use of buttons" at bounding box center [703, 206] width 636 height 24
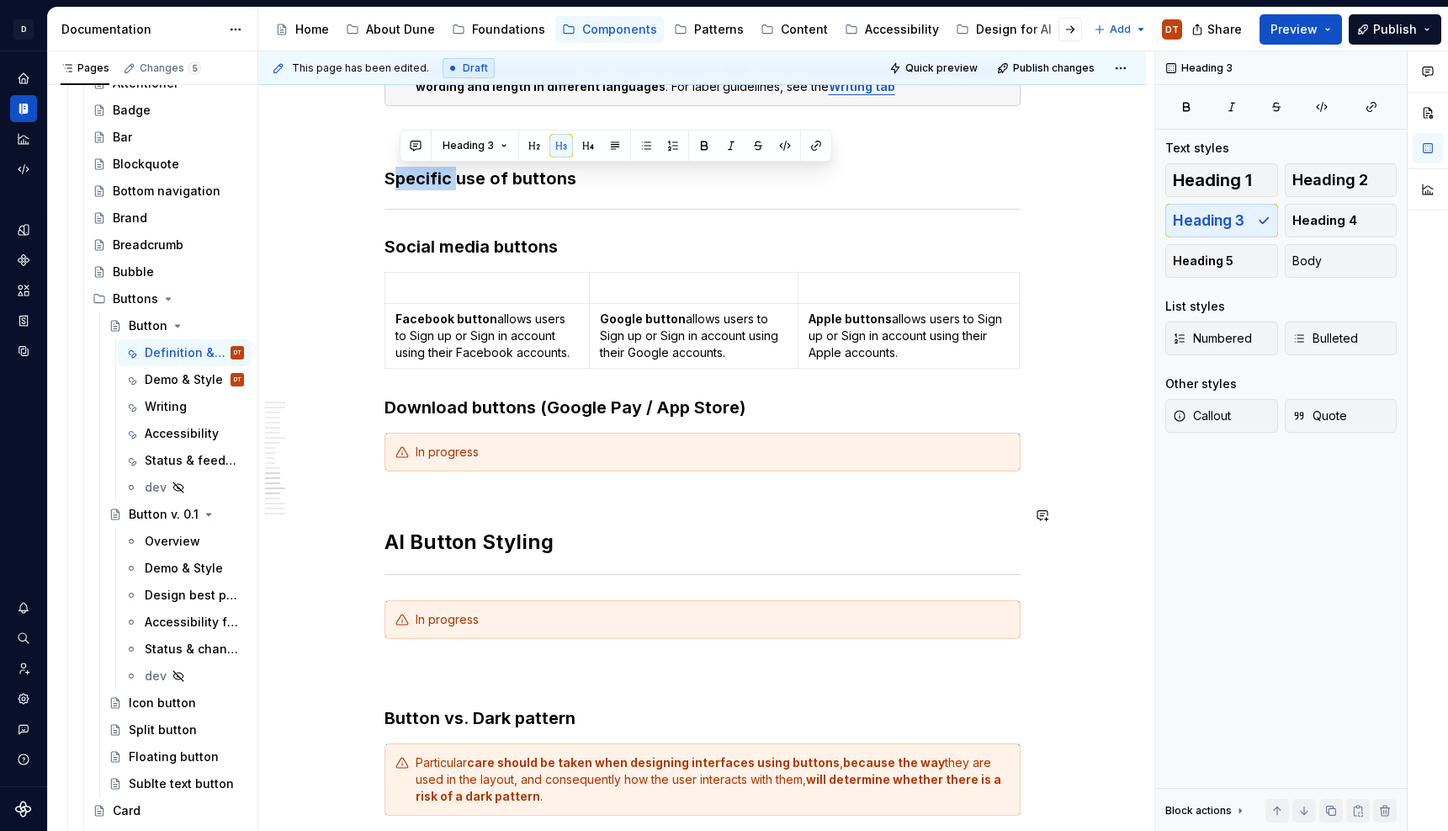
scroll to position [3431, 0]
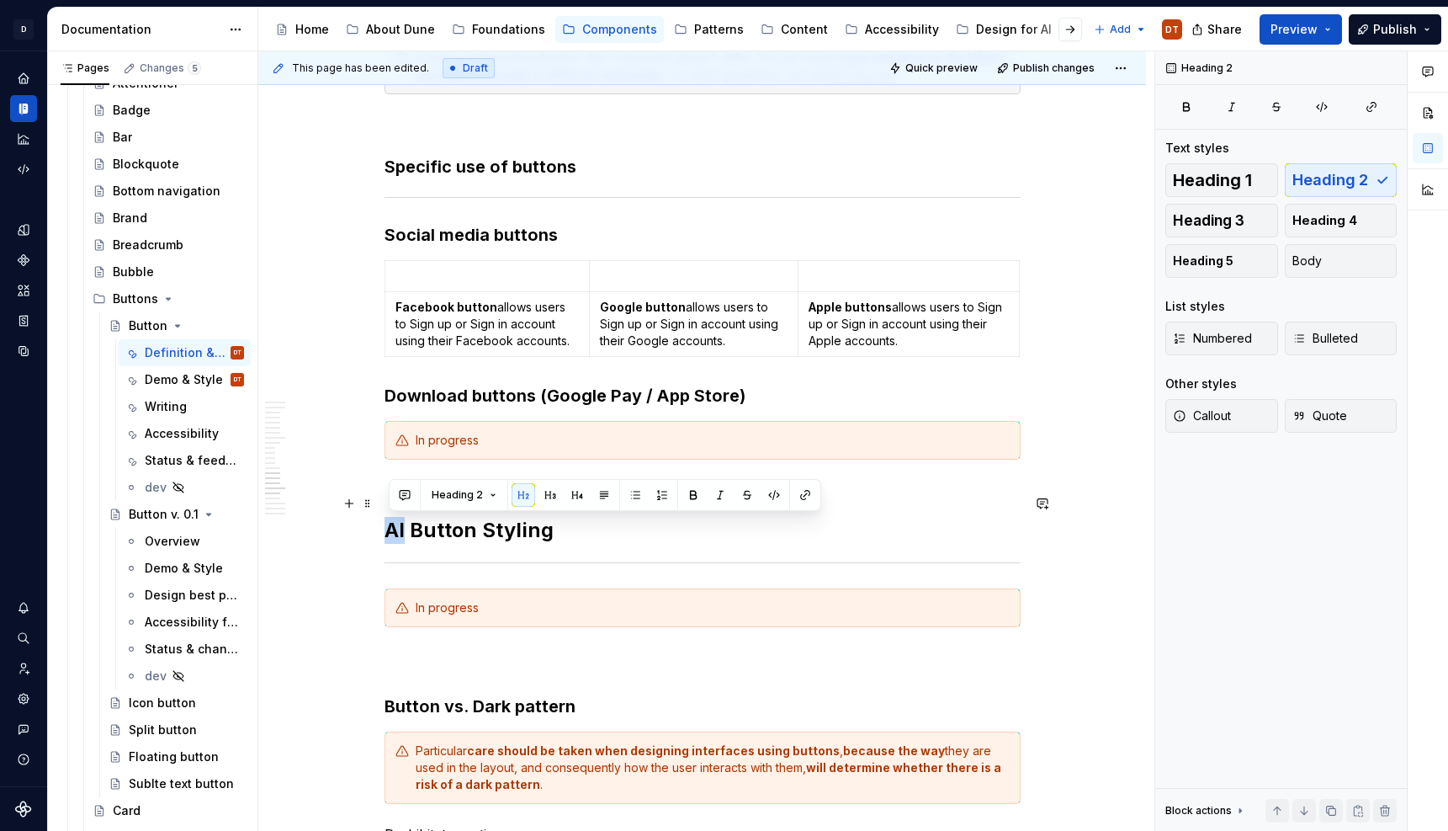
drag, startPoint x: 393, startPoint y: 527, endPoint x: 410, endPoint y: 529, distance: 17.0
click at [410, 529] on h2 "AI Button Styling" at bounding box center [703, 517] width 636 height 54
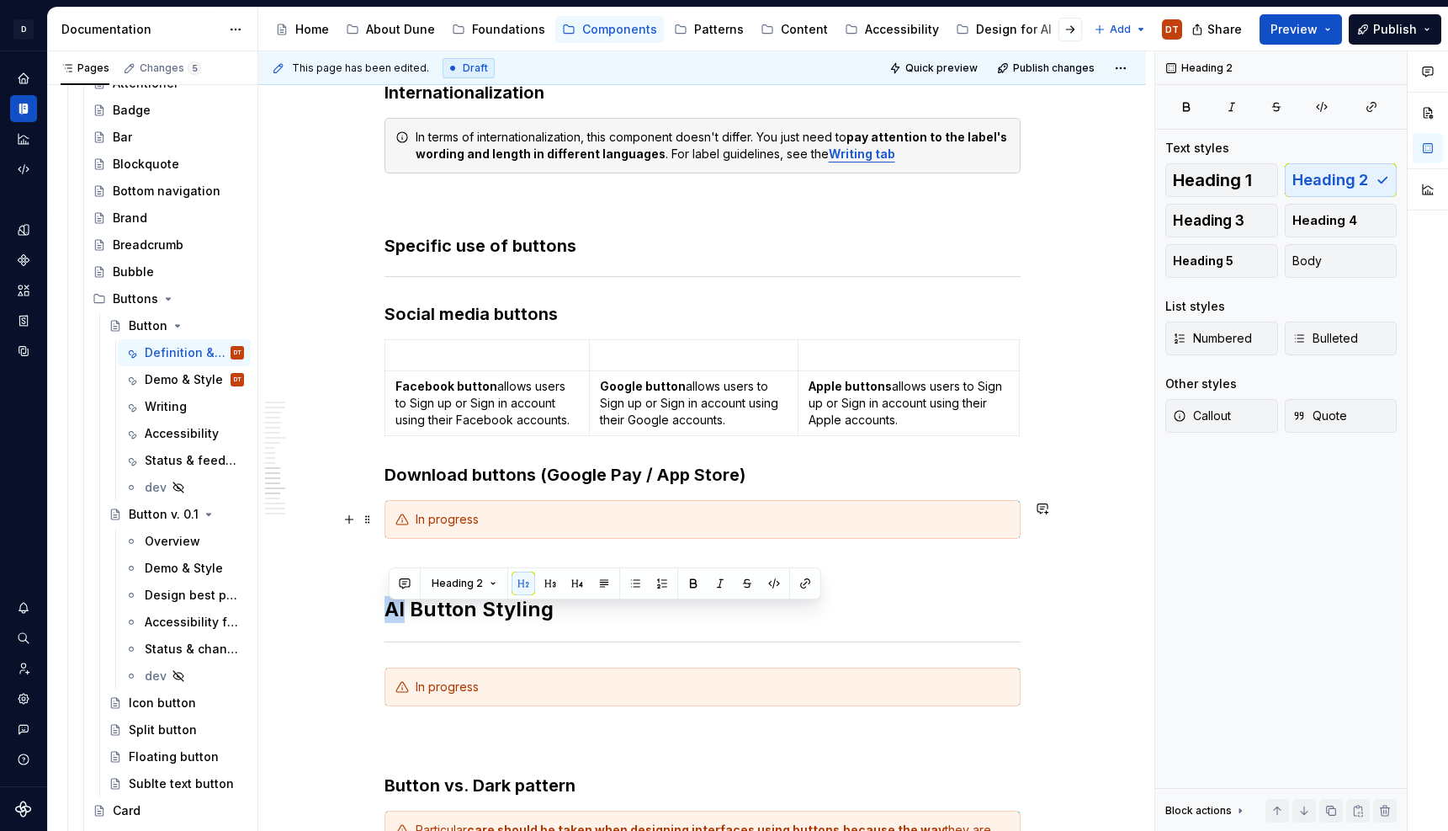
scroll to position [3343, 0]
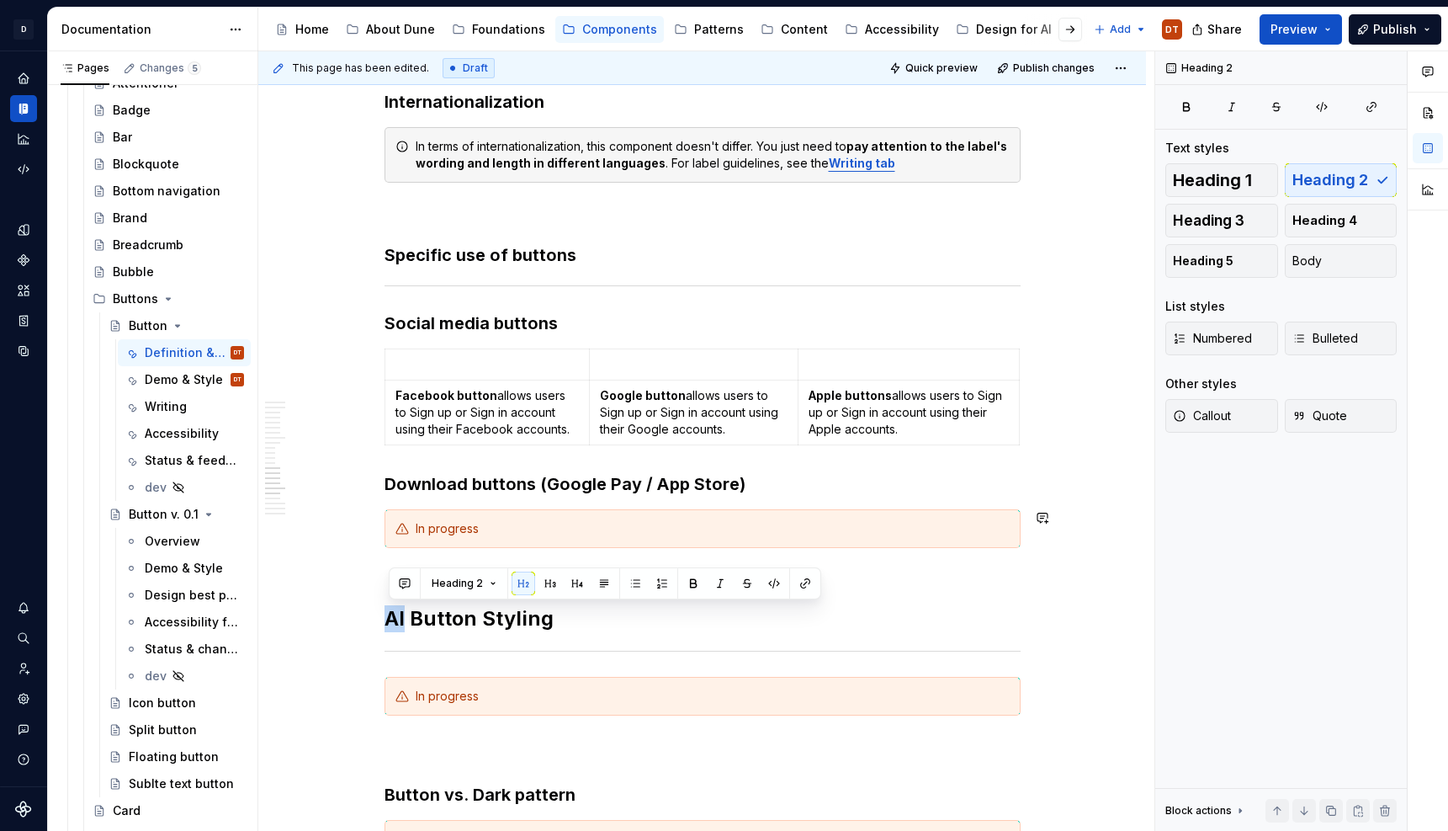
click at [346, 593] on div "This page has been edited. Draft Quick preview Publish changes Button Edit head…" at bounding box center [706, 441] width 896 height 780
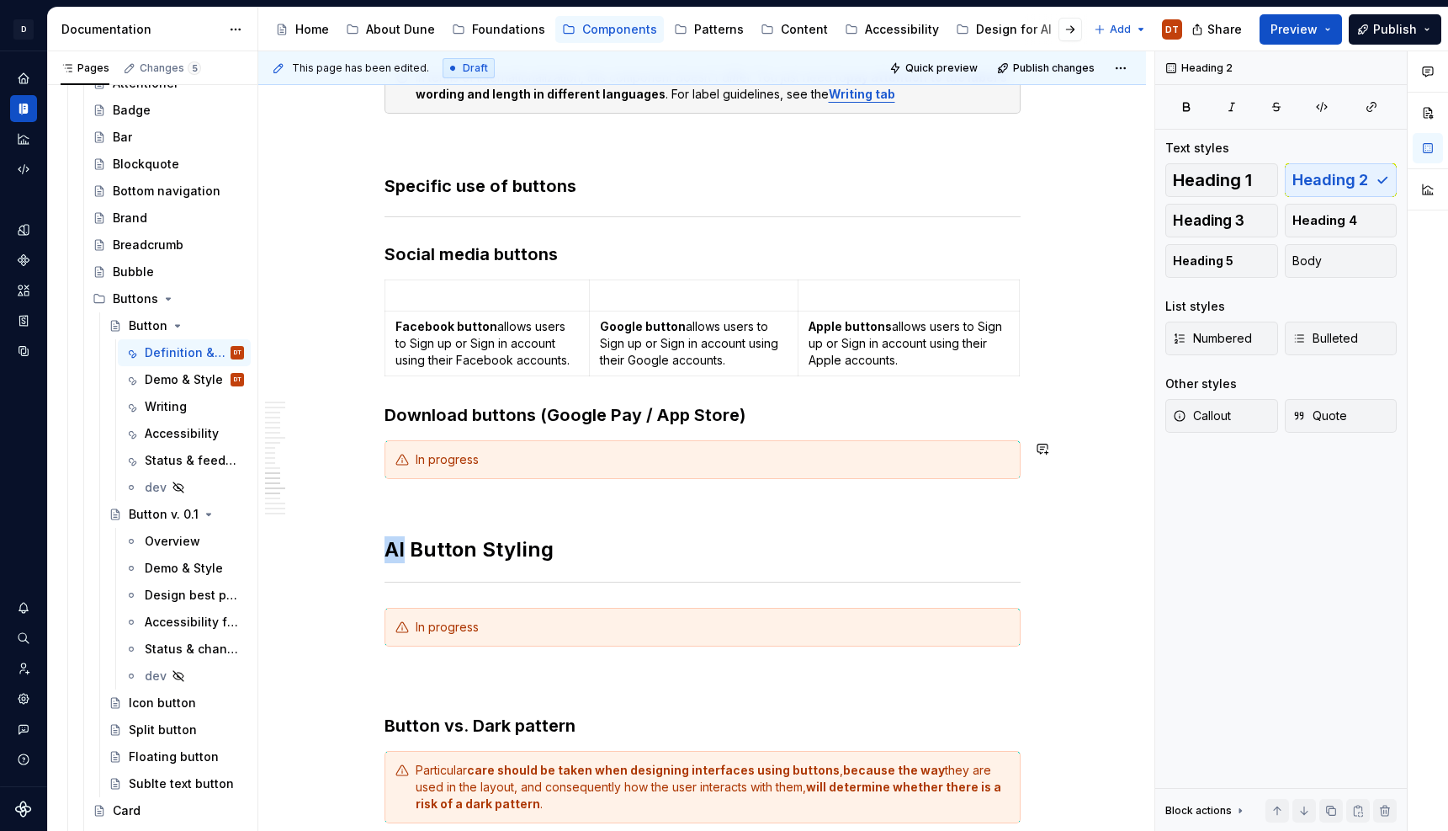
scroll to position [3405, 0]
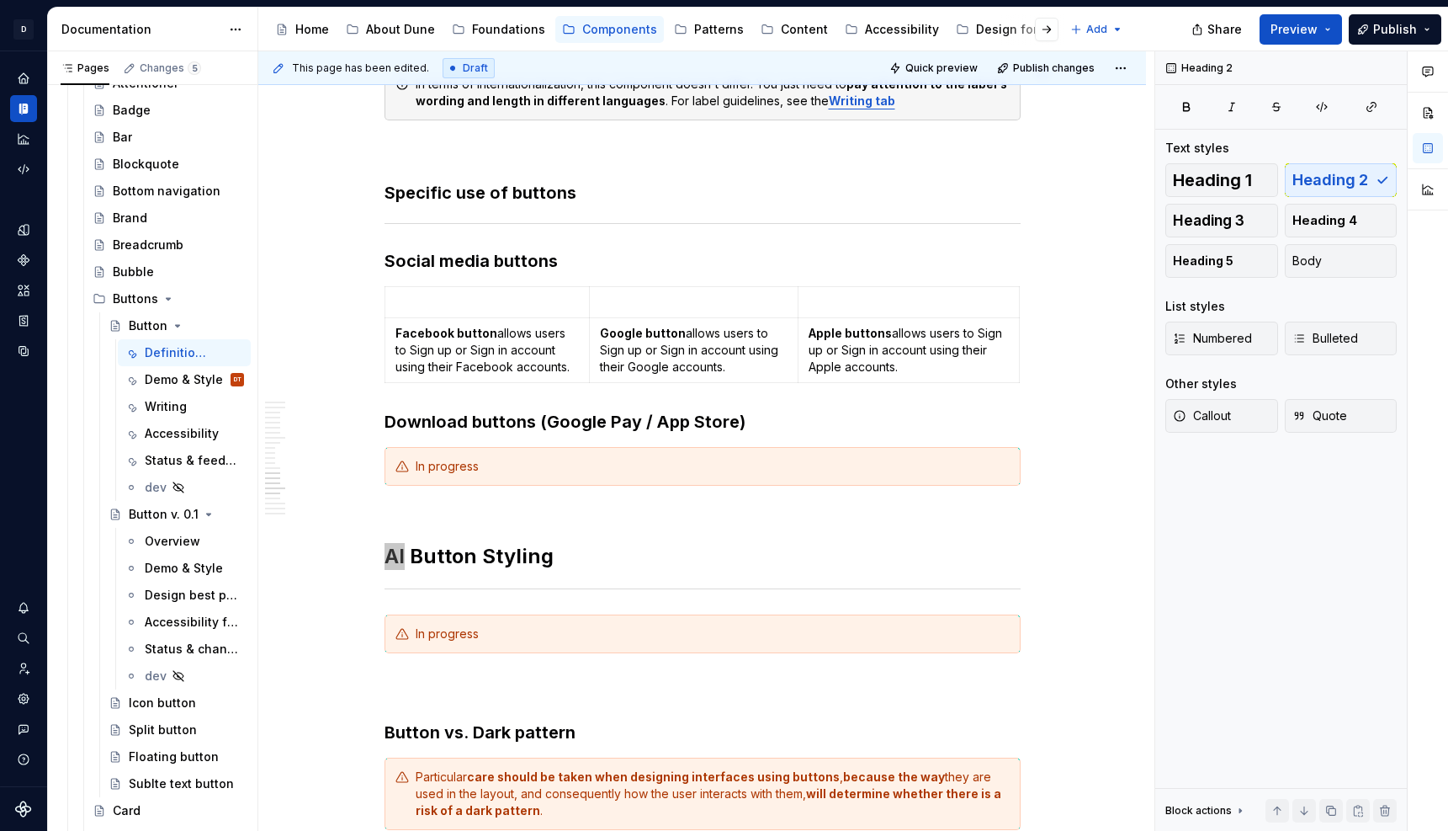
type textarea "*"
